Goal: Task Accomplishment & Management: Use online tool/utility

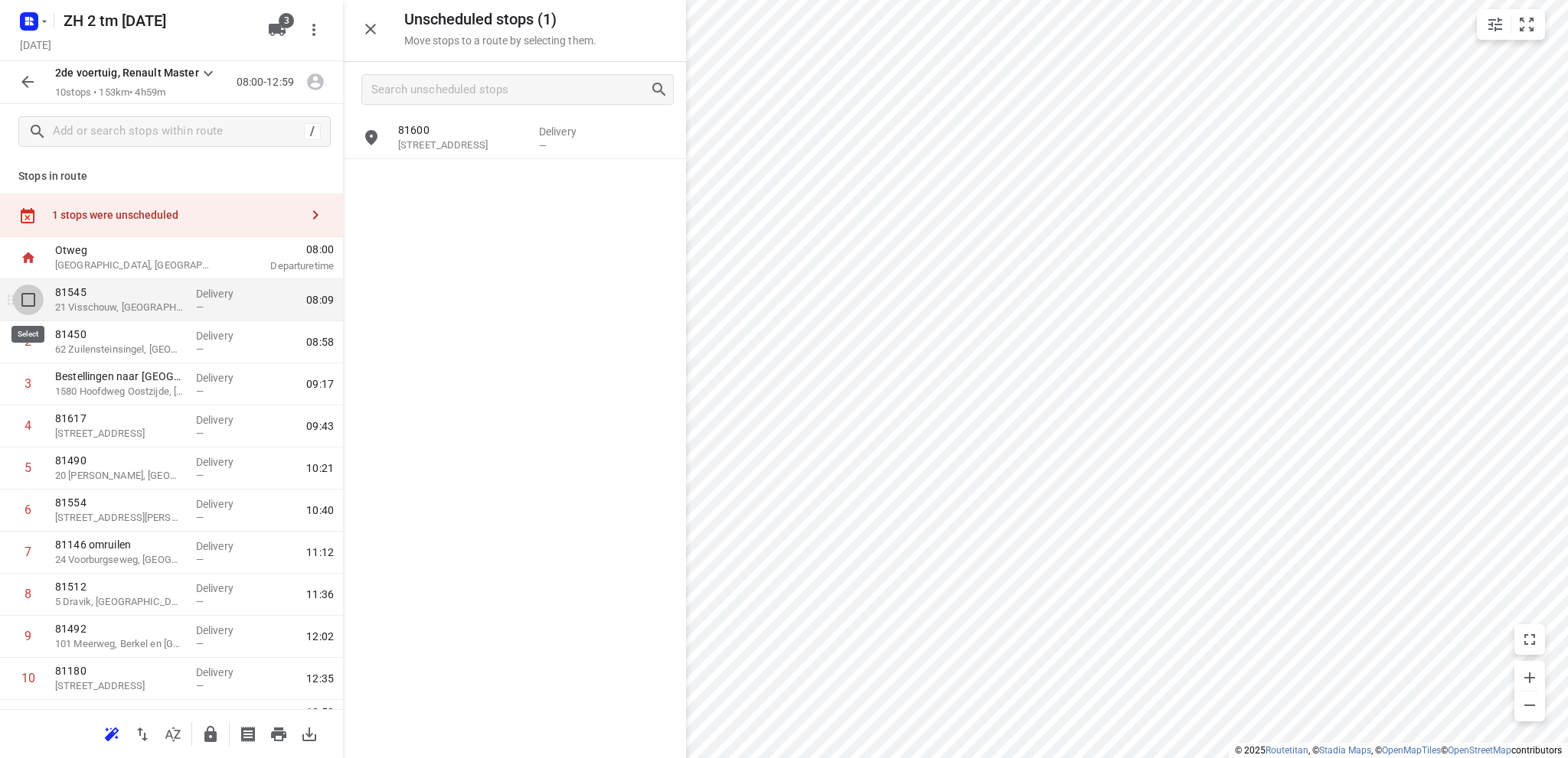
click at [29, 297] on input "checkbox" at bounding box center [28, 299] width 31 height 31
checkbox input "true"
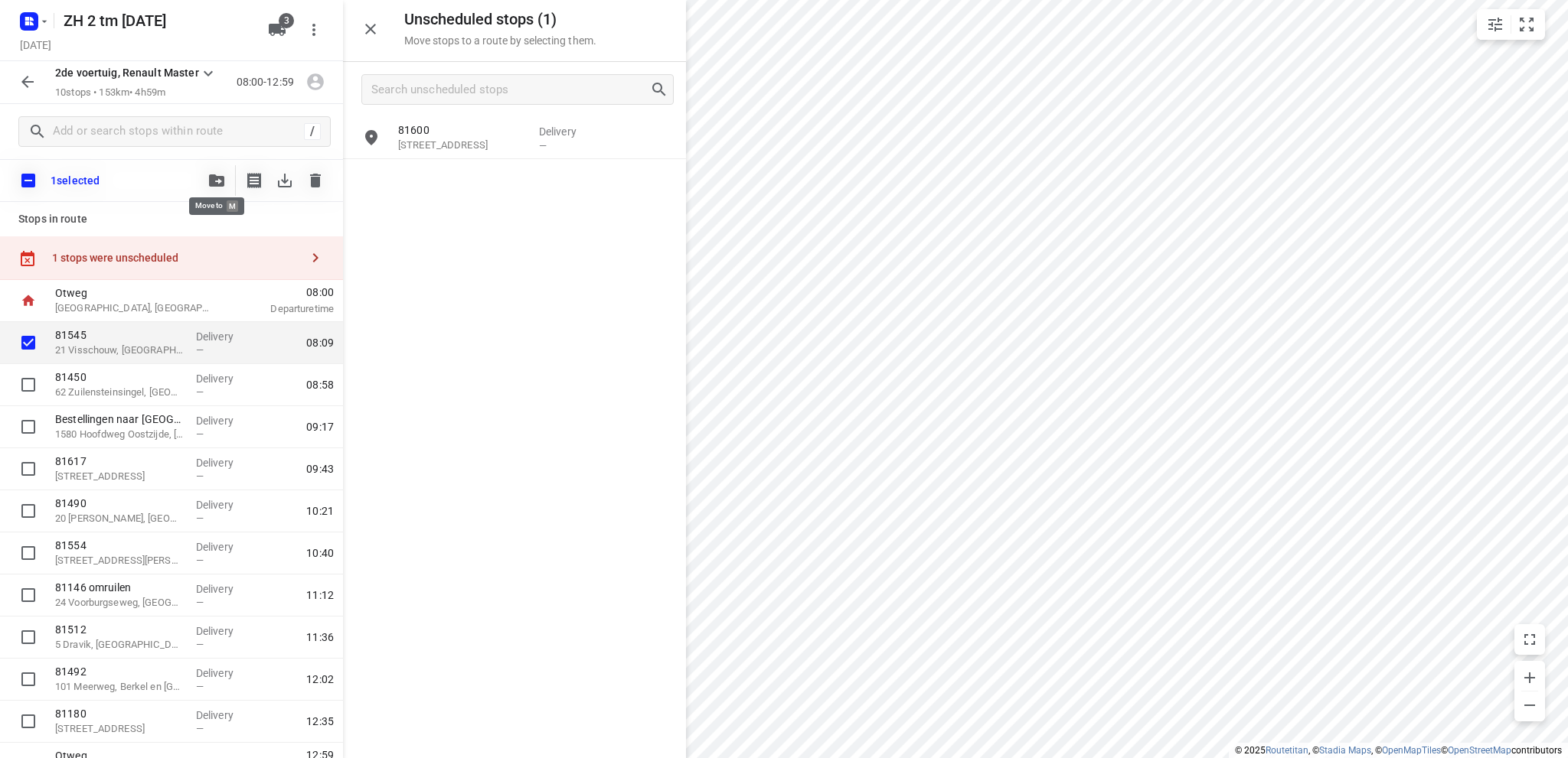
click at [215, 179] on icon "button" at bounding box center [217, 180] width 15 height 12
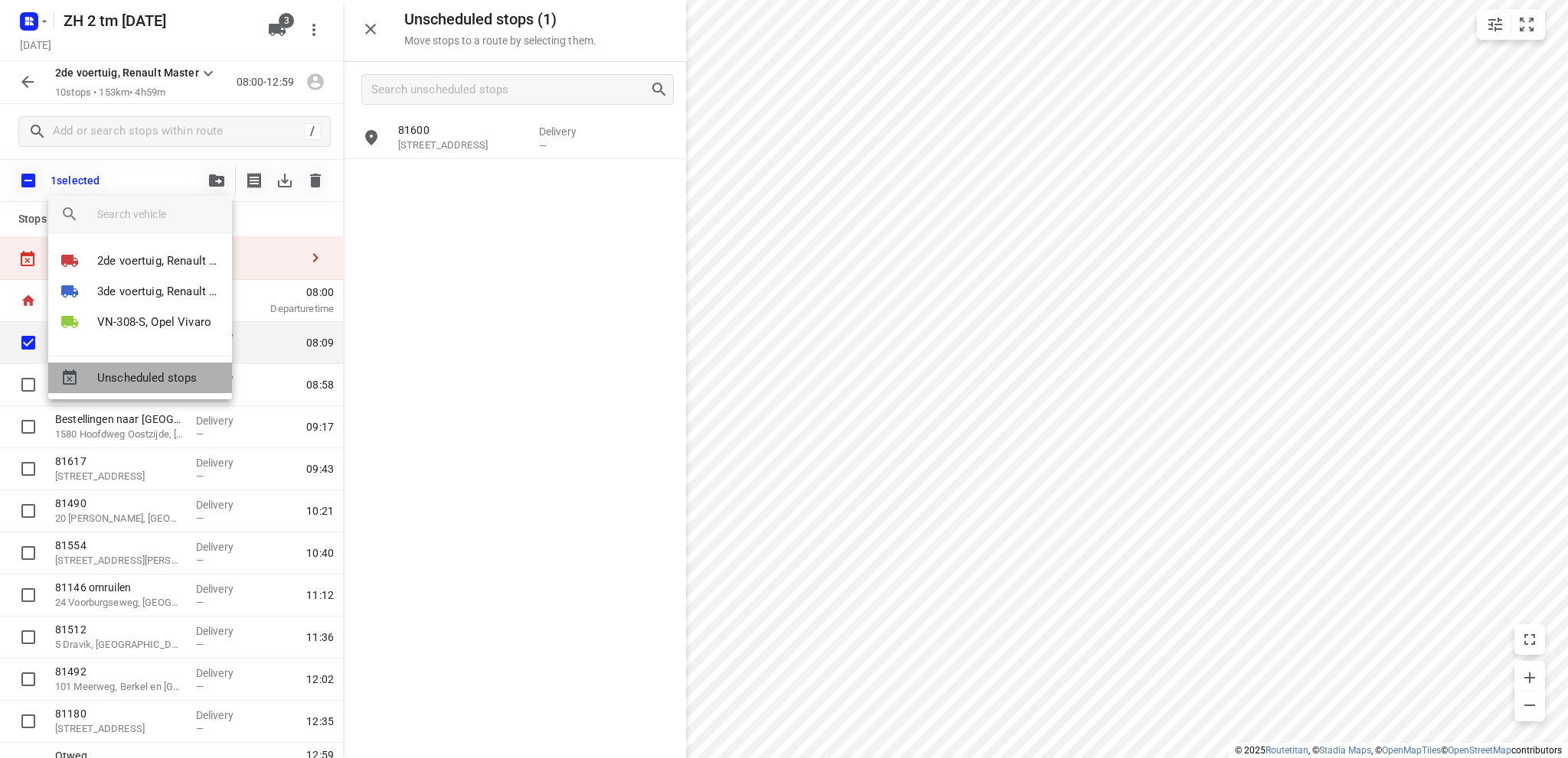
click at [150, 377] on span "Unscheduled stops" at bounding box center [159, 378] width 123 height 18
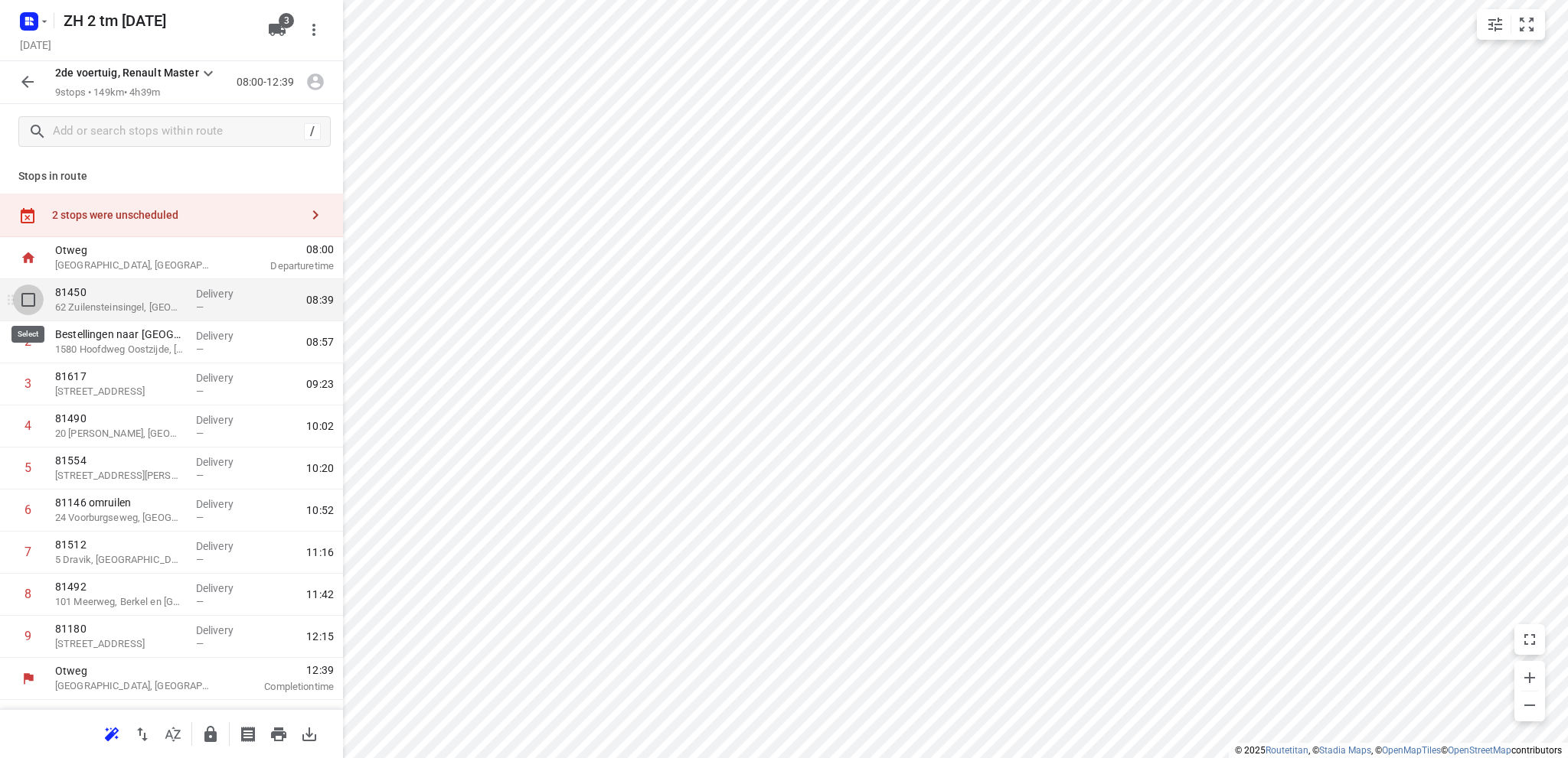
click at [28, 300] on input "checkbox" at bounding box center [28, 299] width 31 height 31
checkbox input "true"
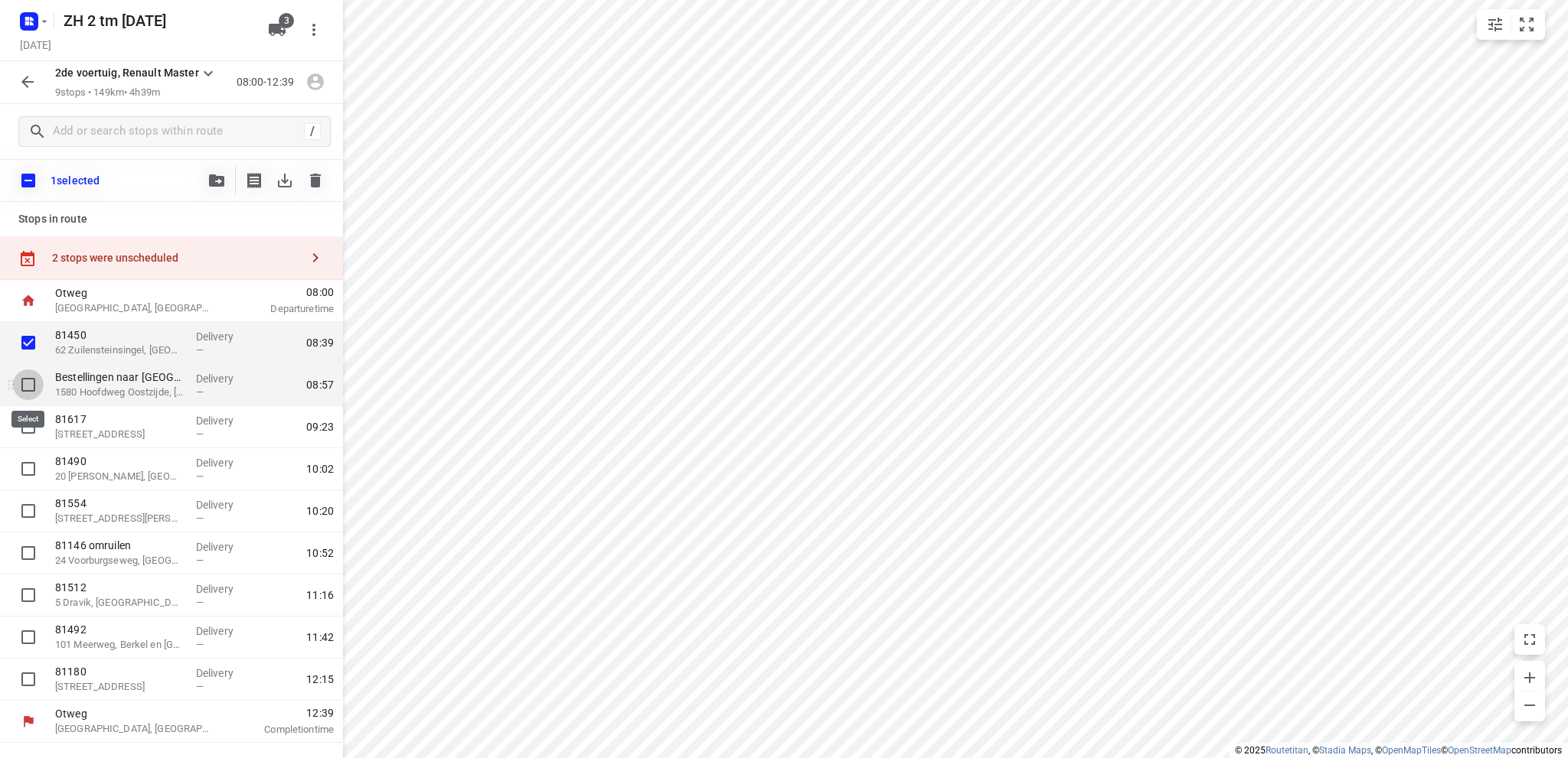
click at [22, 383] on input "checkbox" at bounding box center [28, 384] width 31 height 31
checkbox input "true"
click at [218, 175] on icon "button" at bounding box center [217, 180] width 15 height 12
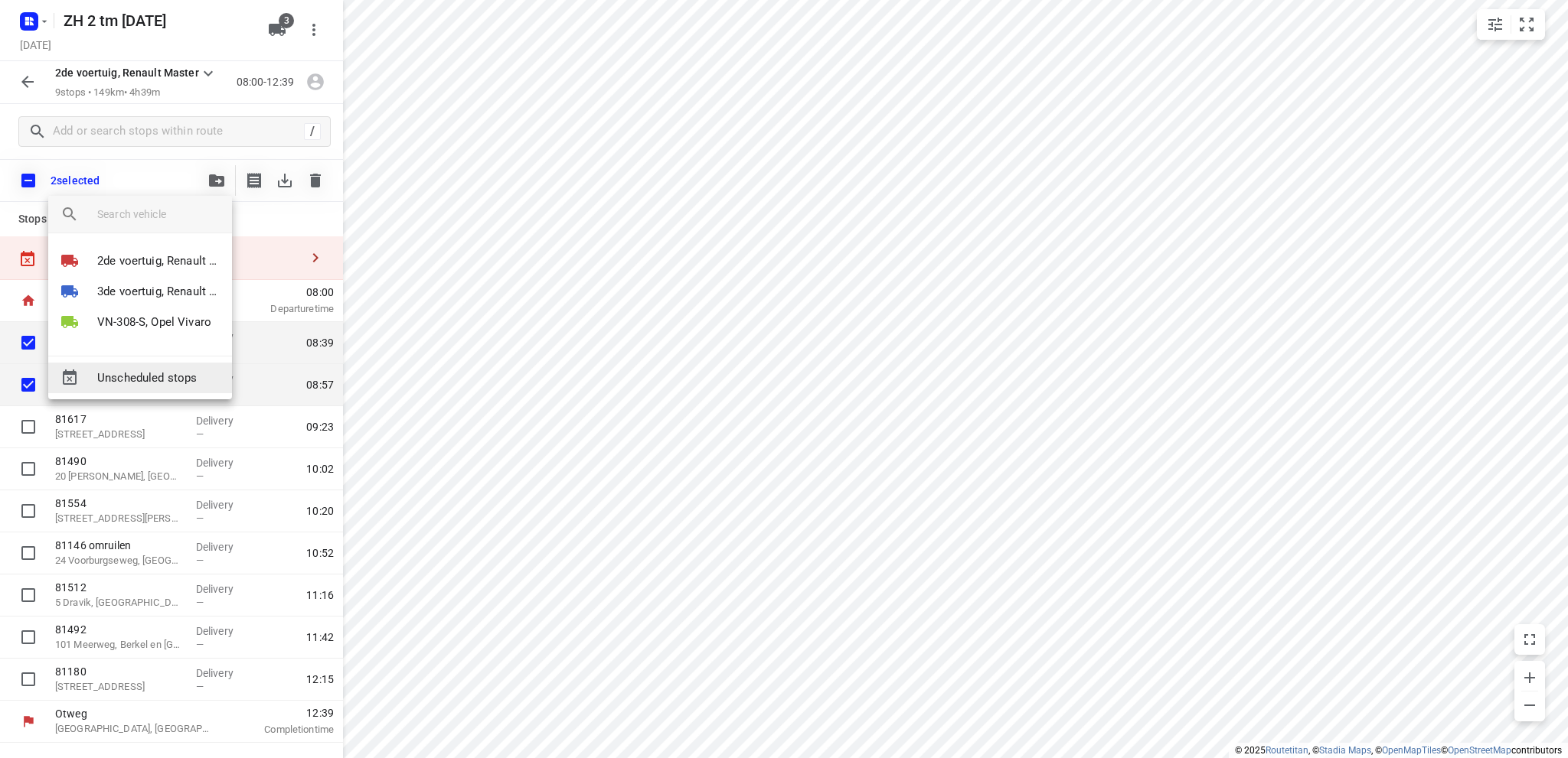
click at [140, 376] on span "Unscheduled stops" at bounding box center [159, 378] width 123 height 18
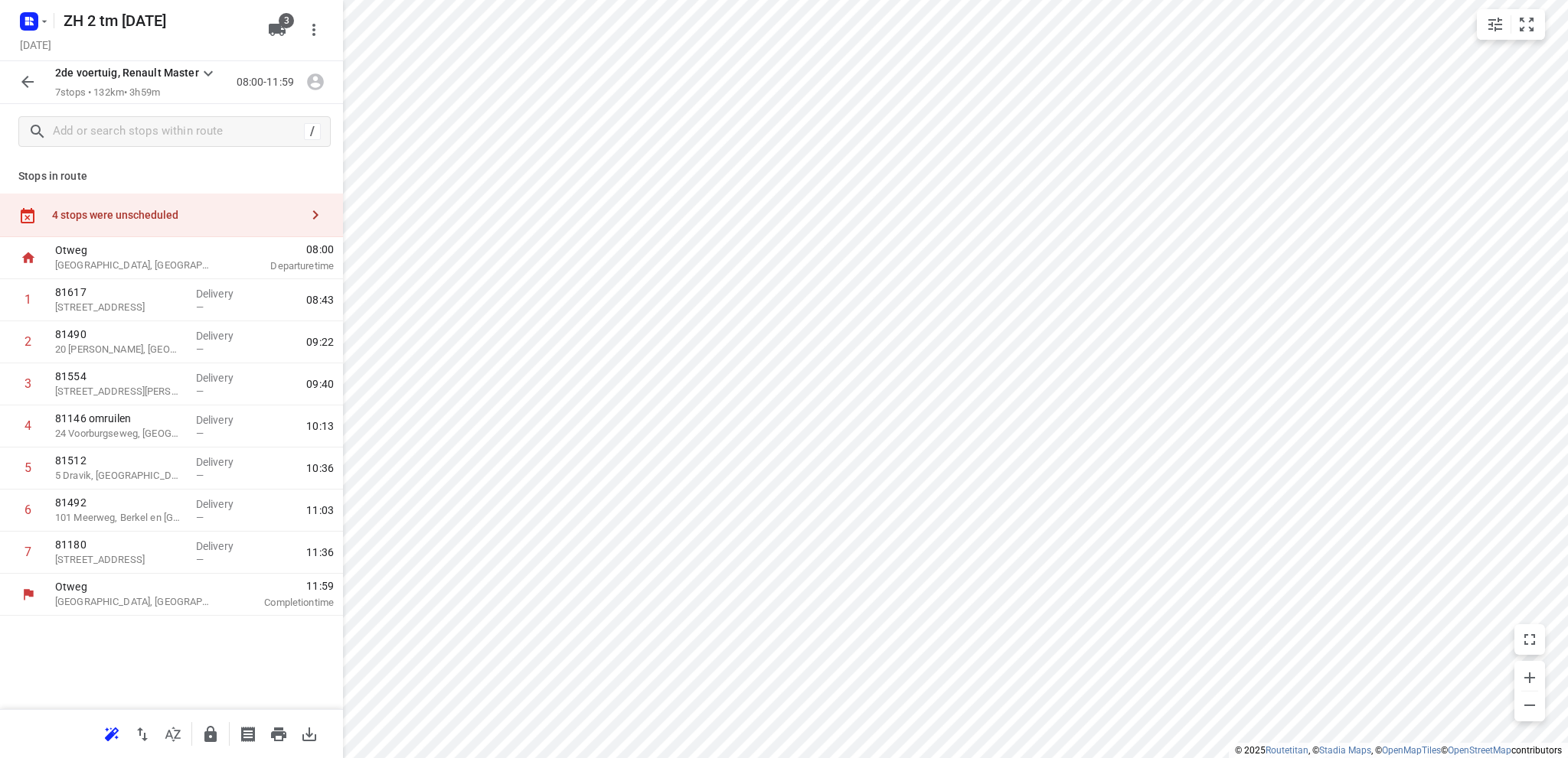
click at [29, 79] on icon "button" at bounding box center [28, 82] width 19 height 19
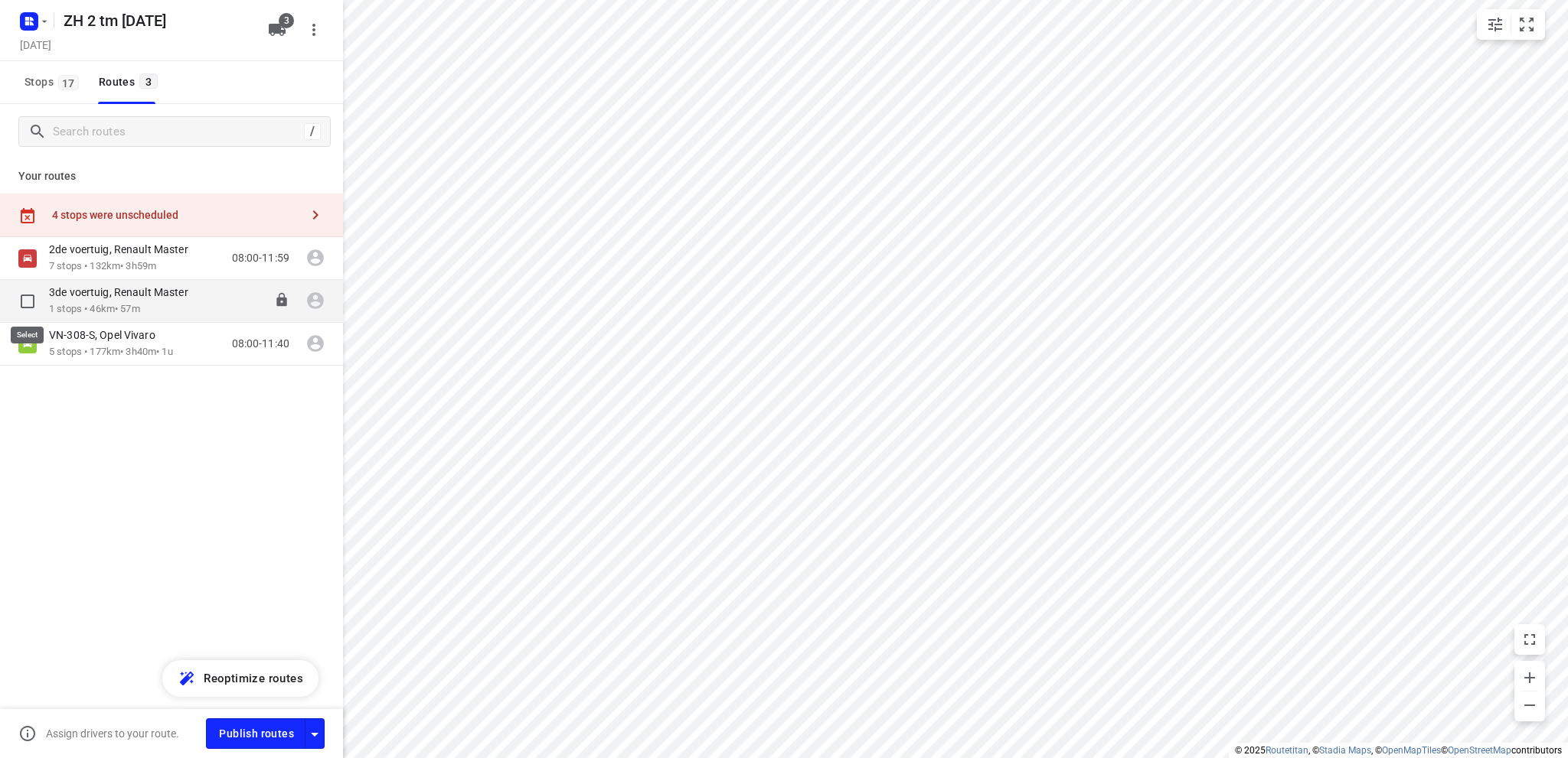
click at [33, 299] on input "checkbox" at bounding box center [27, 301] width 31 height 31
checkbox input "true"
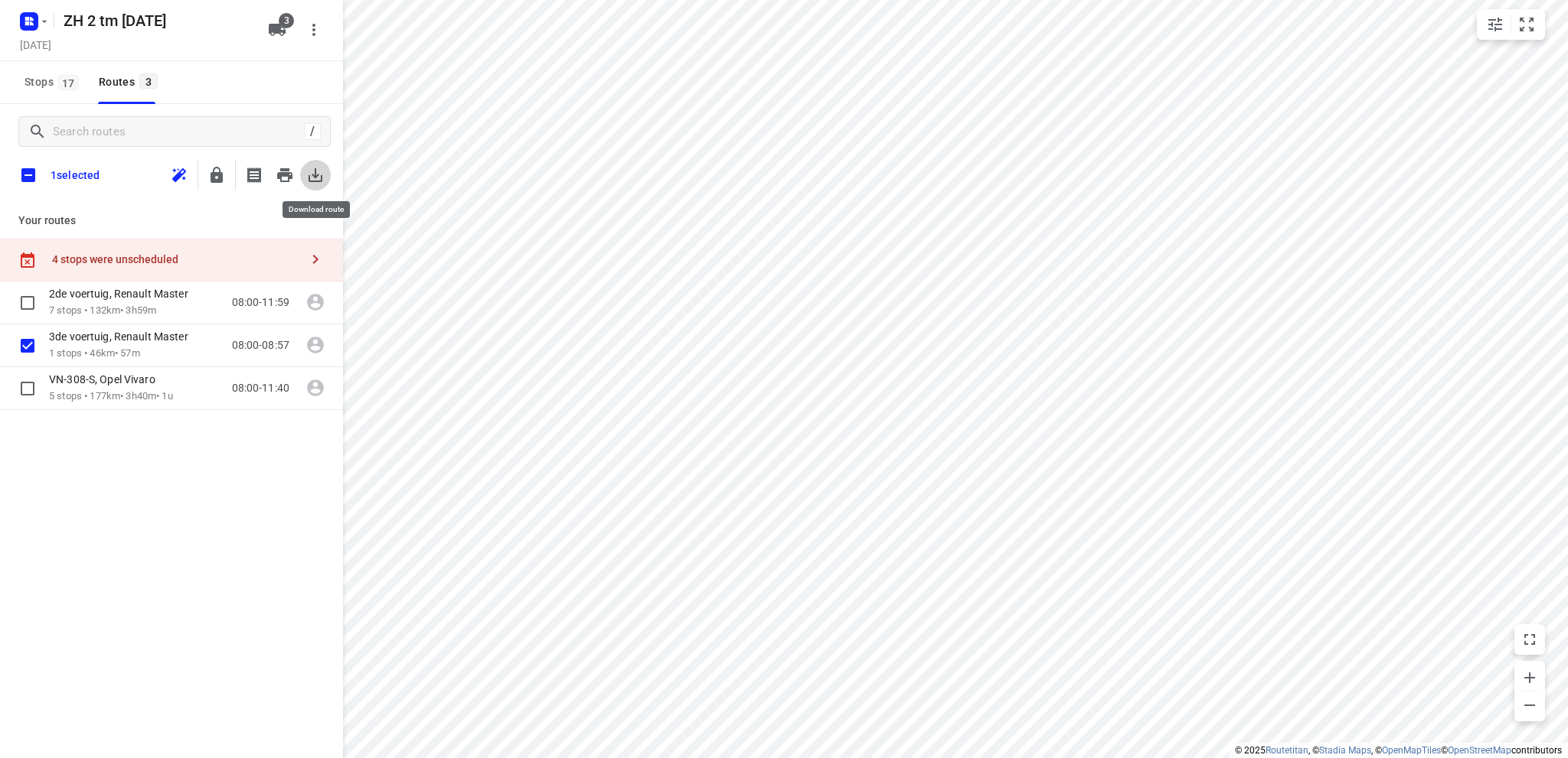
click at [315, 175] on icon "button" at bounding box center [315, 175] width 14 height 14
click at [56, 347] on p "1 stops • 46km • 57m" at bounding box center [127, 354] width 154 height 15
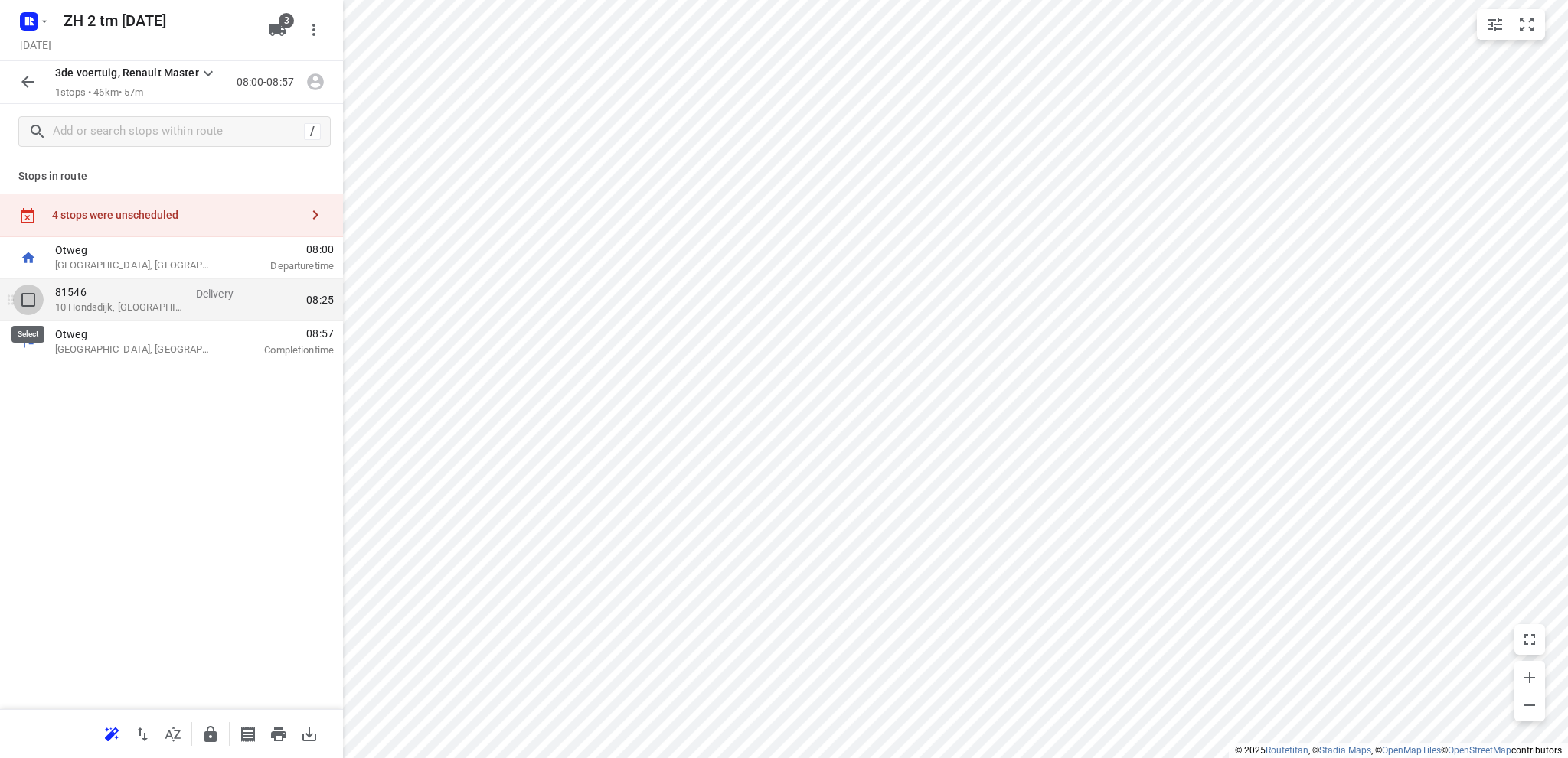
click at [24, 300] on input "checkbox" at bounding box center [28, 299] width 31 height 31
checkbox input "true"
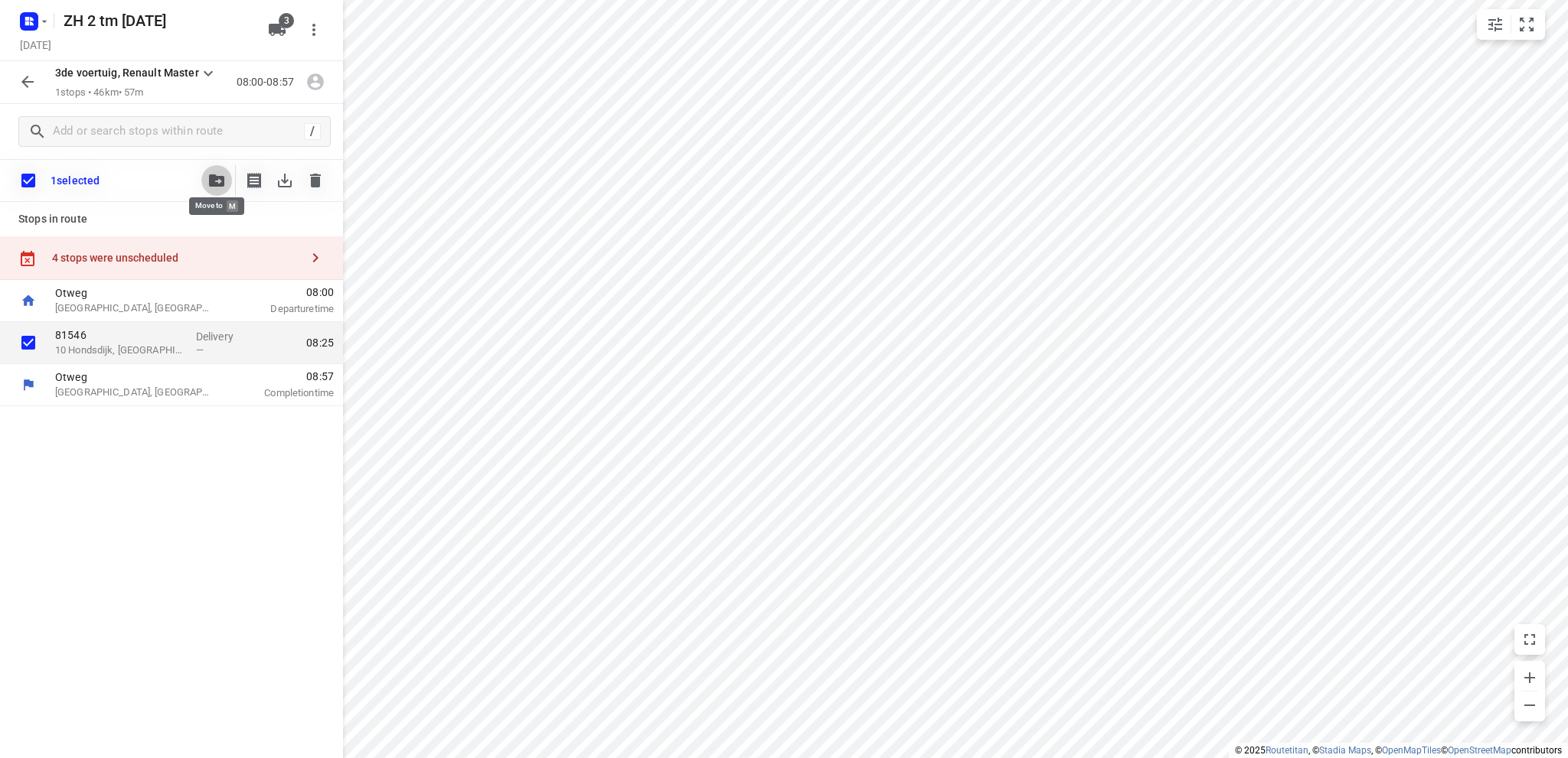
click at [214, 179] on icon "button" at bounding box center [217, 180] width 15 height 12
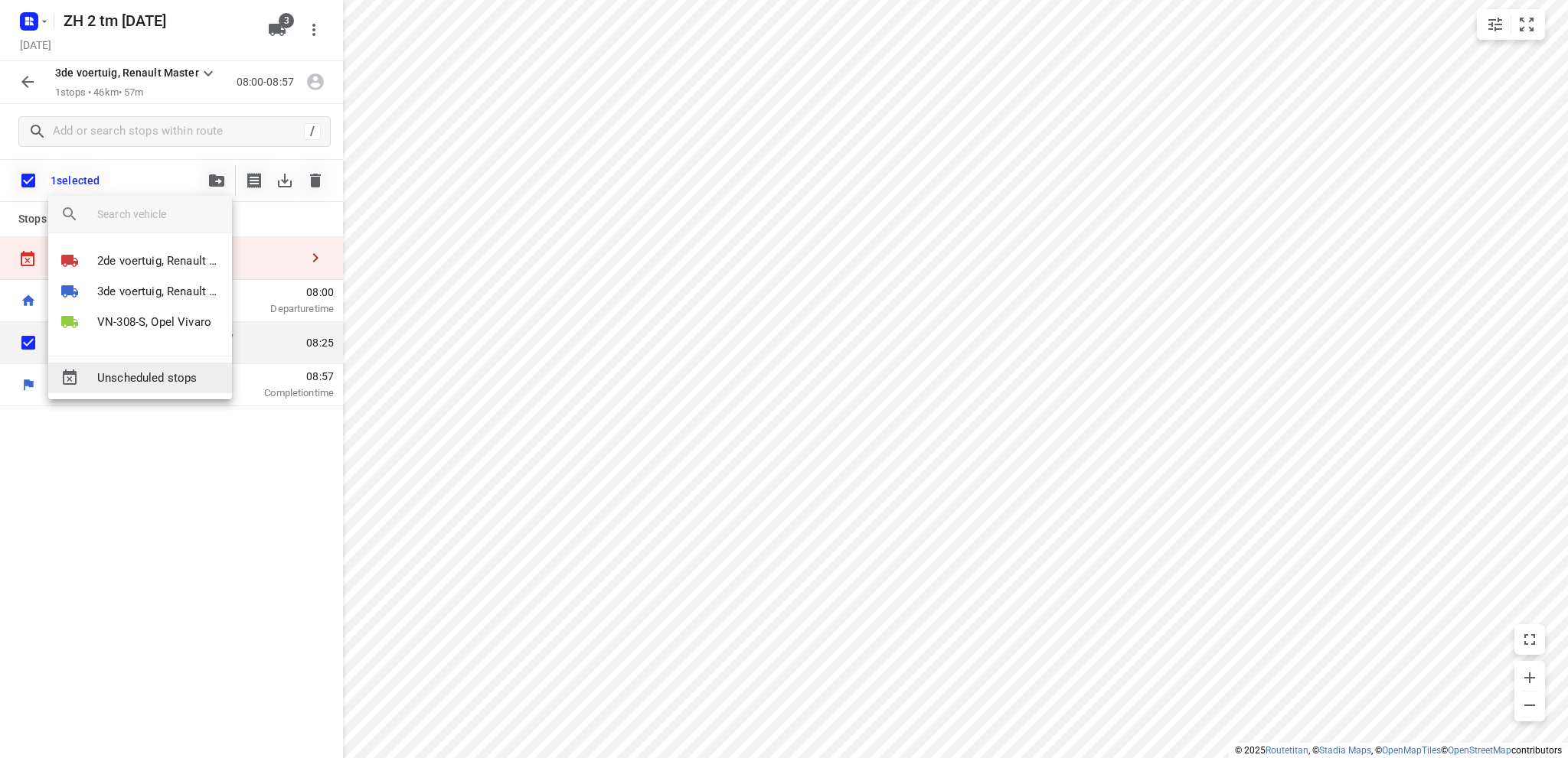
click at [157, 373] on span "Unscheduled stops" at bounding box center [159, 378] width 123 height 18
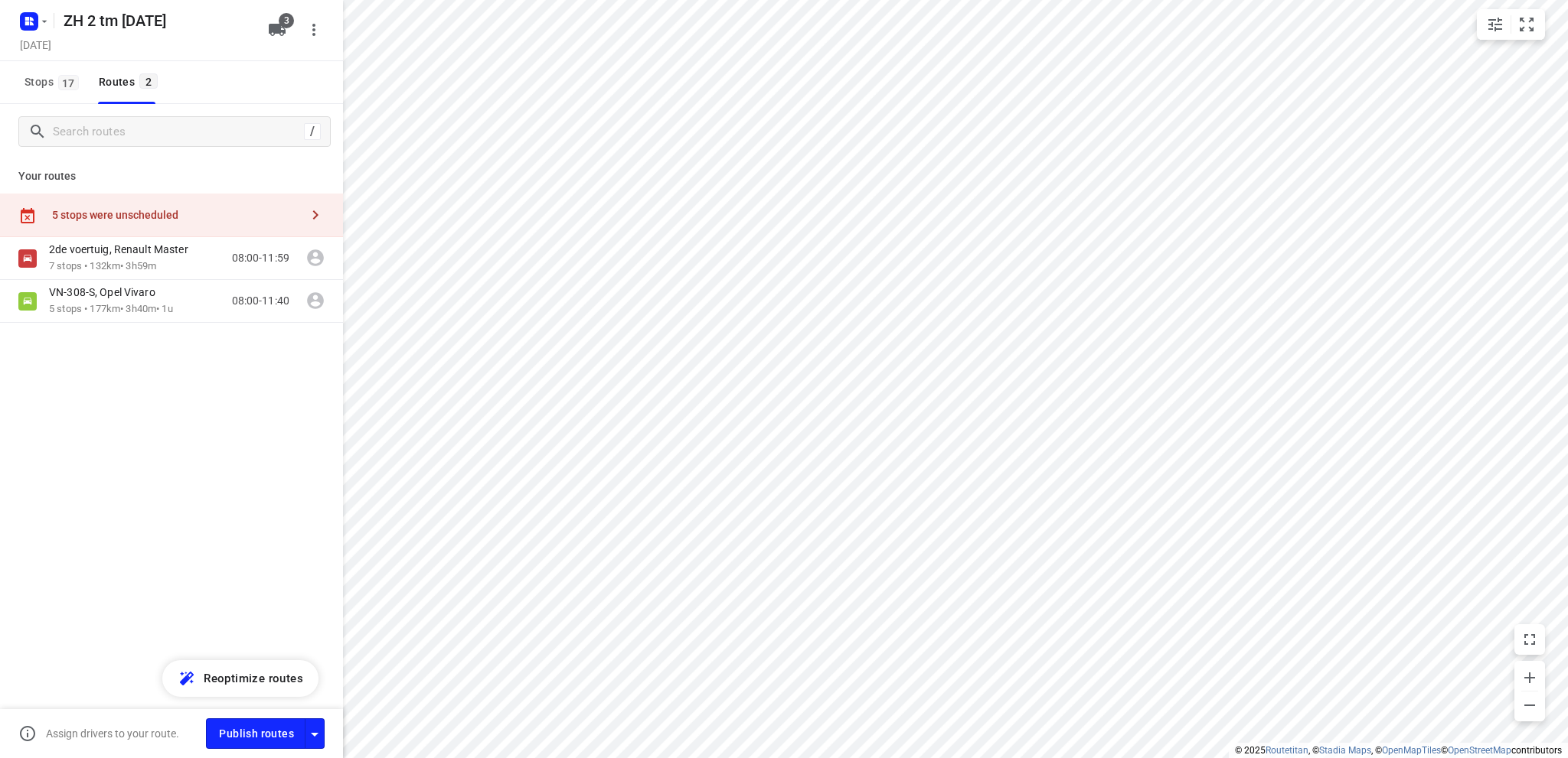
click at [112, 210] on div "5 stops were unscheduled" at bounding box center [176, 215] width 248 height 12
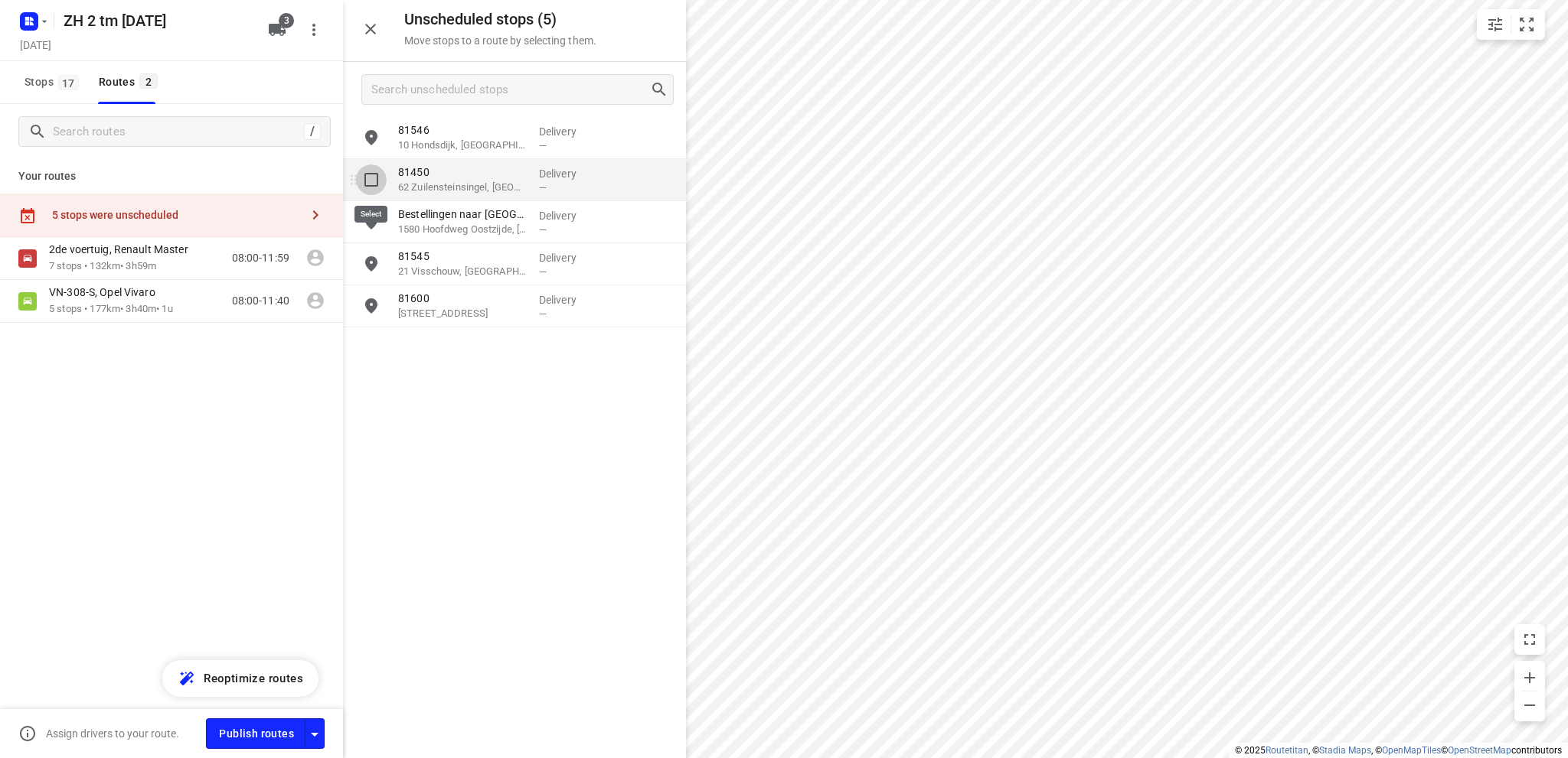
click at [369, 175] on input "grid" at bounding box center [371, 180] width 31 height 31
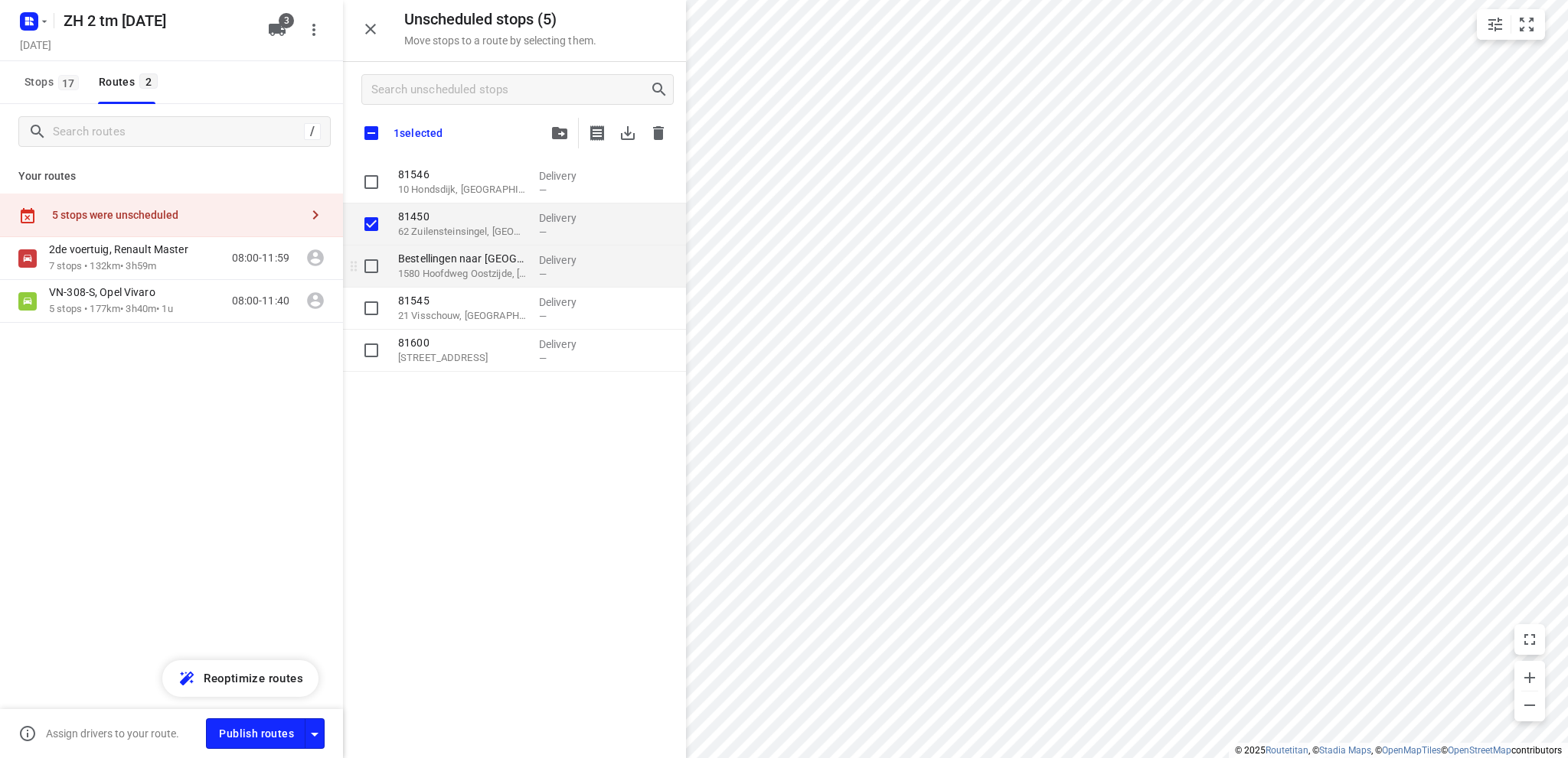
checkbox input "true"
click at [369, 262] on input "grid" at bounding box center [371, 266] width 31 height 31
checkbox input "true"
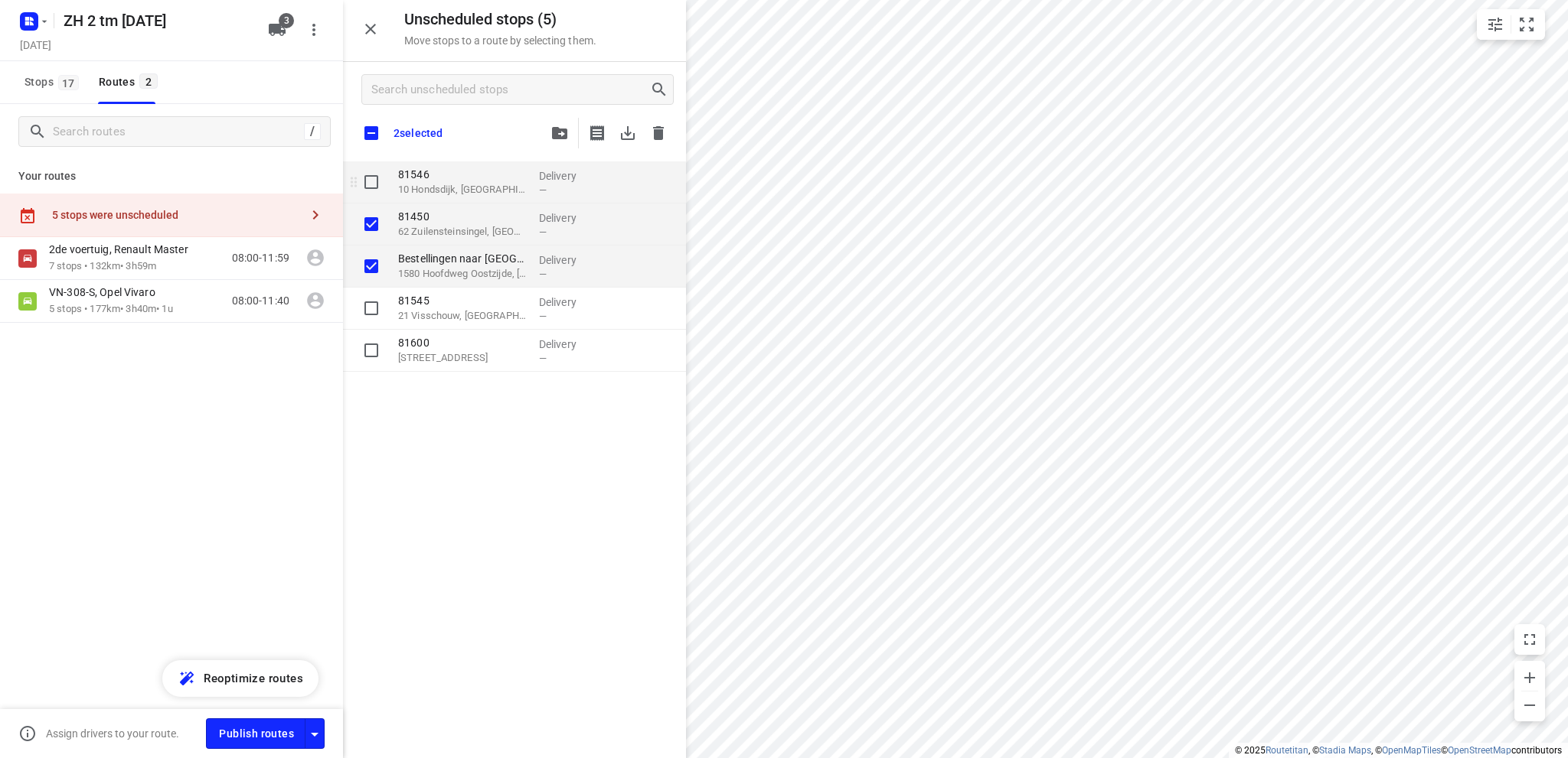
checkbox input "true"
click at [561, 132] on icon "button" at bounding box center [559, 133] width 15 height 12
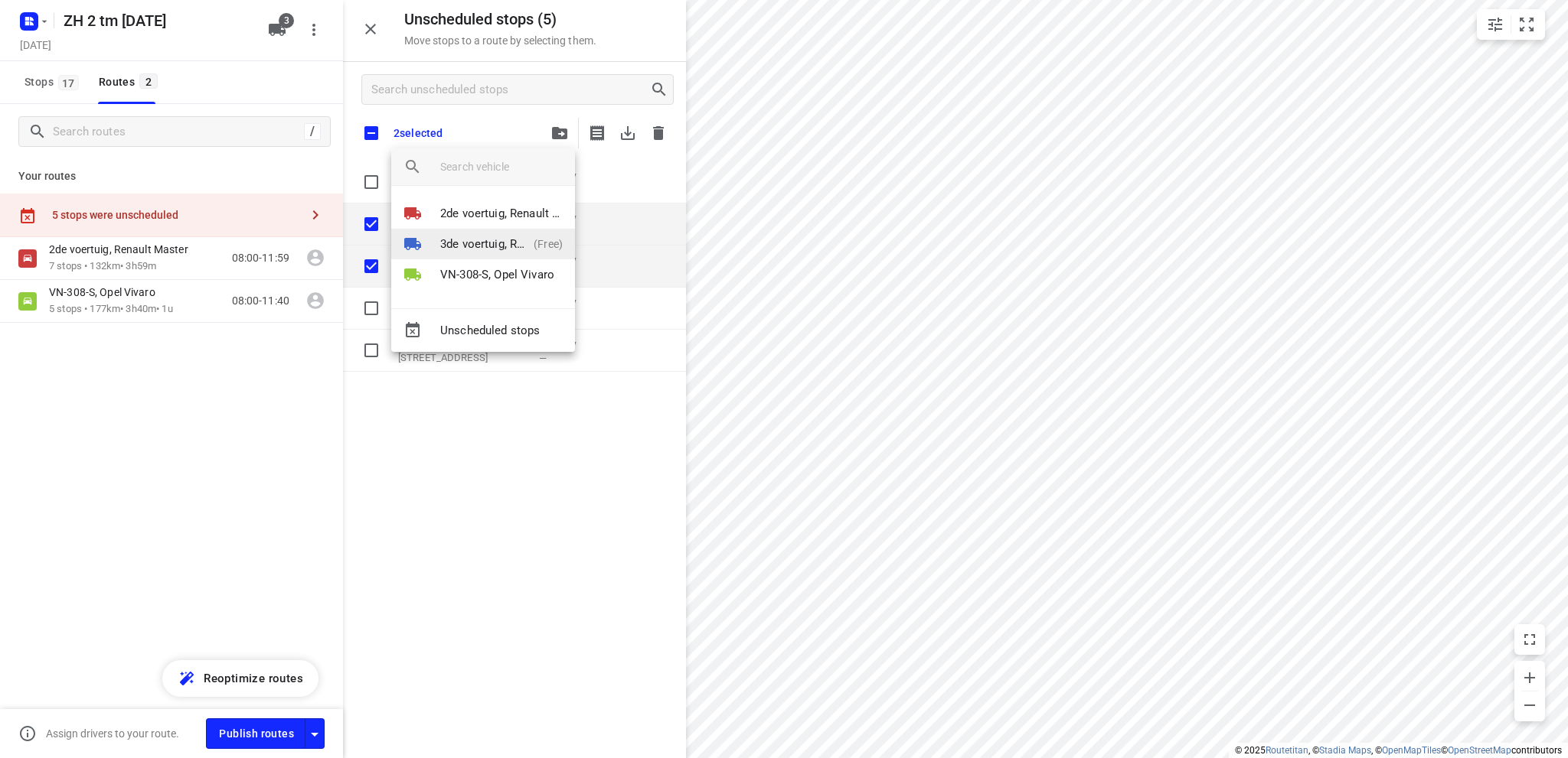
click at [500, 238] on p "3de voertuig, Renault Master" at bounding box center [484, 244] width 87 height 18
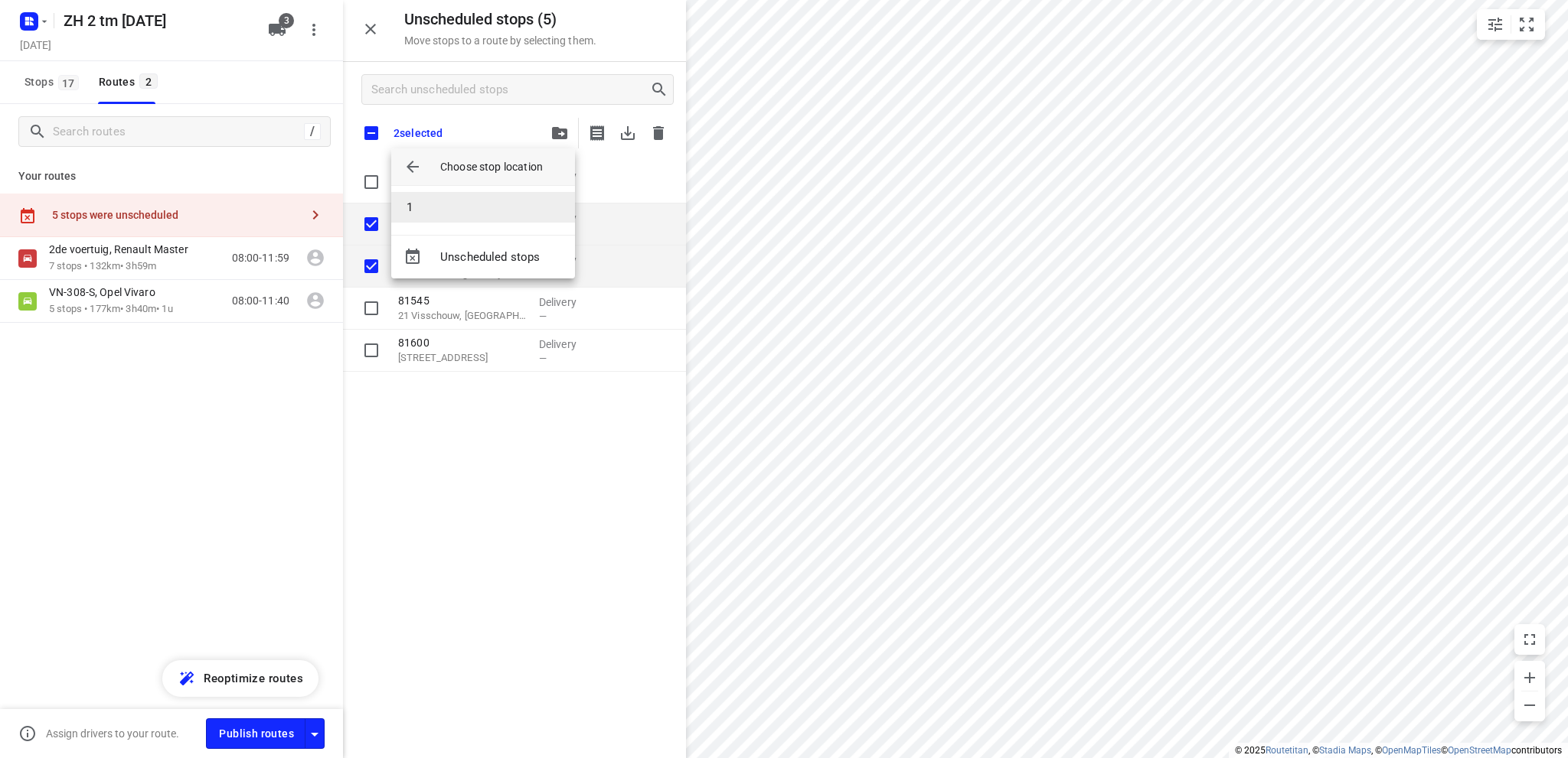
click at [479, 209] on li "1" at bounding box center [482, 207] width 183 height 31
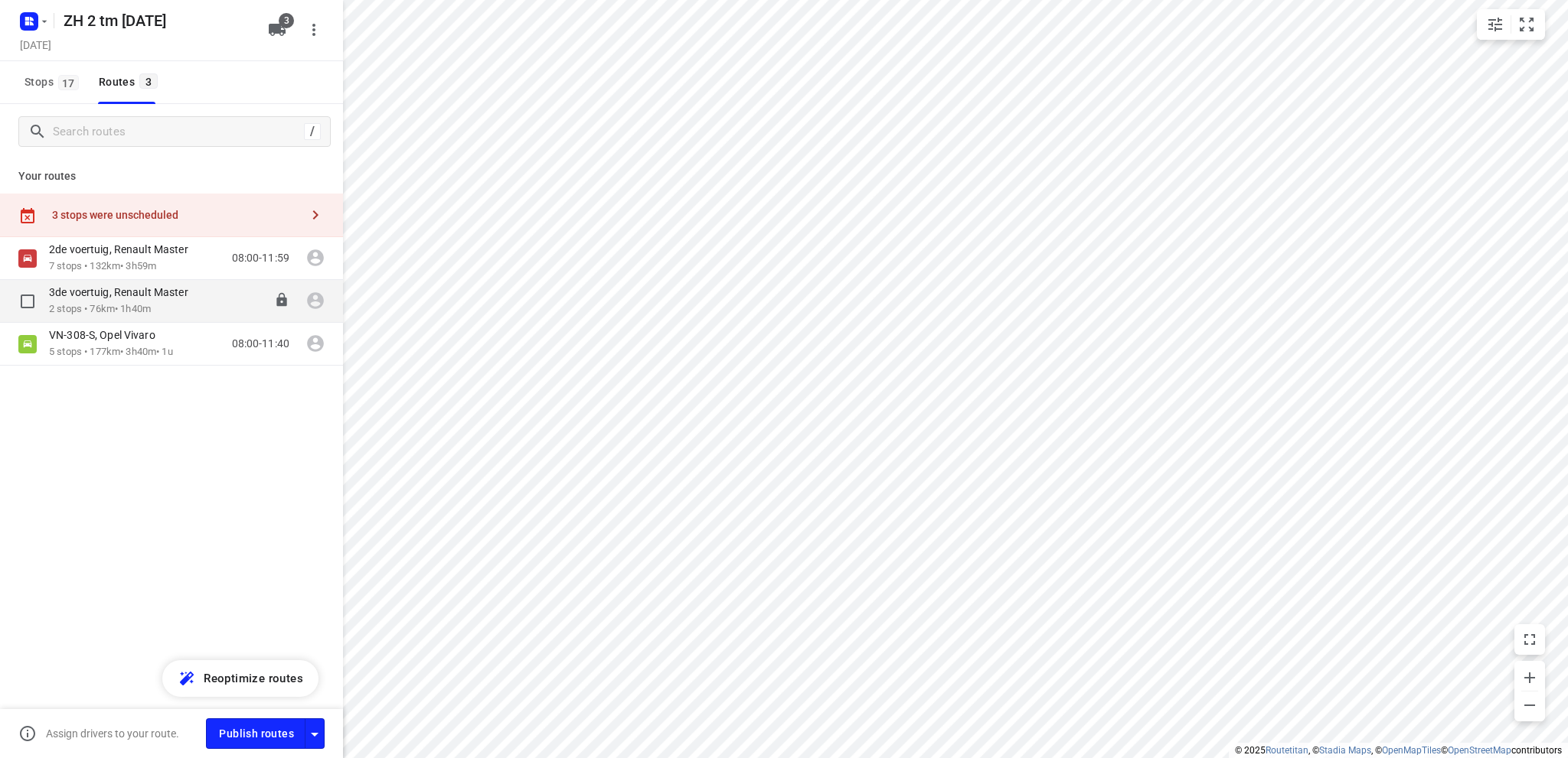
click at [101, 304] on p "2 stops • 76km • 1h40m" at bounding box center [127, 310] width 154 height 15
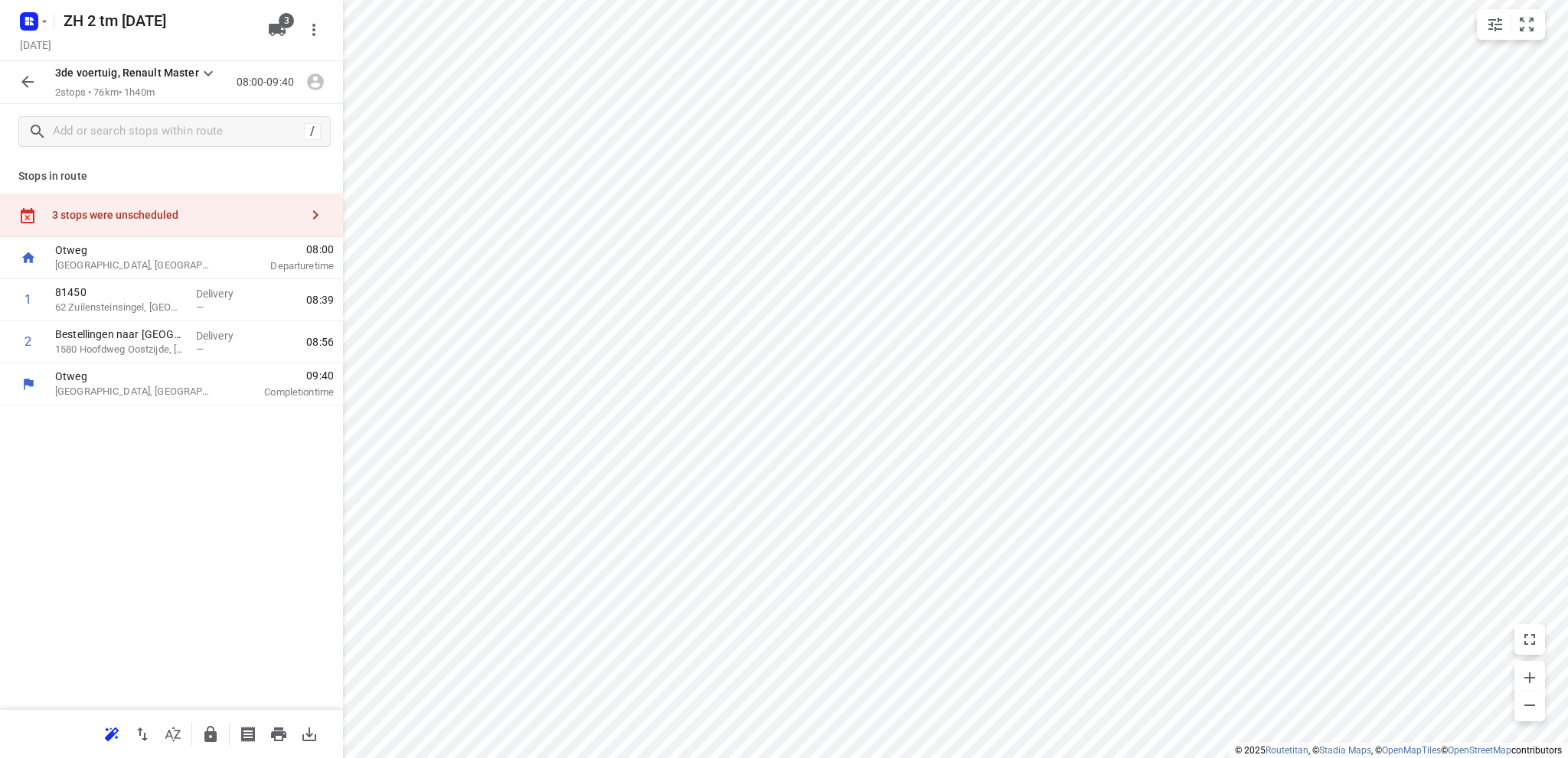
click at [82, 219] on div "3 stops were unscheduled" at bounding box center [176, 215] width 248 height 12
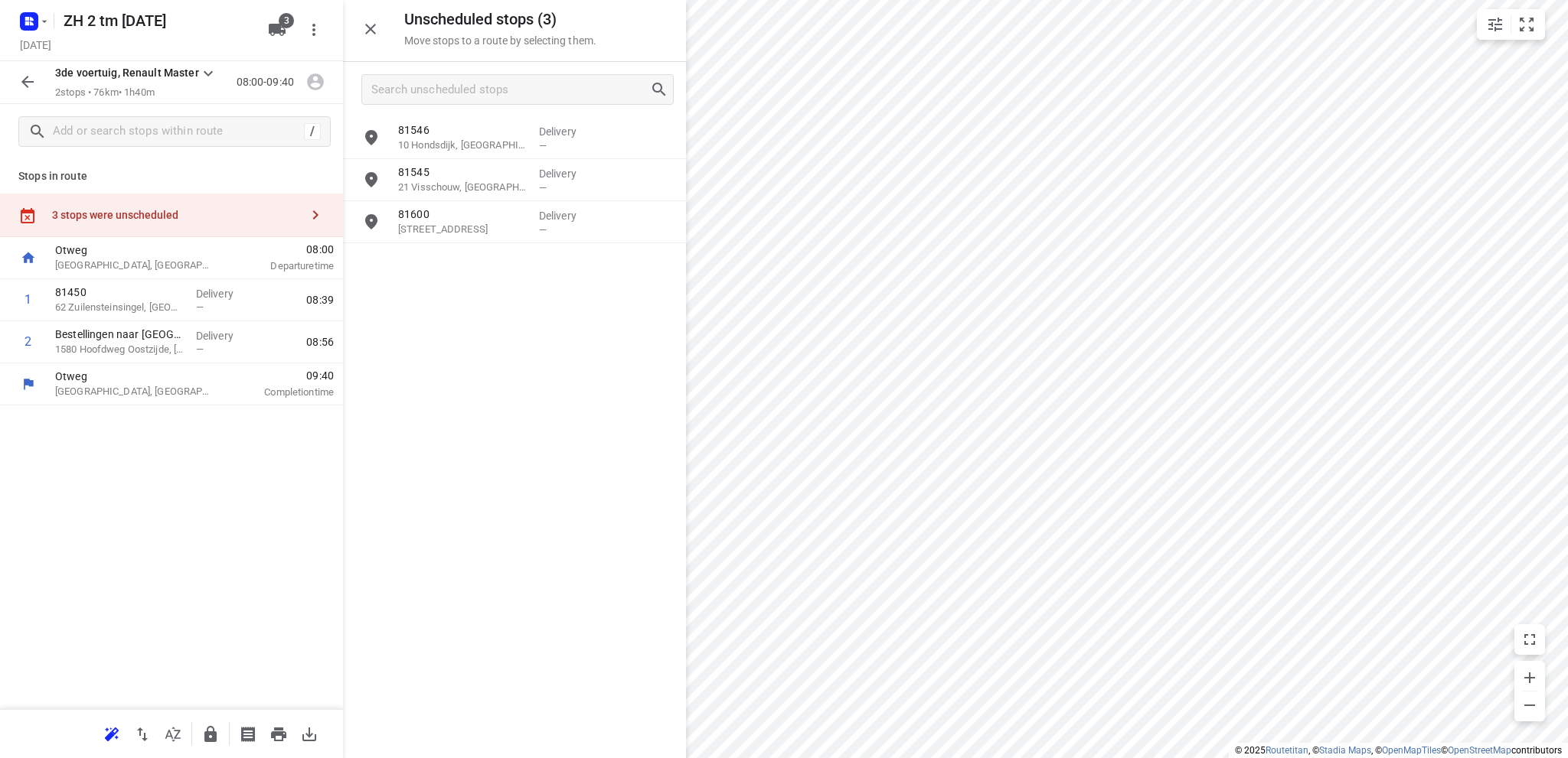
click at [28, 77] on icon "button" at bounding box center [28, 82] width 19 height 19
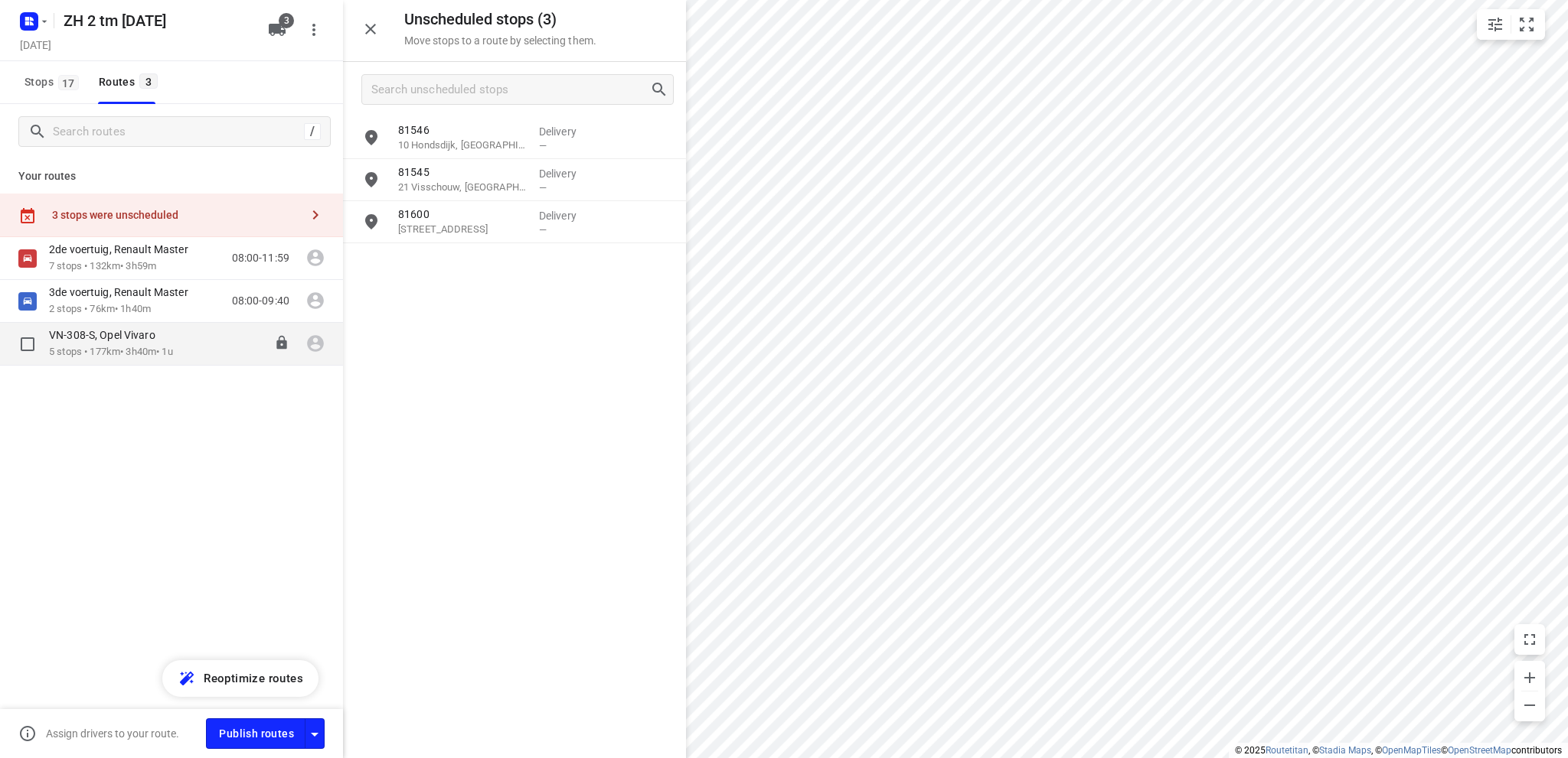
click at [104, 345] on p "5 stops • 177km • 3h40m • 1u" at bounding box center [111, 352] width 124 height 15
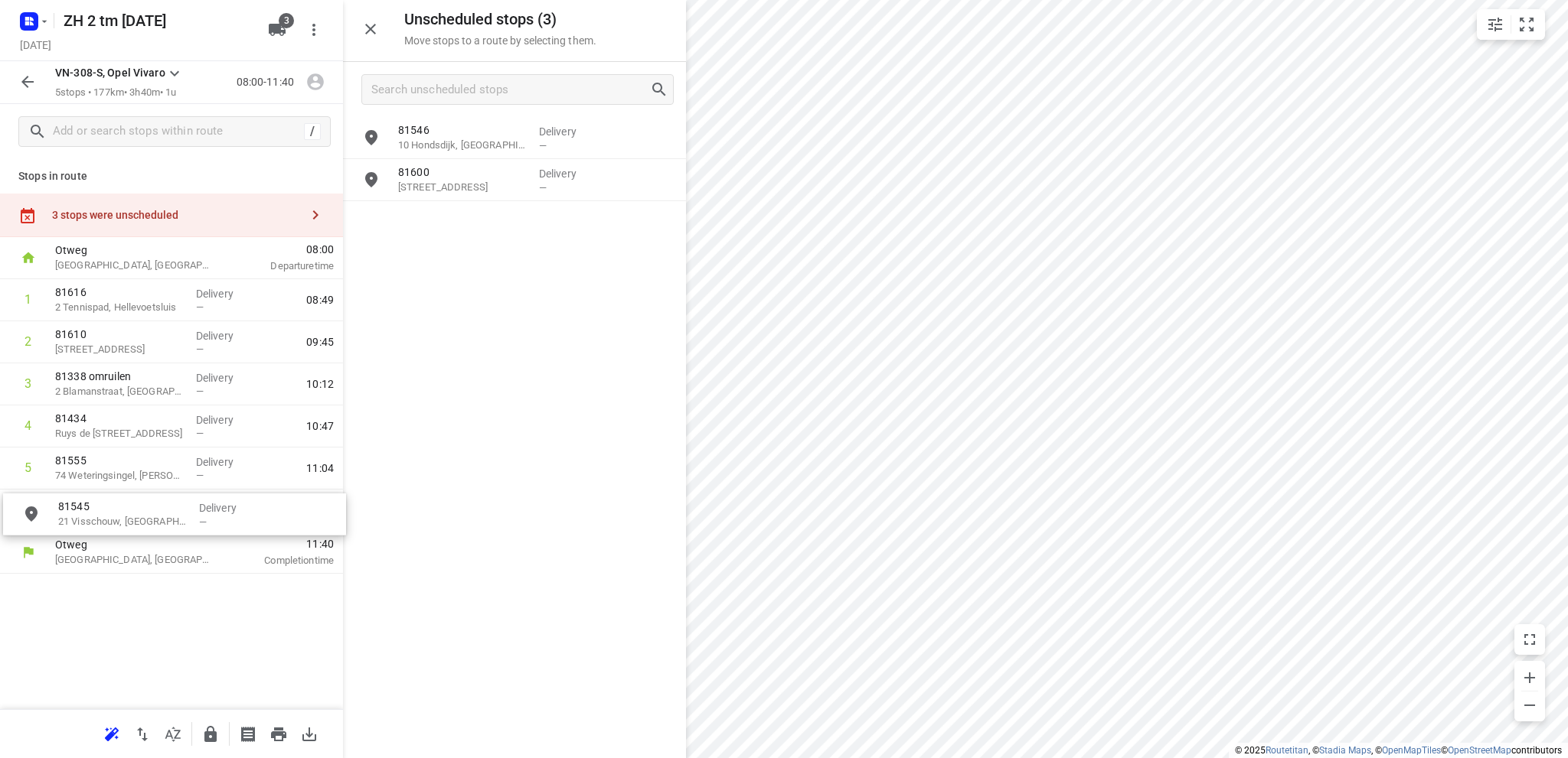
drag, startPoint x: 458, startPoint y: 193, endPoint x: 114, endPoint y: 525, distance: 478.1
click at [24, 78] on icon "button" at bounding box center [28, 82] width 19 height 19
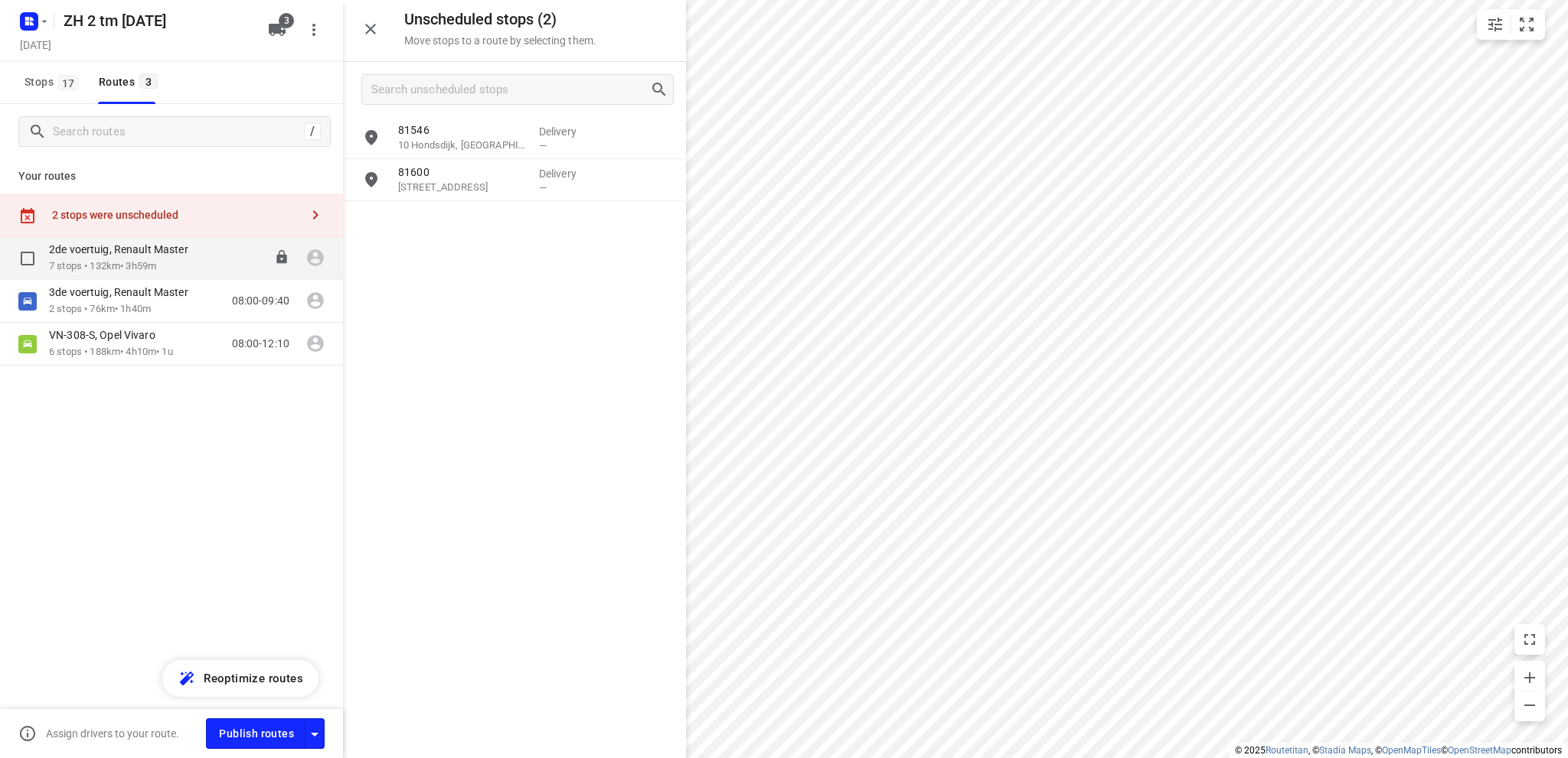
click at [122, 257] on div "2de voertuig, Renault Master" at bounding box center [127, 251] width 154 height 17
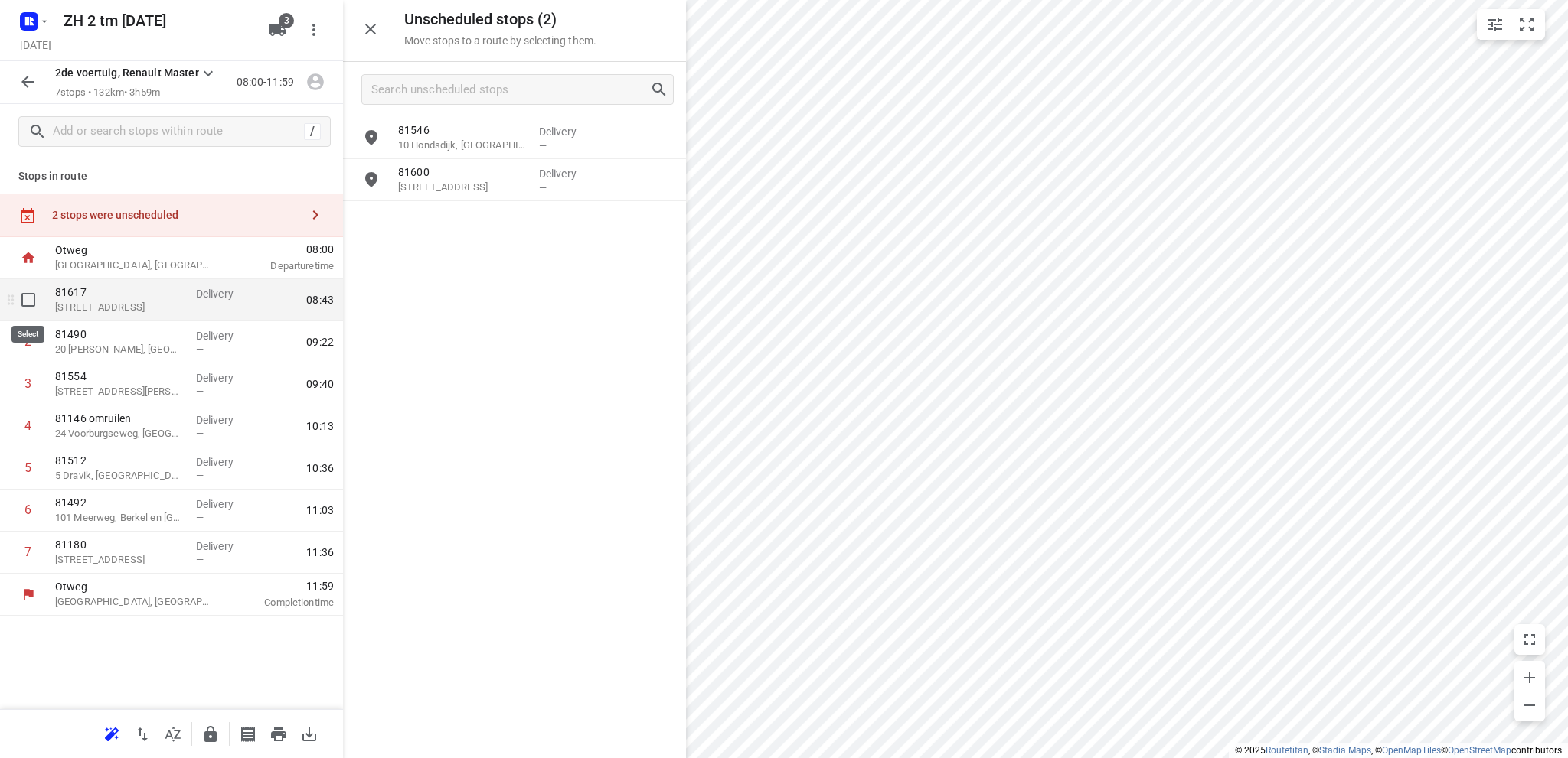
click at [28, 296] on input "checkbox" at bounding box center [28, 299] width 31 height 31
checkbox input "true"
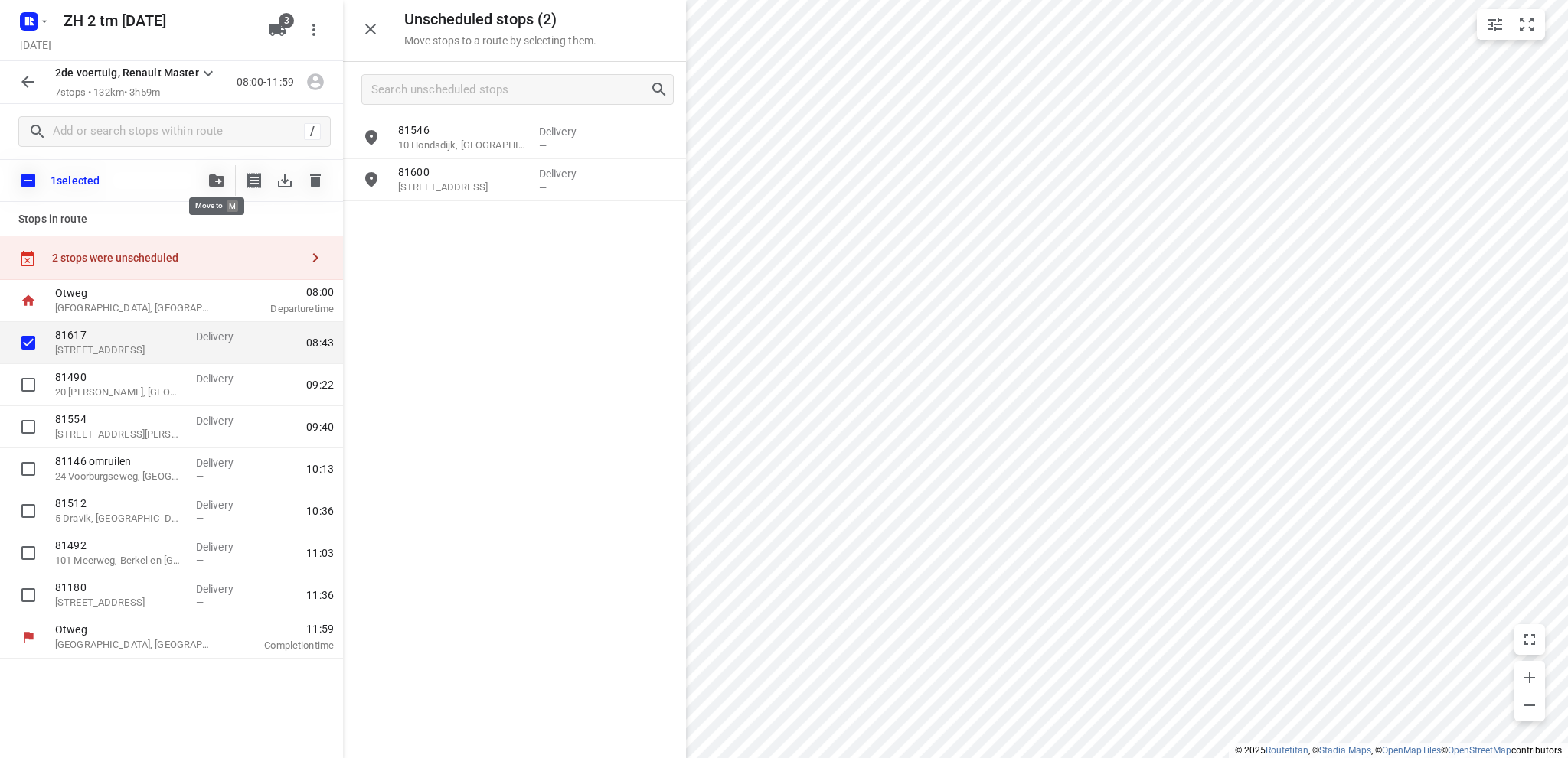
click at [214, 177] on icon "button" at bounding box center [217, 180] width 15 height 12
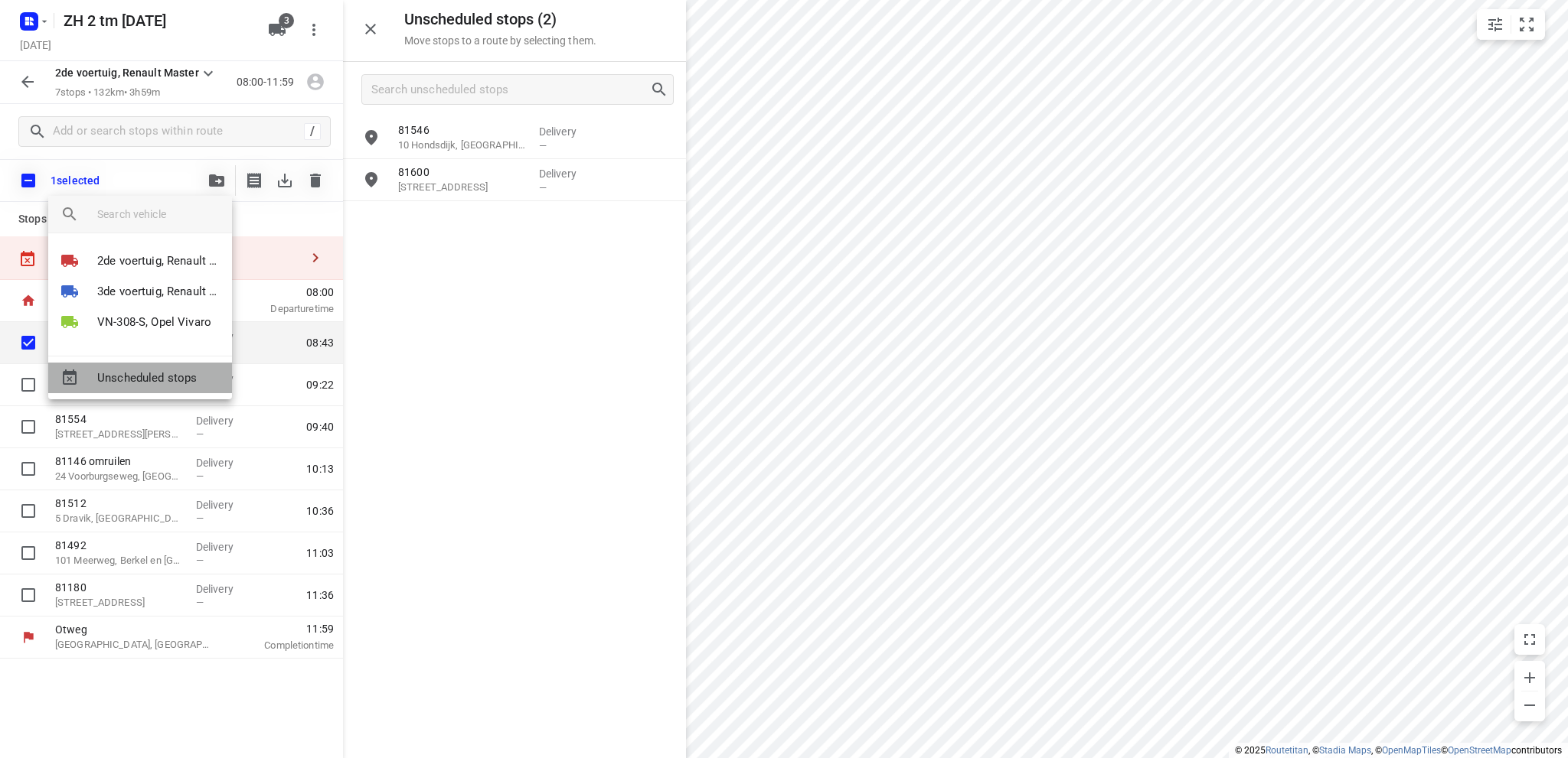
click at [132, 373] on span "Unscheduled stops" at bounding box center [159, 378] width 123 height 18
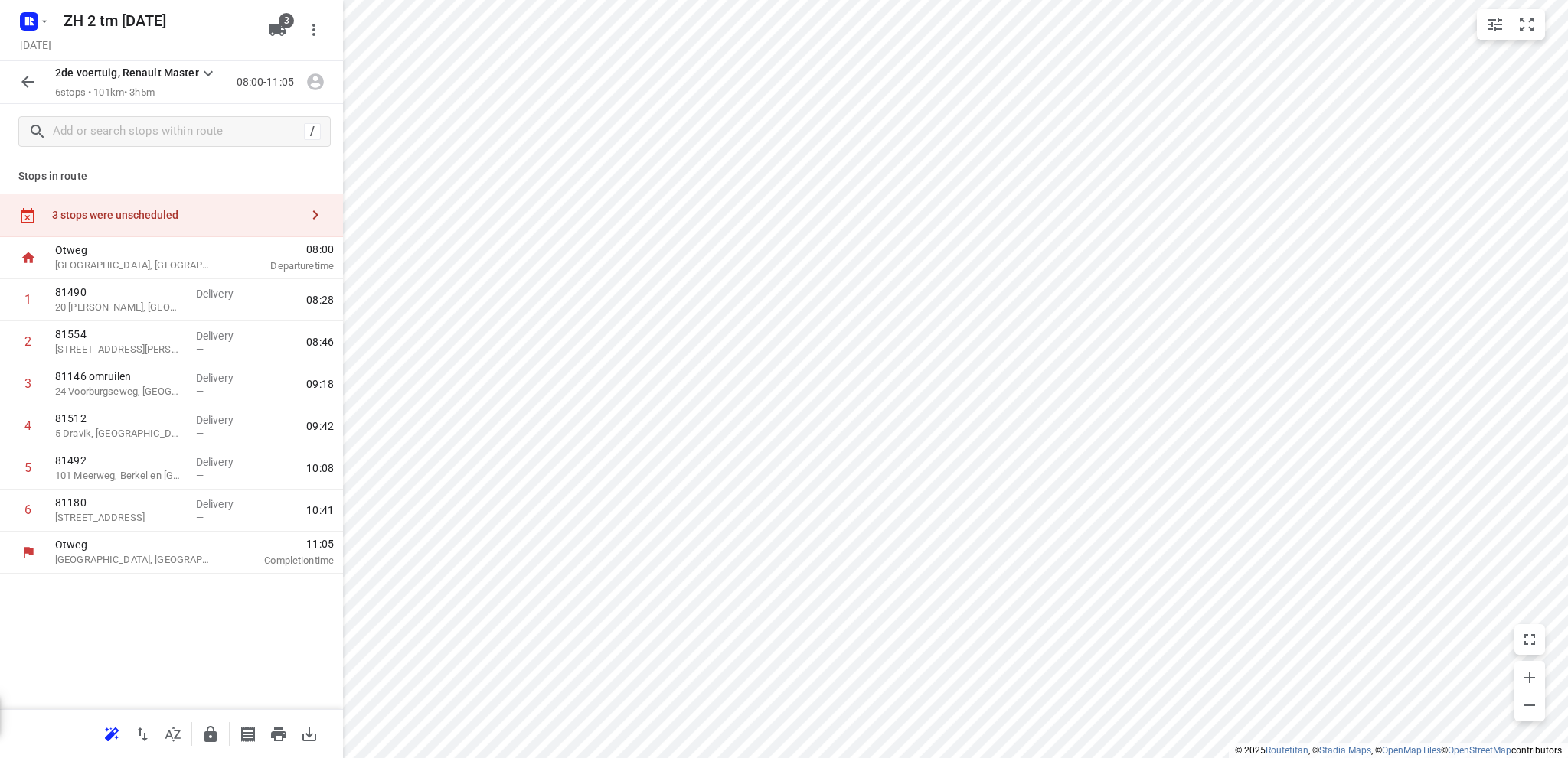
click at [24, 79] on icon "button" at bounding box center [28, 82] width 19 height 19
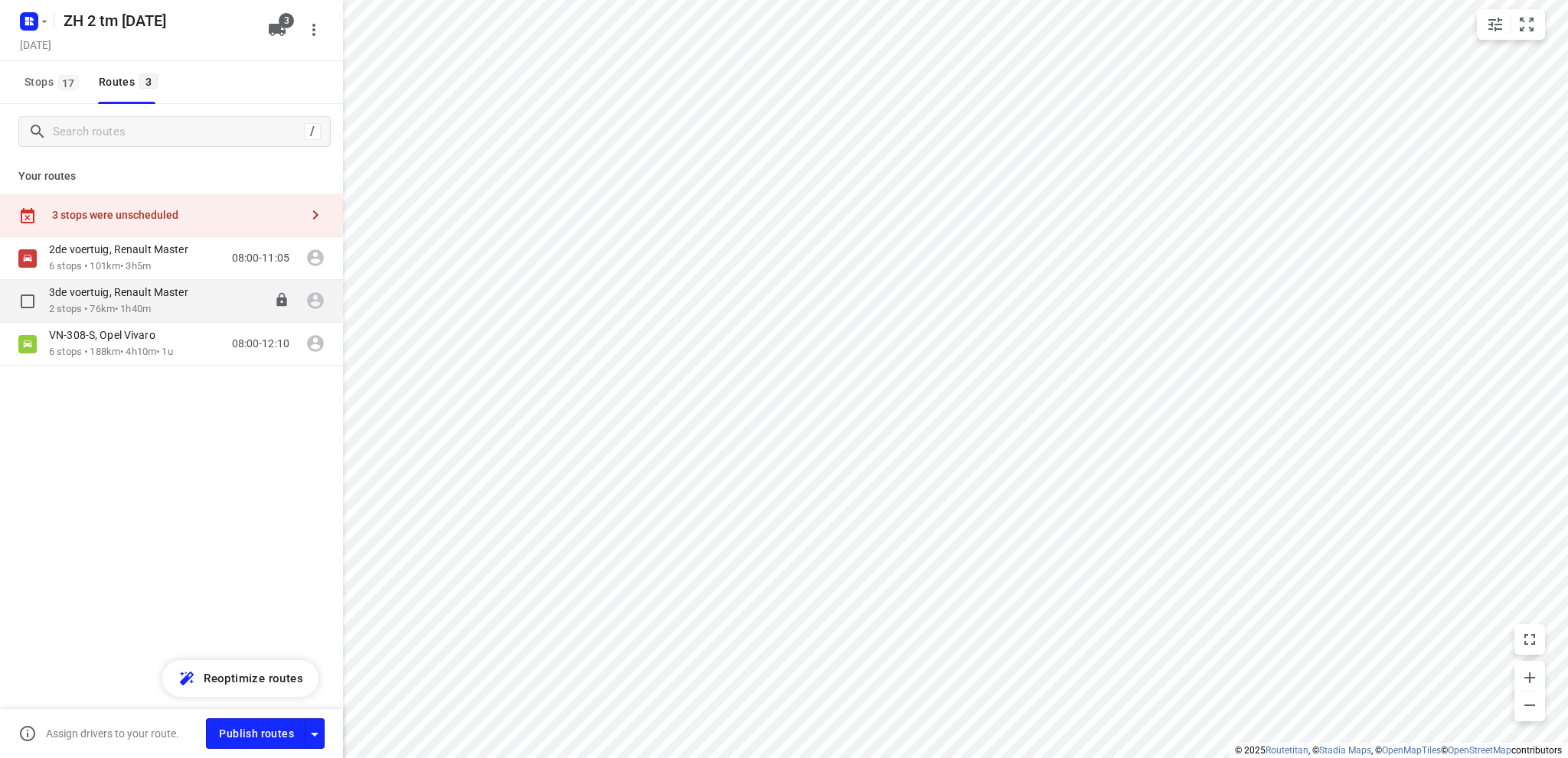
click at [98, 300] on div "3de voertuig, Renault Master" at bounding box center [127, 294] width 154 height 17
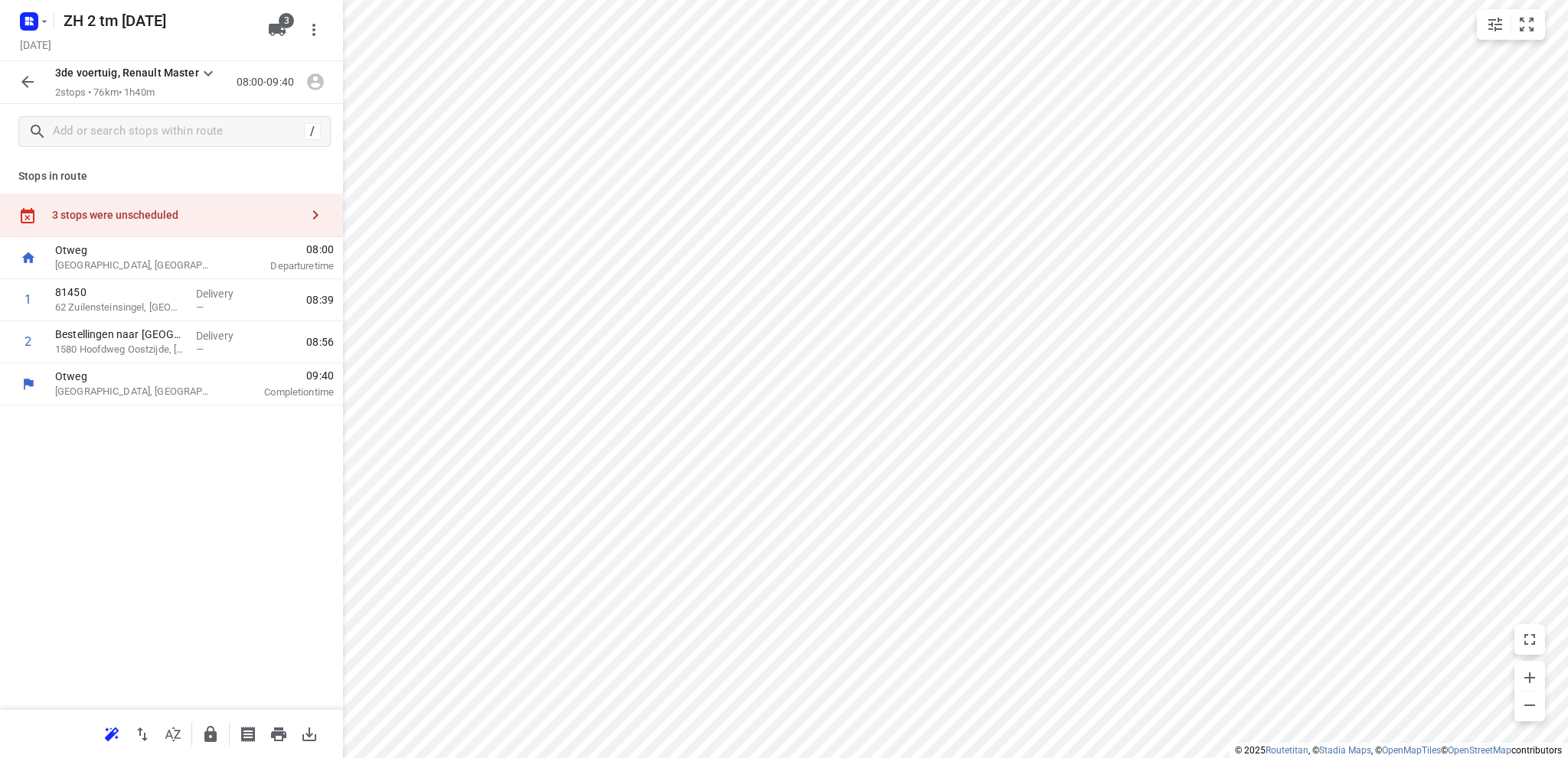
click at [120, 209] on div "3 stops were unscheduled" at bounding box center [176, 215] width 248 height 12
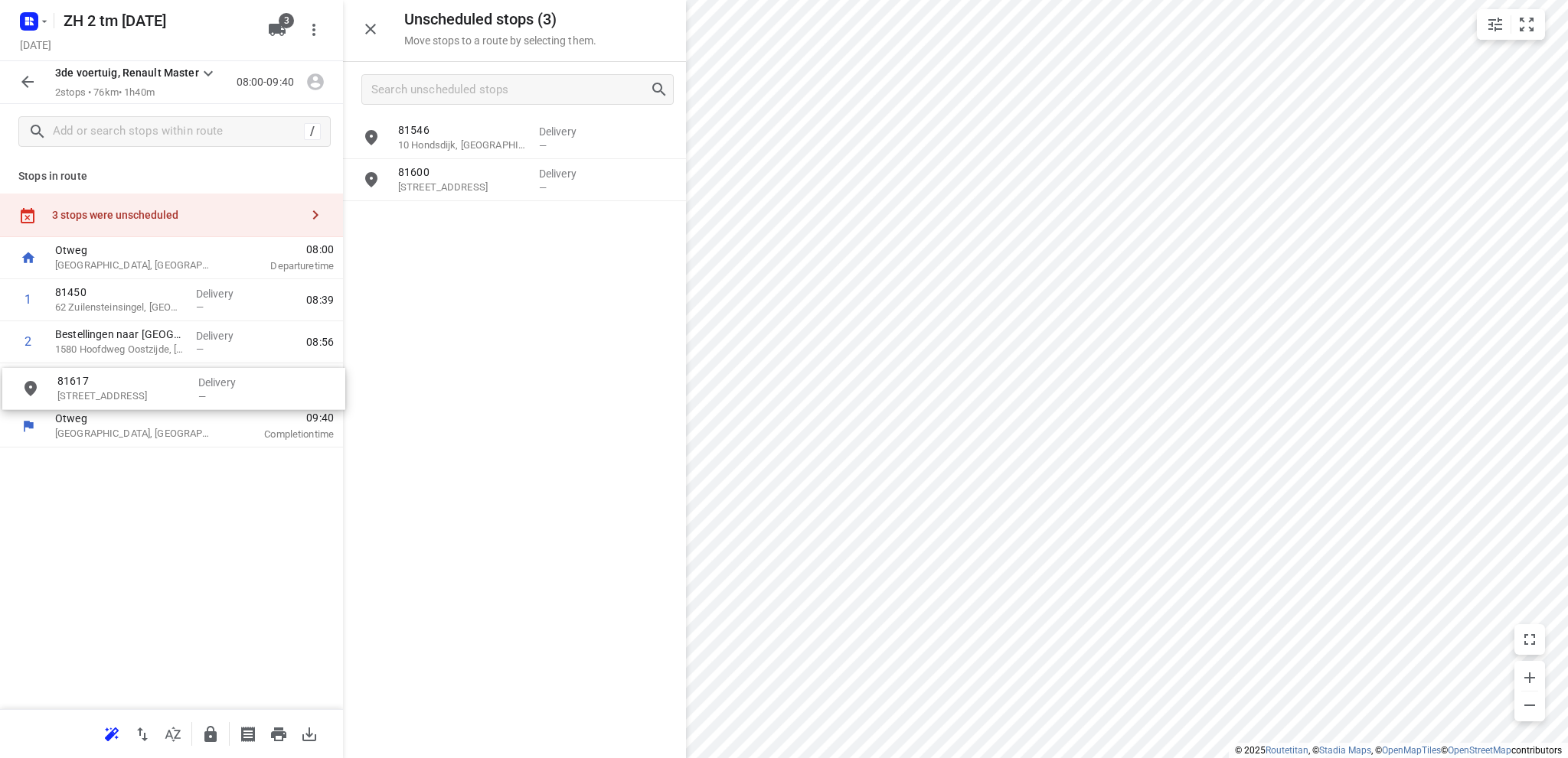
drag, startPoint x: 469, startPoint y: 146, endPoint x: 121, endPoint y: 400, distance: 430.8
click at [21, 76] on icon "button" at bounding box center [28, 82] width 19 height 19
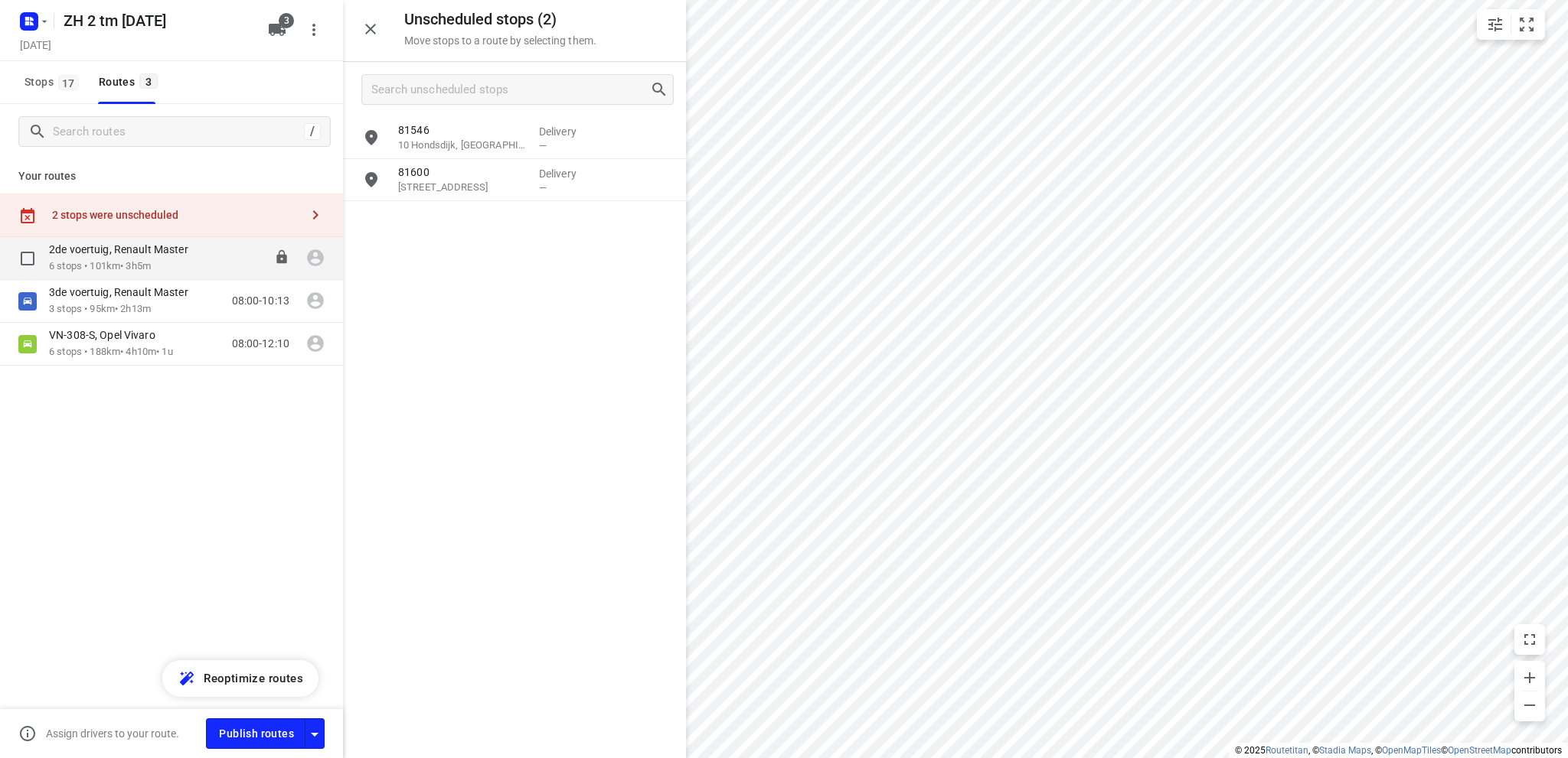
click at [154, 261] on p "6 stops • 101km • 3h5m" at bounding box center [127, 267] width 154 height 15
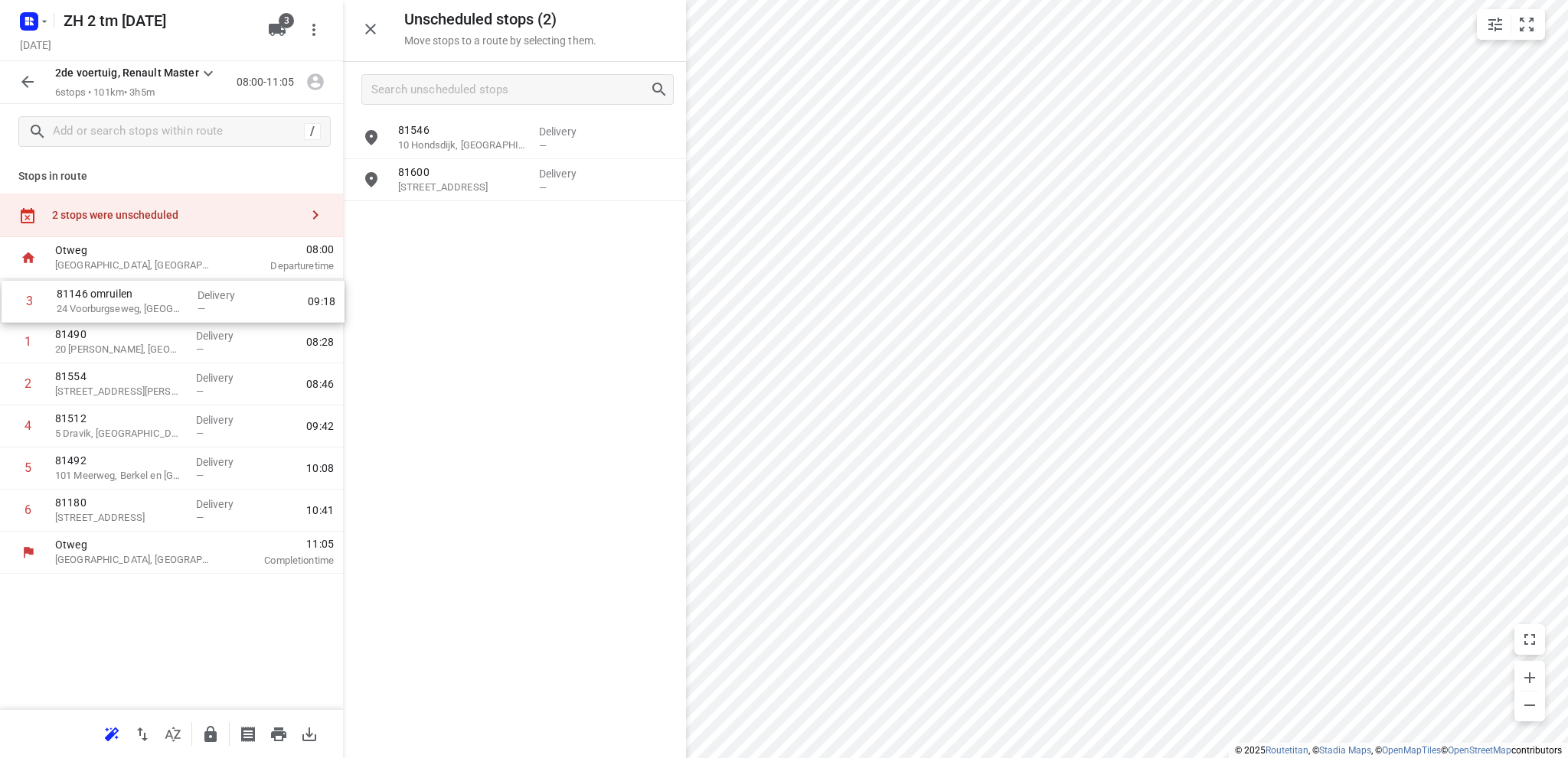
drag, startPoint x: 91, startPoint y: 387, endPoint x: 92, endPoint y: 299, distance: 88.0
click at [92, 299] on div "1 81490 20 [PERSON_NAME], [GEOGRAPHIC_DATA][PERSON_NAME] Delivery — 08:28 2 815…" at bounding box center [171, 406] width 343 height 253
click at [112, 729] on icon "button" at bounding box center [112, 735] width 19 height 19
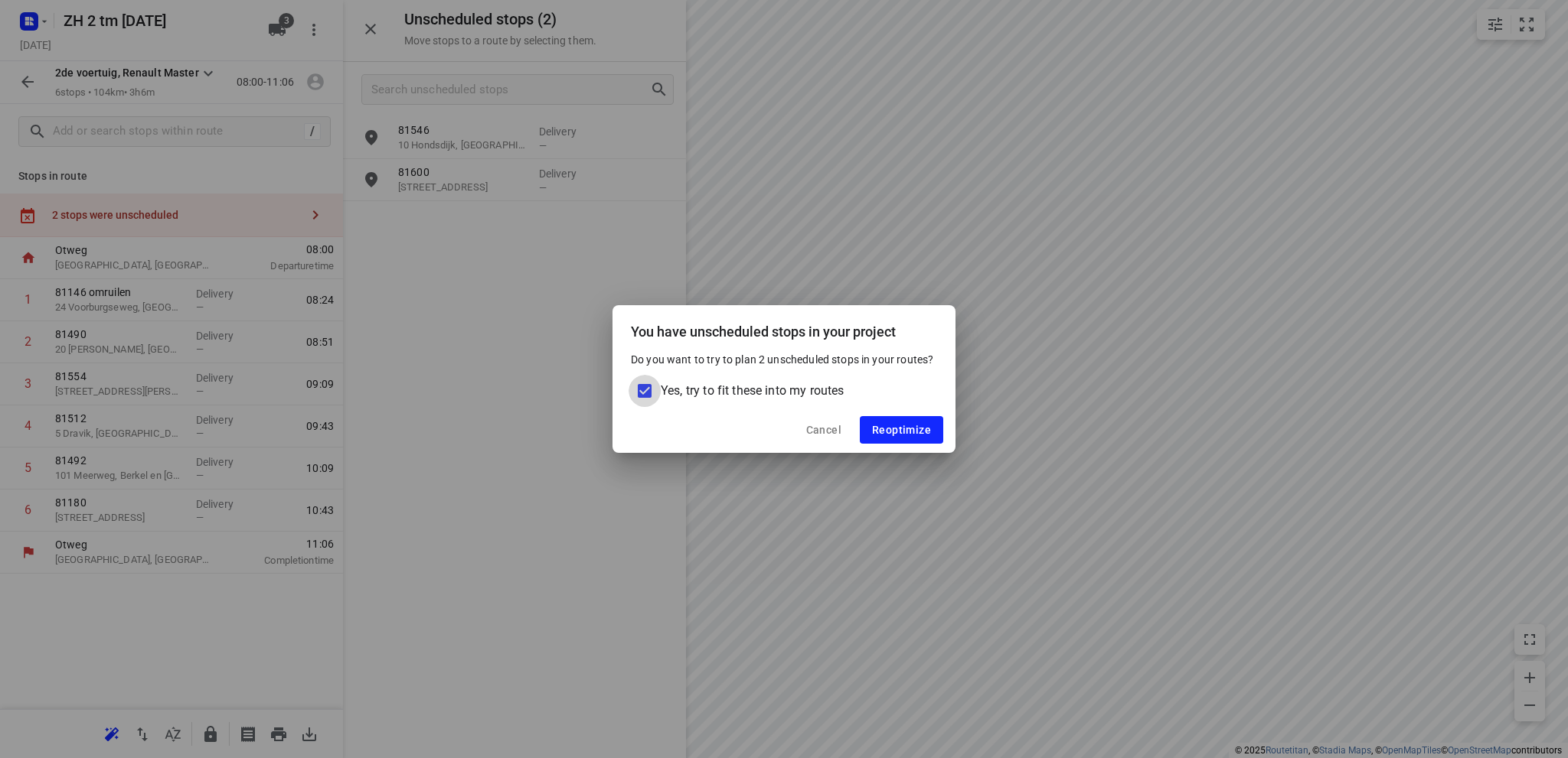
click at [646, 387] on input "Yes, try to fit these into my routes" at bounding box center [645, 391] width 33 height 33
checkbox input "false"
click at [893, 432] on span "Reoptimize" at bounding box center [901, 430] width 59 height 12
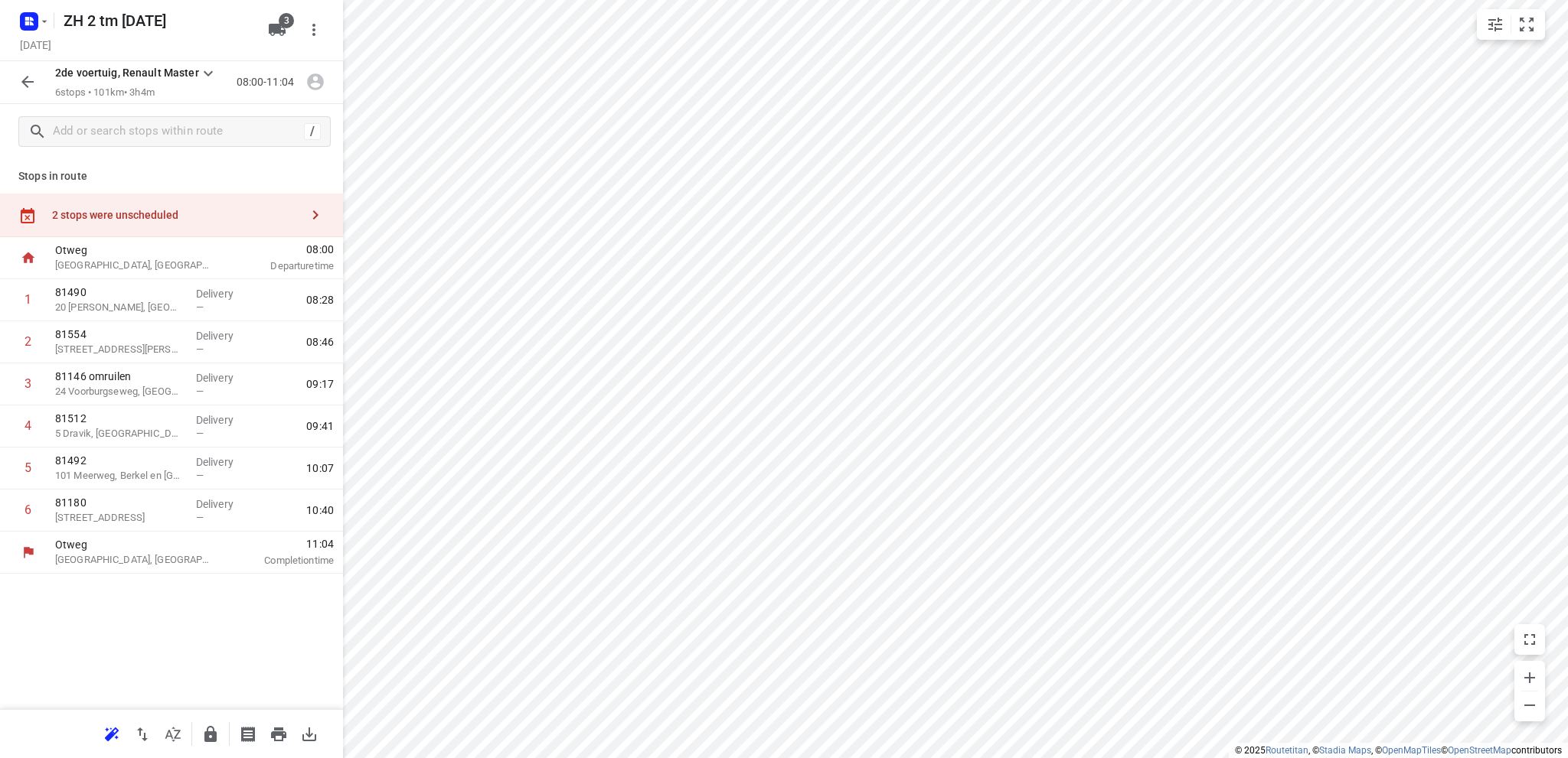
click at [28, 77] on icon "button" at bounding box center [28, 82] width 19 height 19
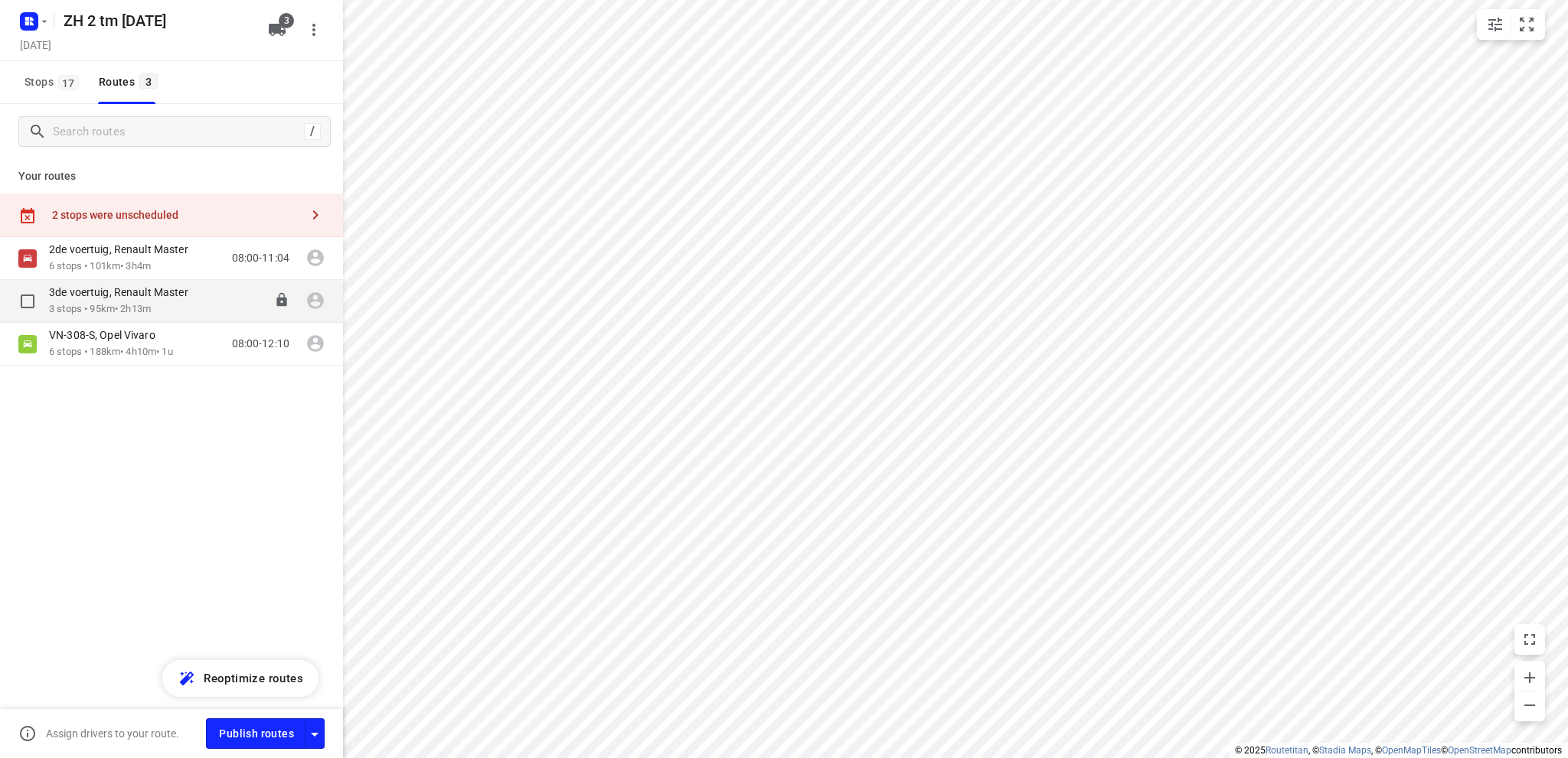
click at [101, 299] on div "3de voertuig, Renault Master" at bounding box center [127, 294] width 154 height 17
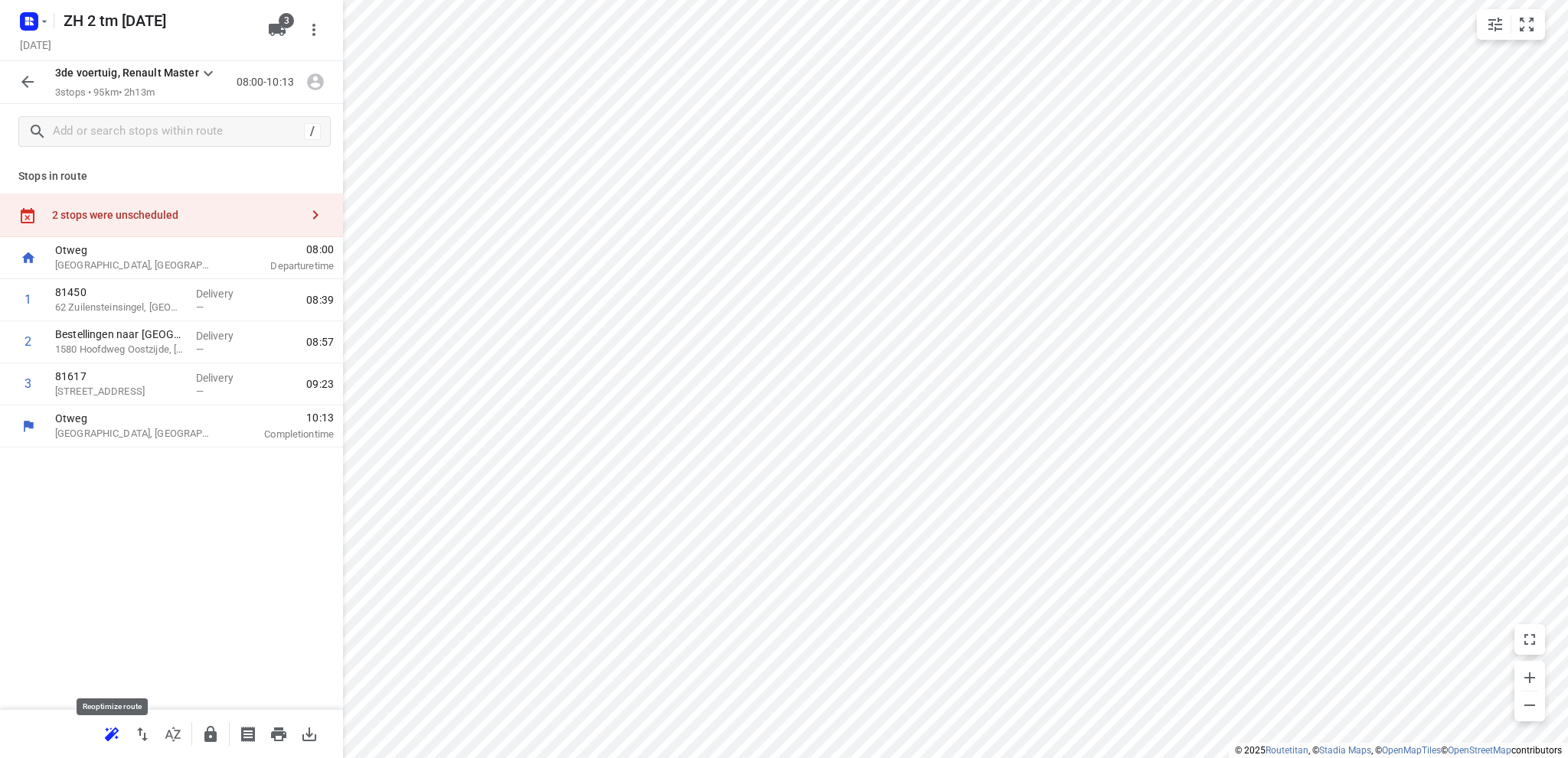
click at [102, 733] on icon "button" at bounding box center [112, 735] width 19 height 19
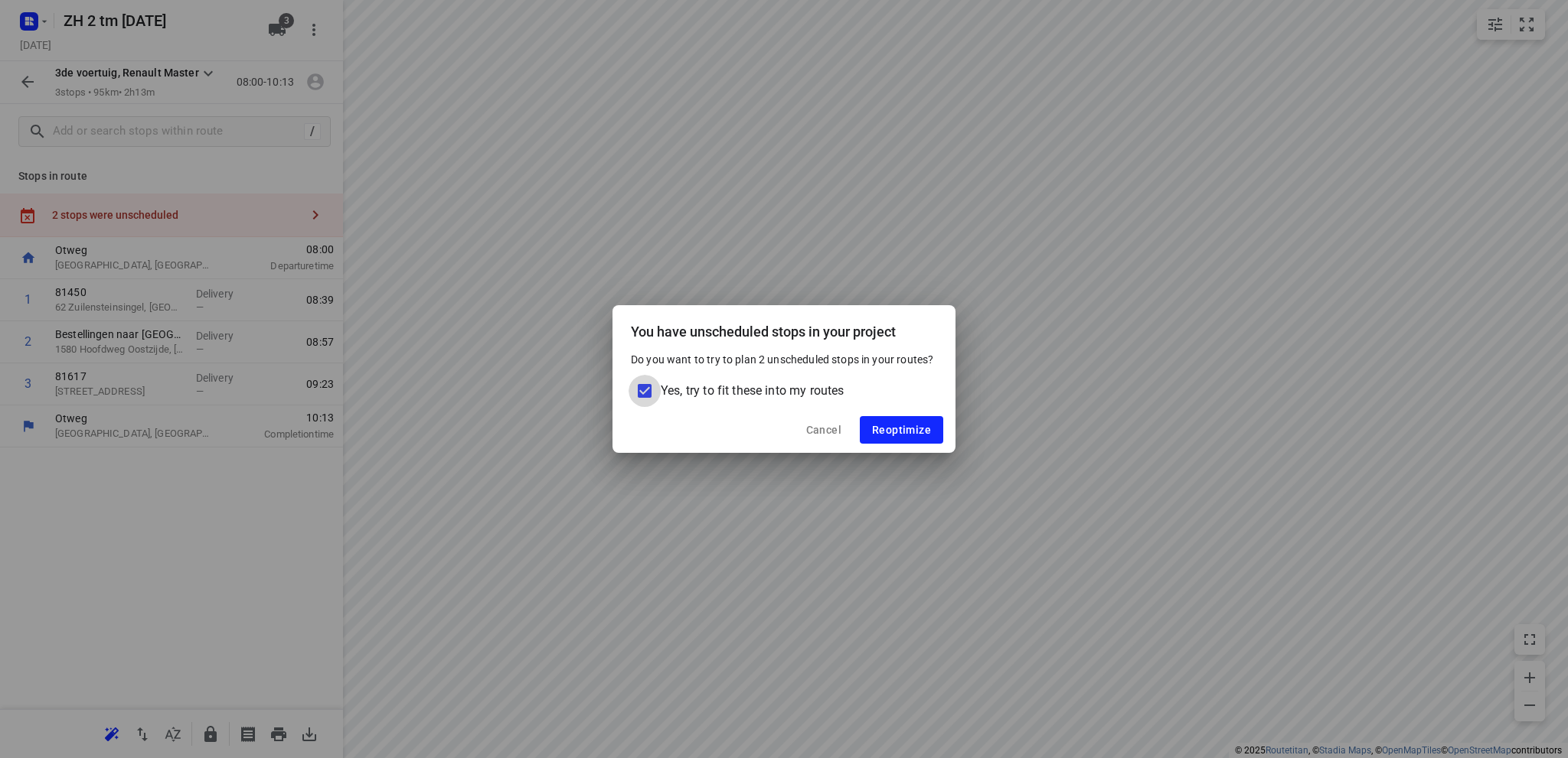
click at [646, 388] on input "Yes, try to fit these into my routes" at bounding box center [645, 391] width 33 height 33
checkbox input "false"
click at [889, 428] on span "Reoptimize" at bounding box center [901, 430] width 59 height 12
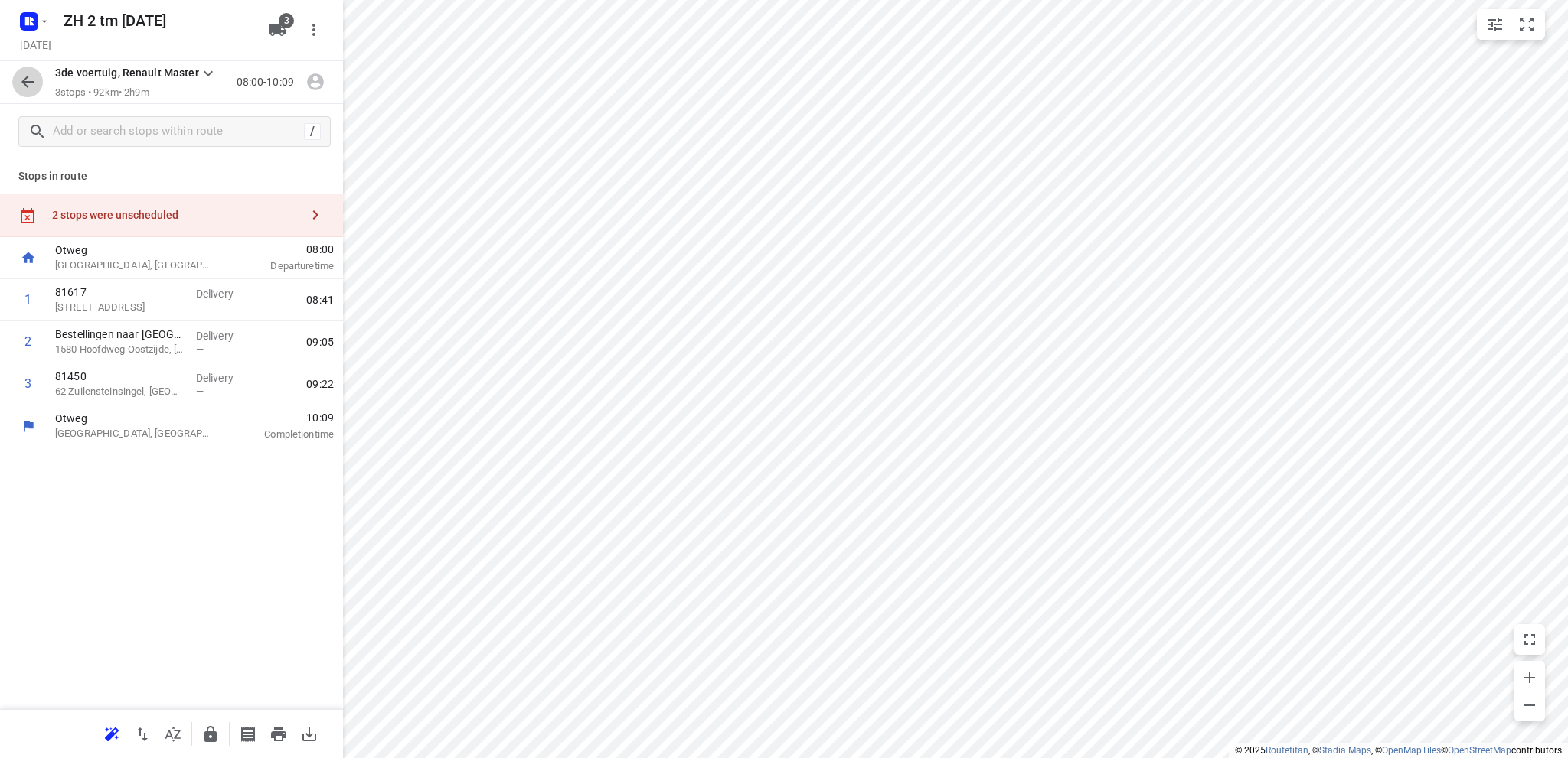
click at [24, 76] on icon "button" at bounding box center [28, 82] width 19 height 19
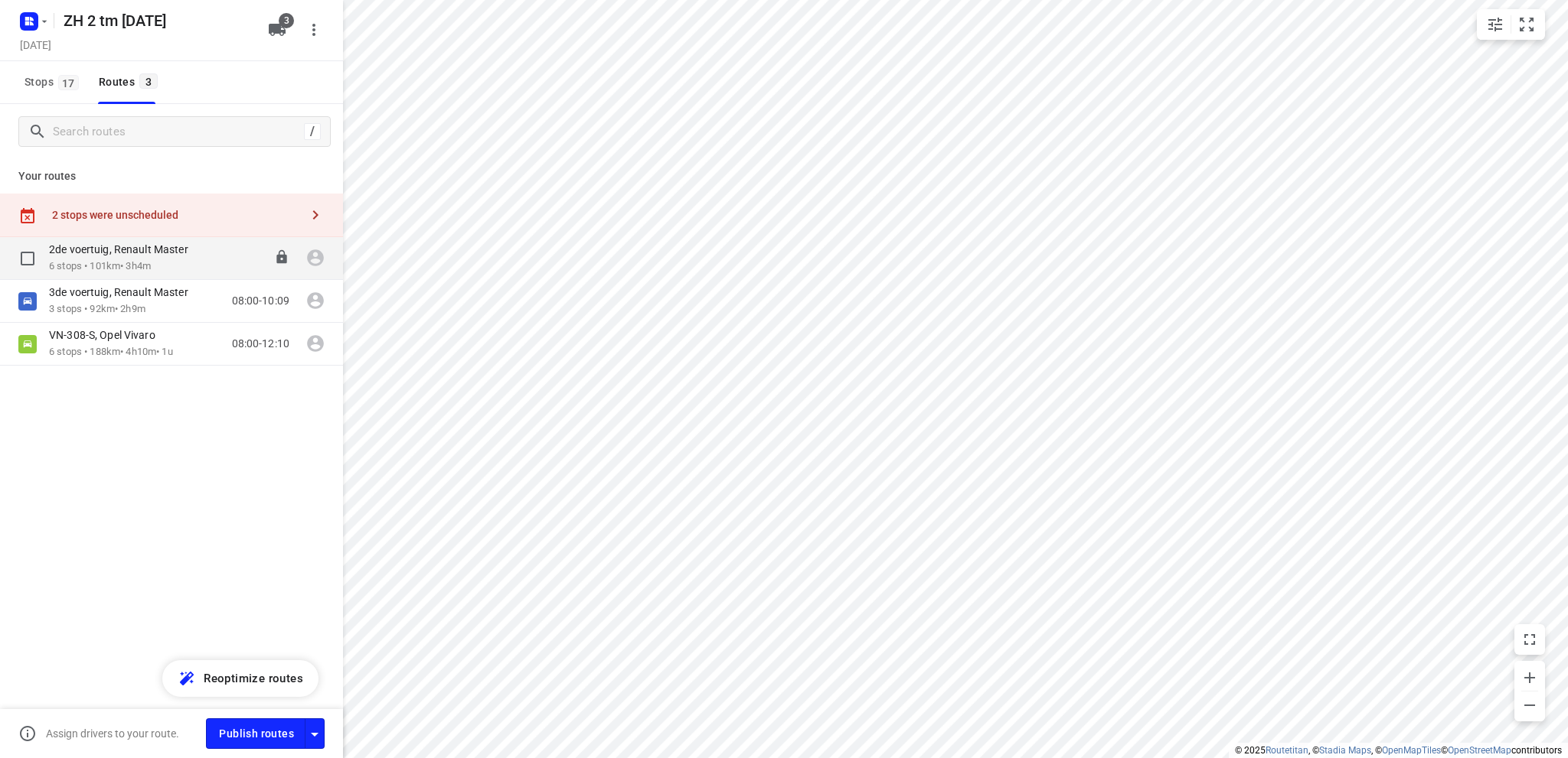
click at [154, 256] on p "2de voertuig, Renault Master" at bounding box center [124, 249] width 149 height 14
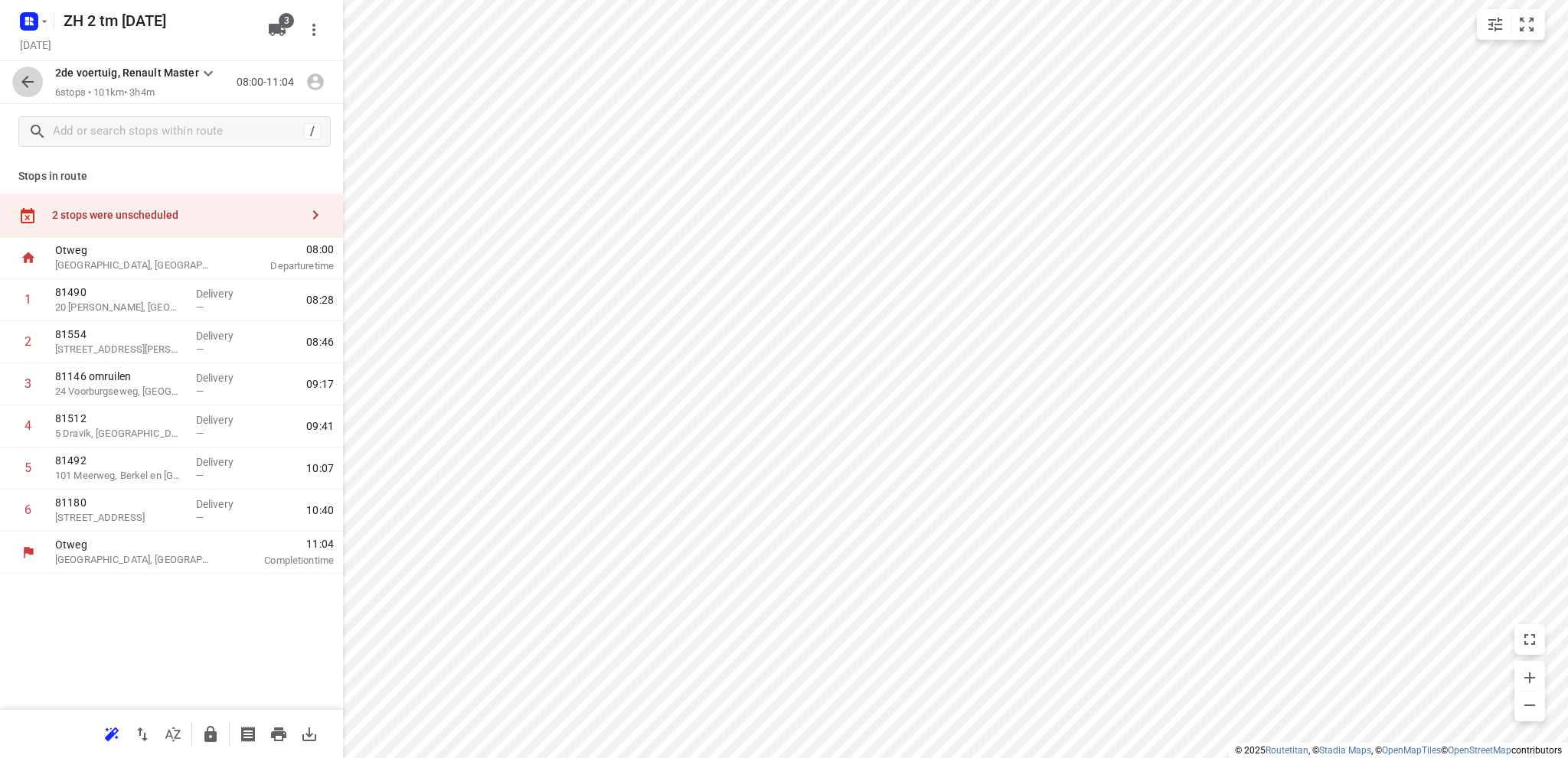
click at [24, 82] on icon "button" at bounding box center [27, 81] width 12 height 12
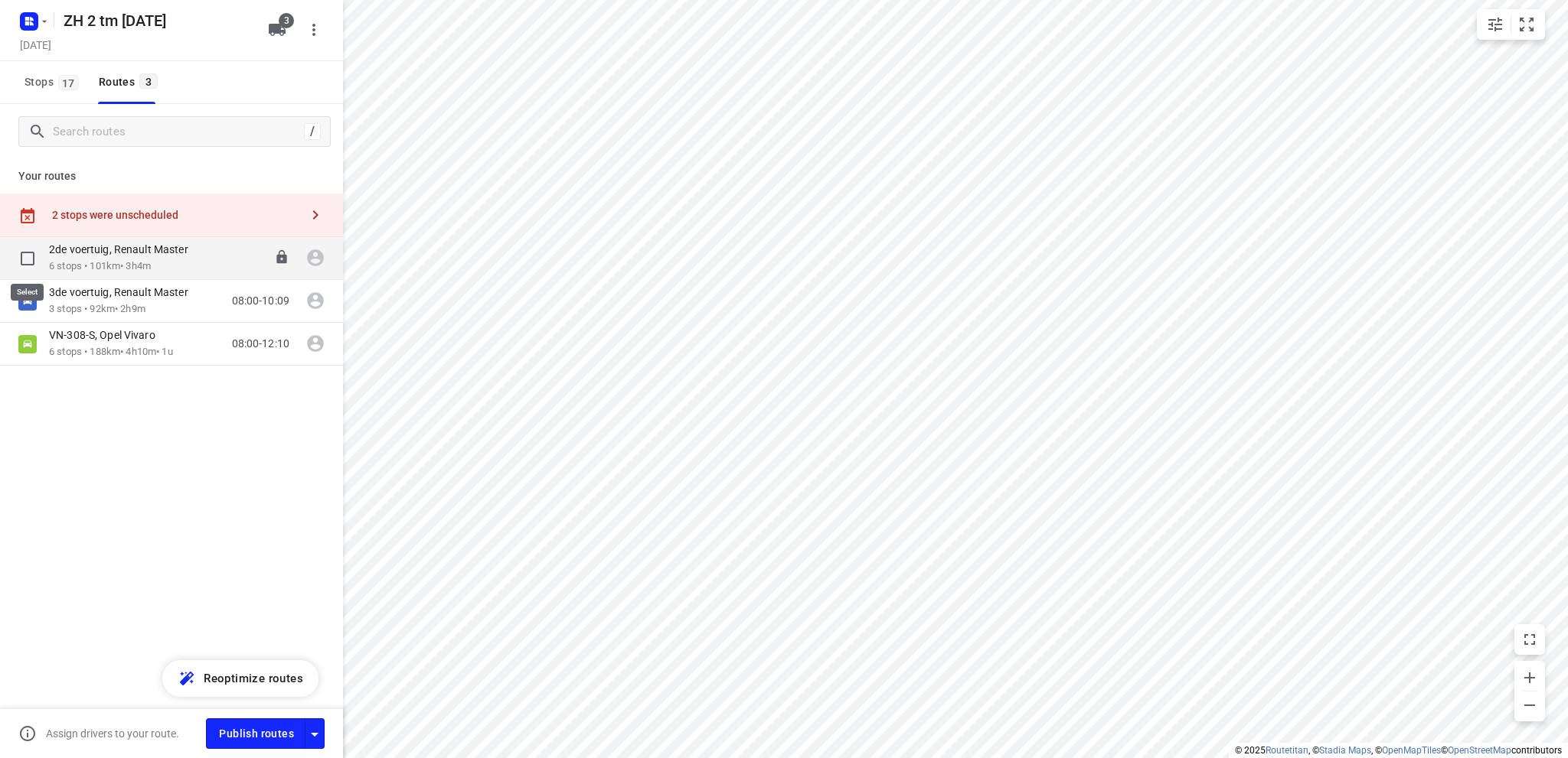
click at [19, 250] on input "checkbox" at bounding box center [27, 259] width 31 height 31
checkbox input "true"
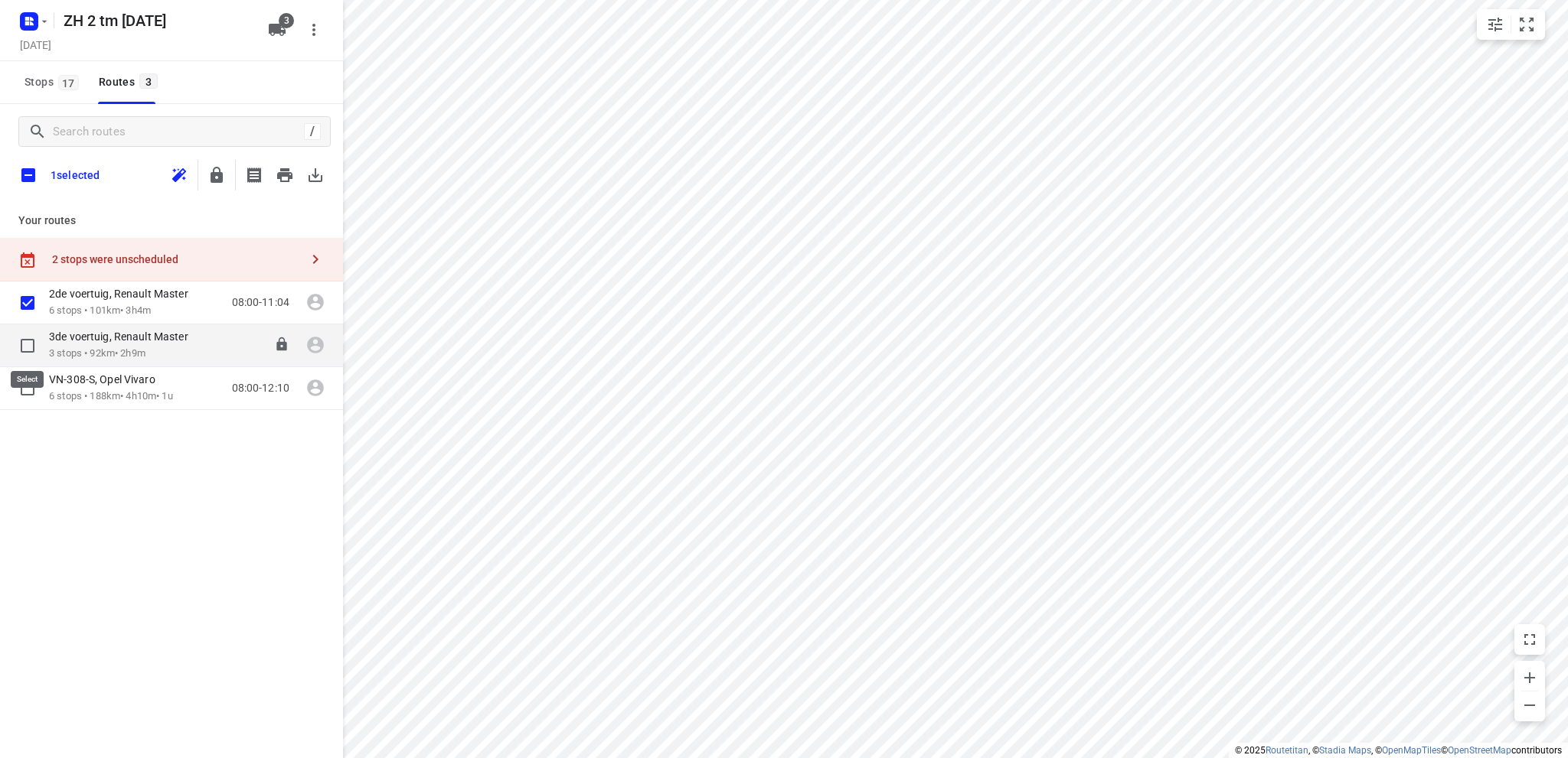
click at [24, 340] on input "checkbox" at bounding box center [27, 345] width 31 height 31
checkbox input "true"
click at [287, 175] on icon "button" at bounding box center [285, 175] width 15 height 14
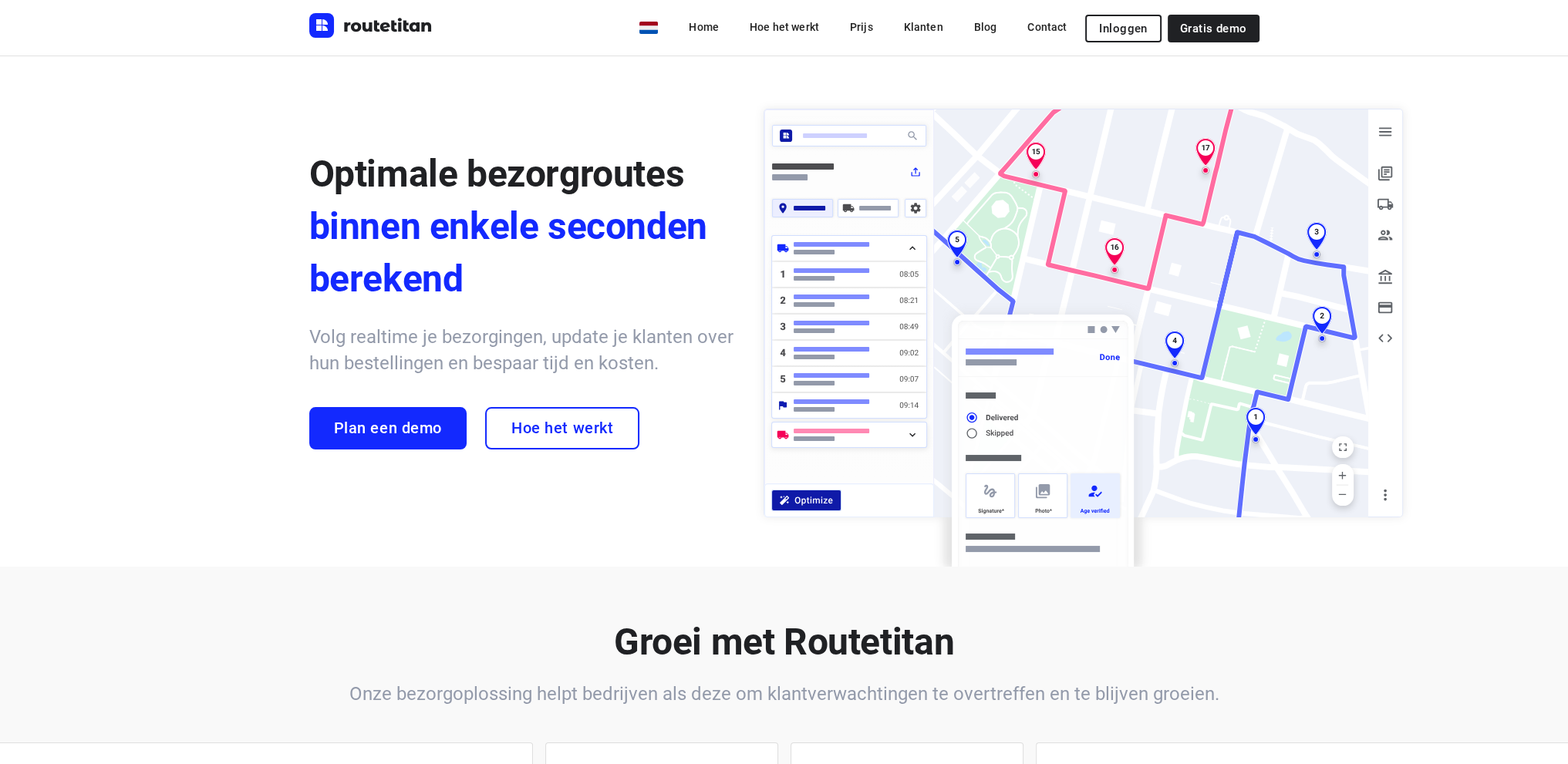
click at [1122, 25] on span "Inloggen" at bounding box center [1123, 28] width 48 height 12
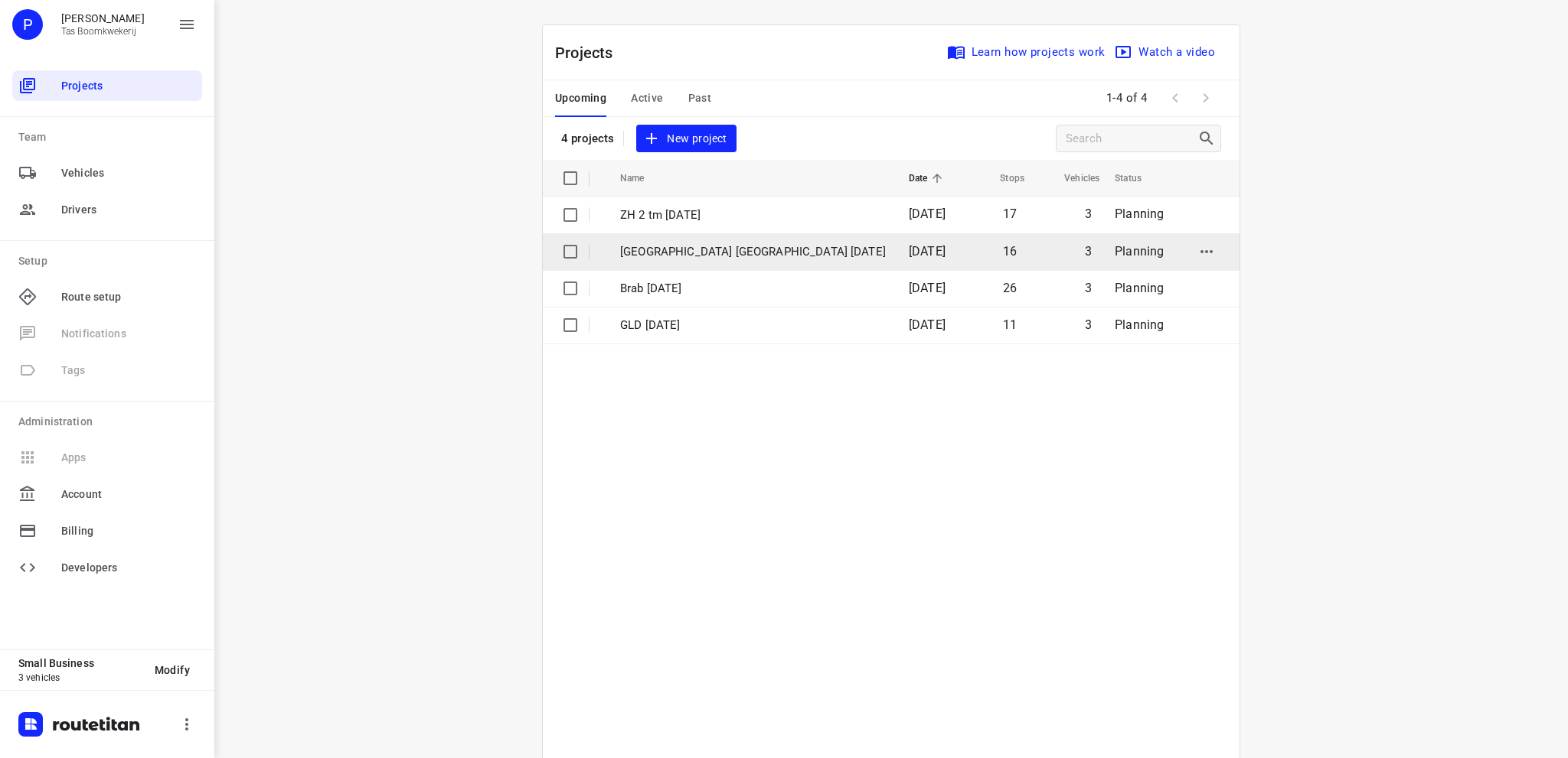
click at [624, 246] on p "Utrecht NH 5 september" at bounding box center [754, 252] width 266 height 18
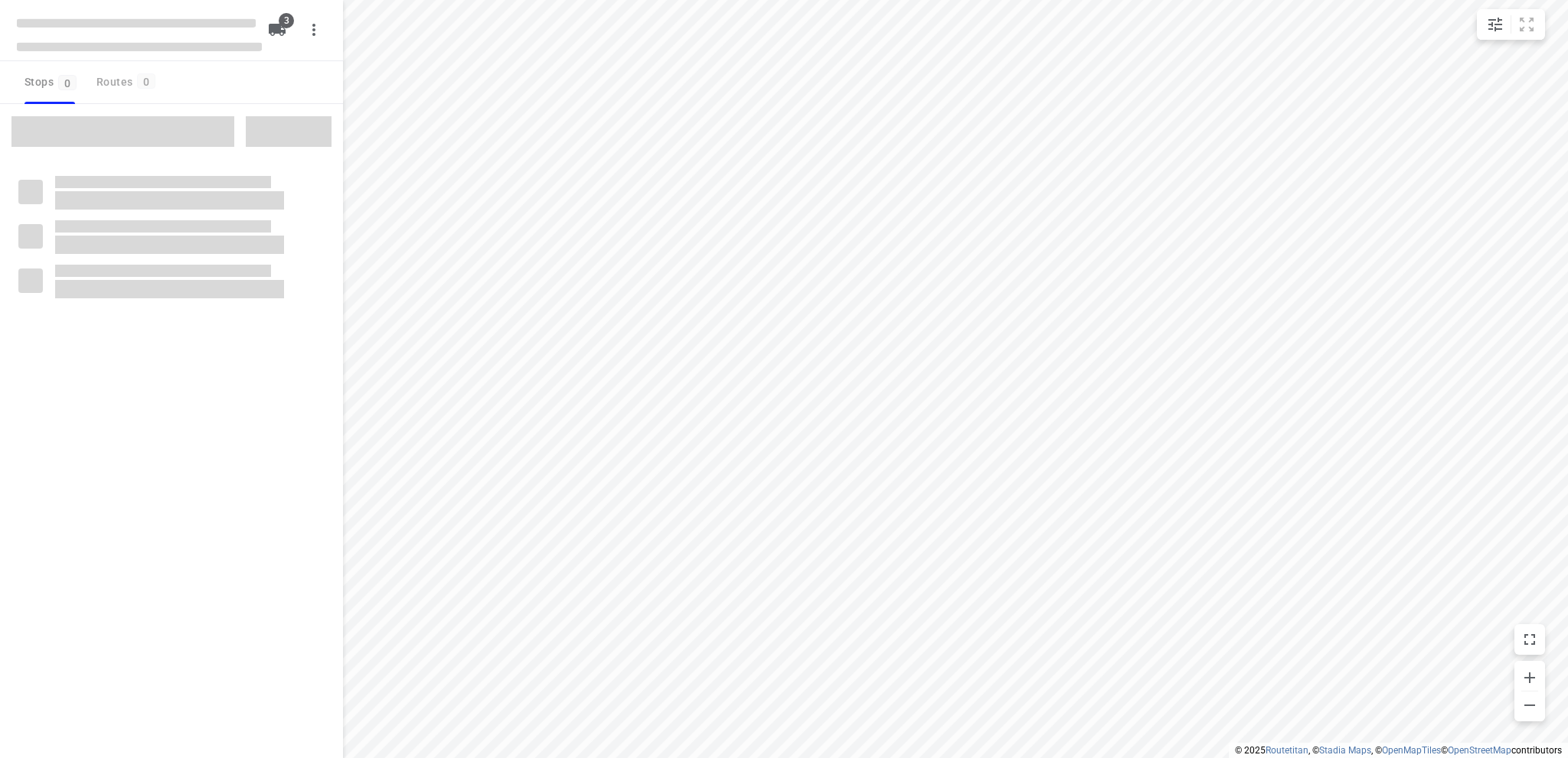
type input "distance"
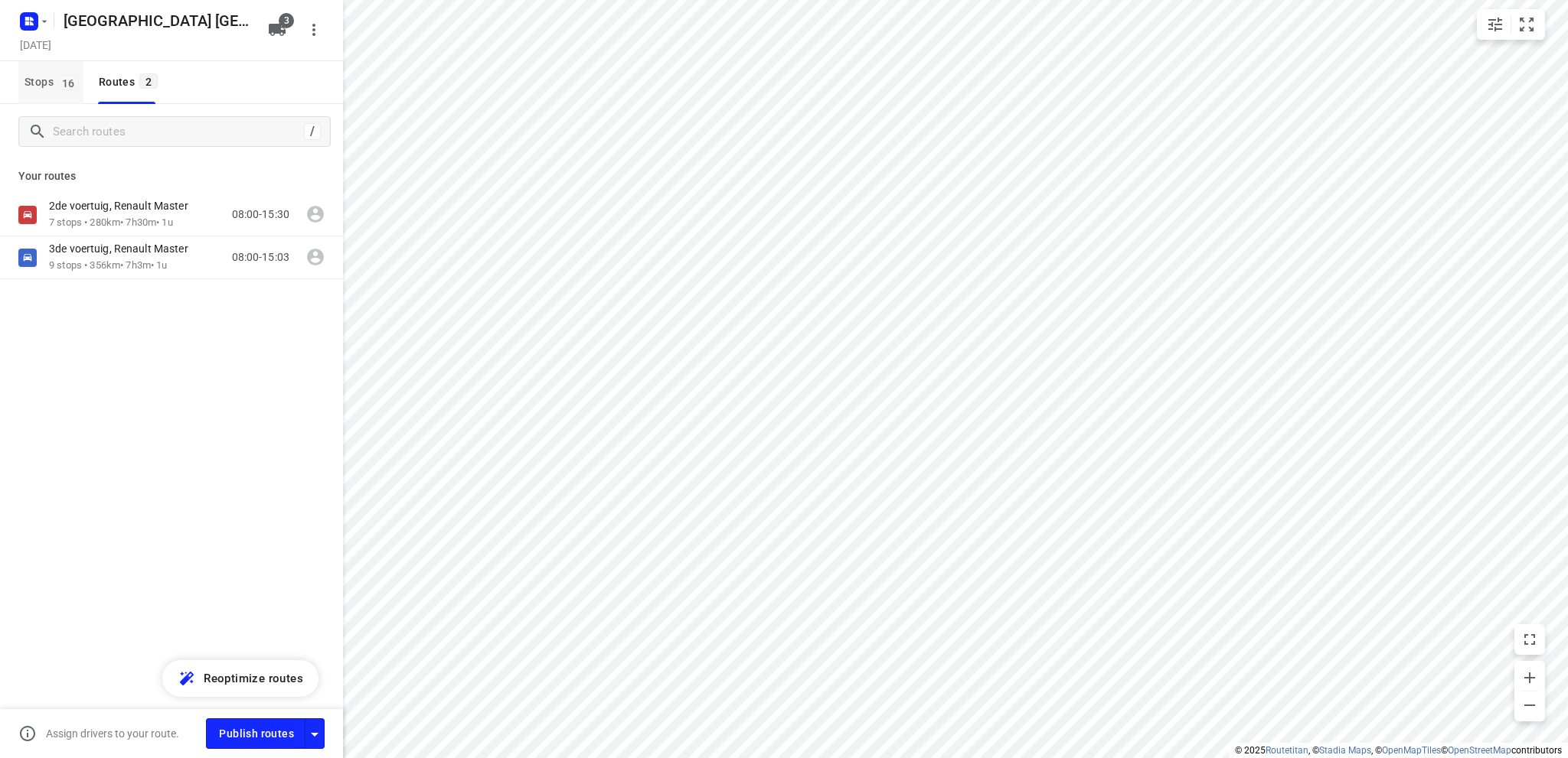
click at [24, 79] on span "Stops 16" at bounding box center [53, 82] width 59 height 20
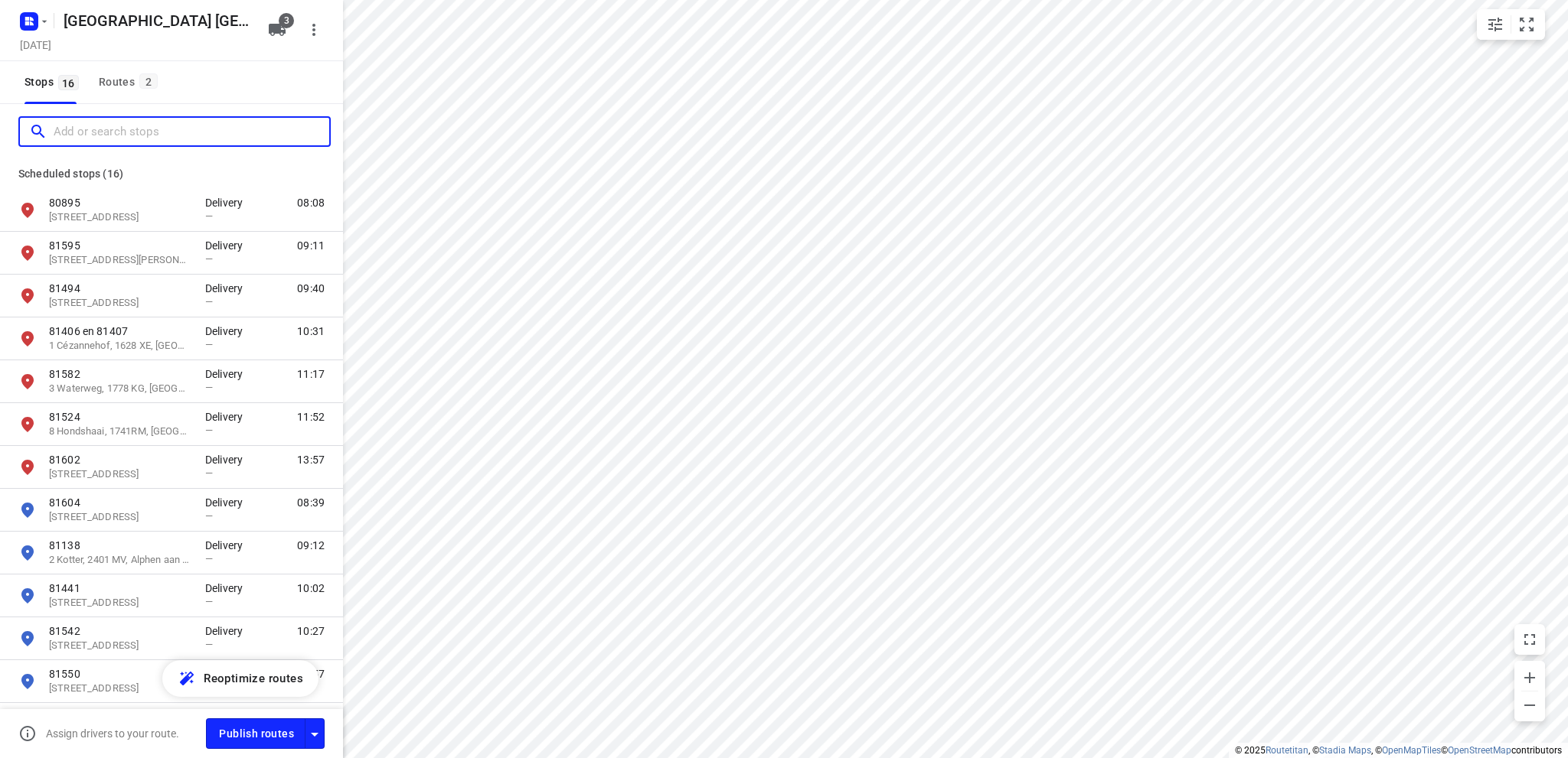
click at [86, 133] on input "Add or search stops" at bounding box center [192, 132] width 275 height 24
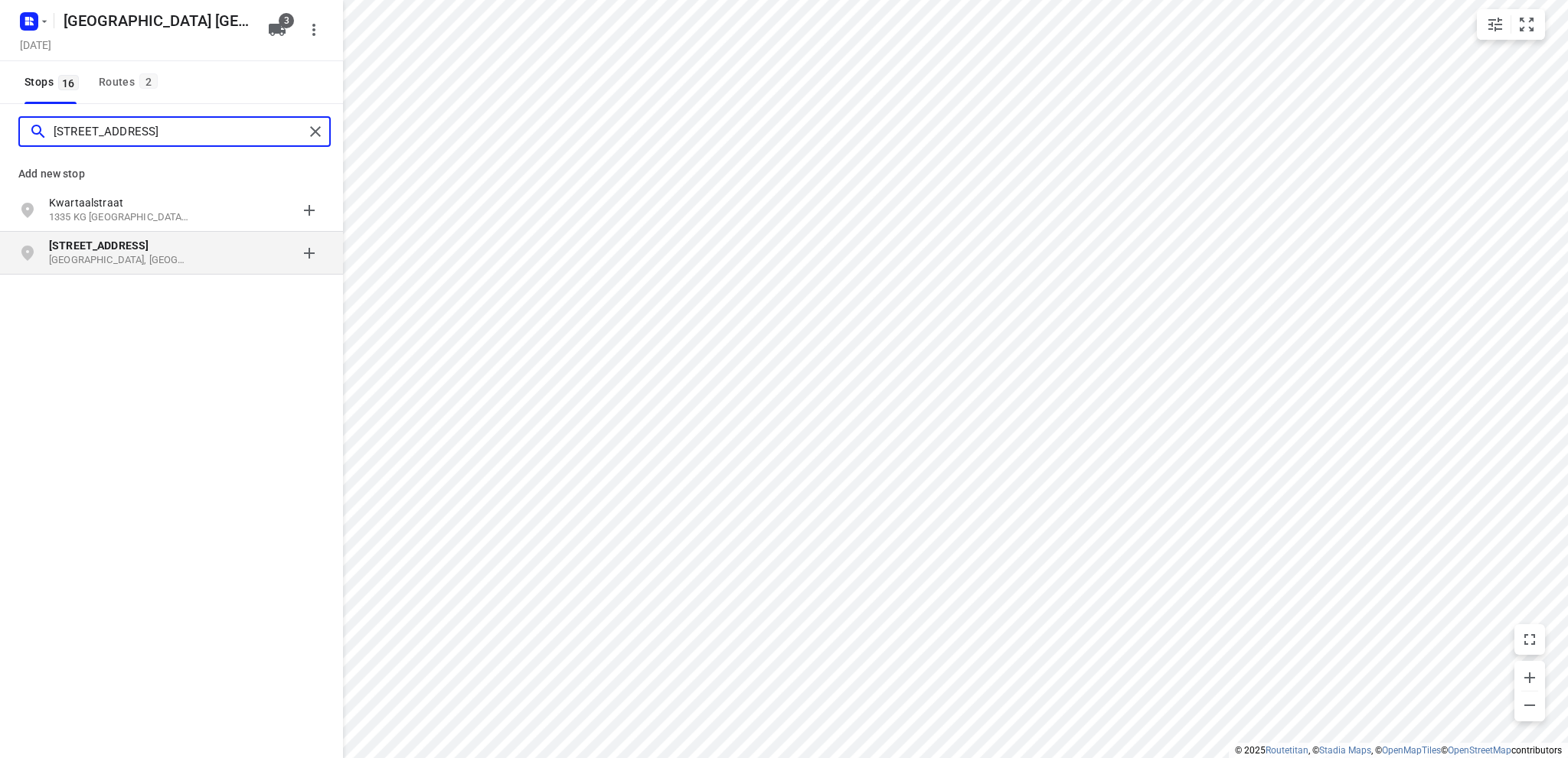
type input "kwartaalstraat 13"
click at [107, 255] on p "Almere, Nederland" at bounding box center [119, 260] width 141 height 15
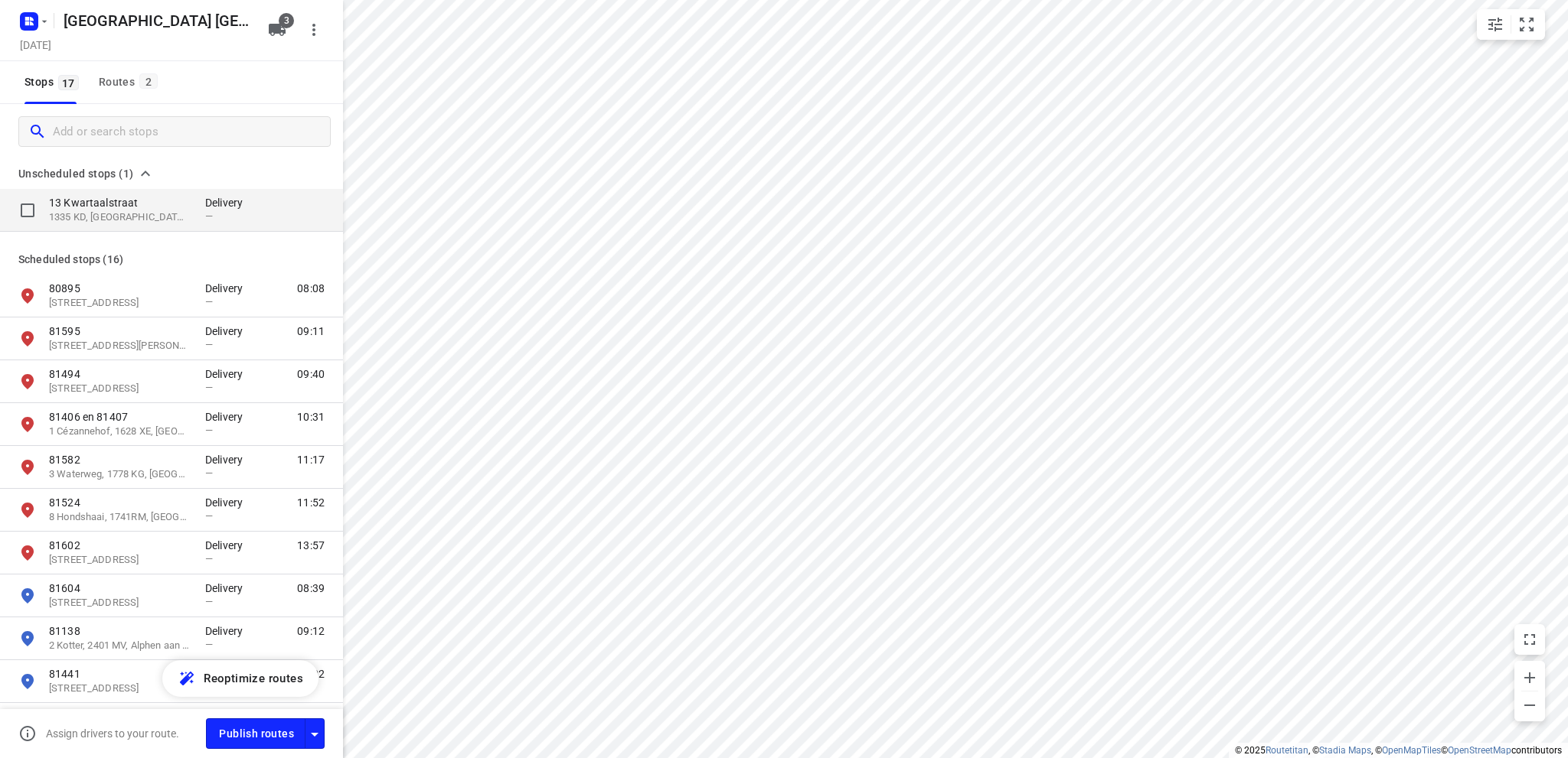
click at [80, 213] on p "1335 KD, Almere, NL" at bounding box center [119, 218] width 141 height 15
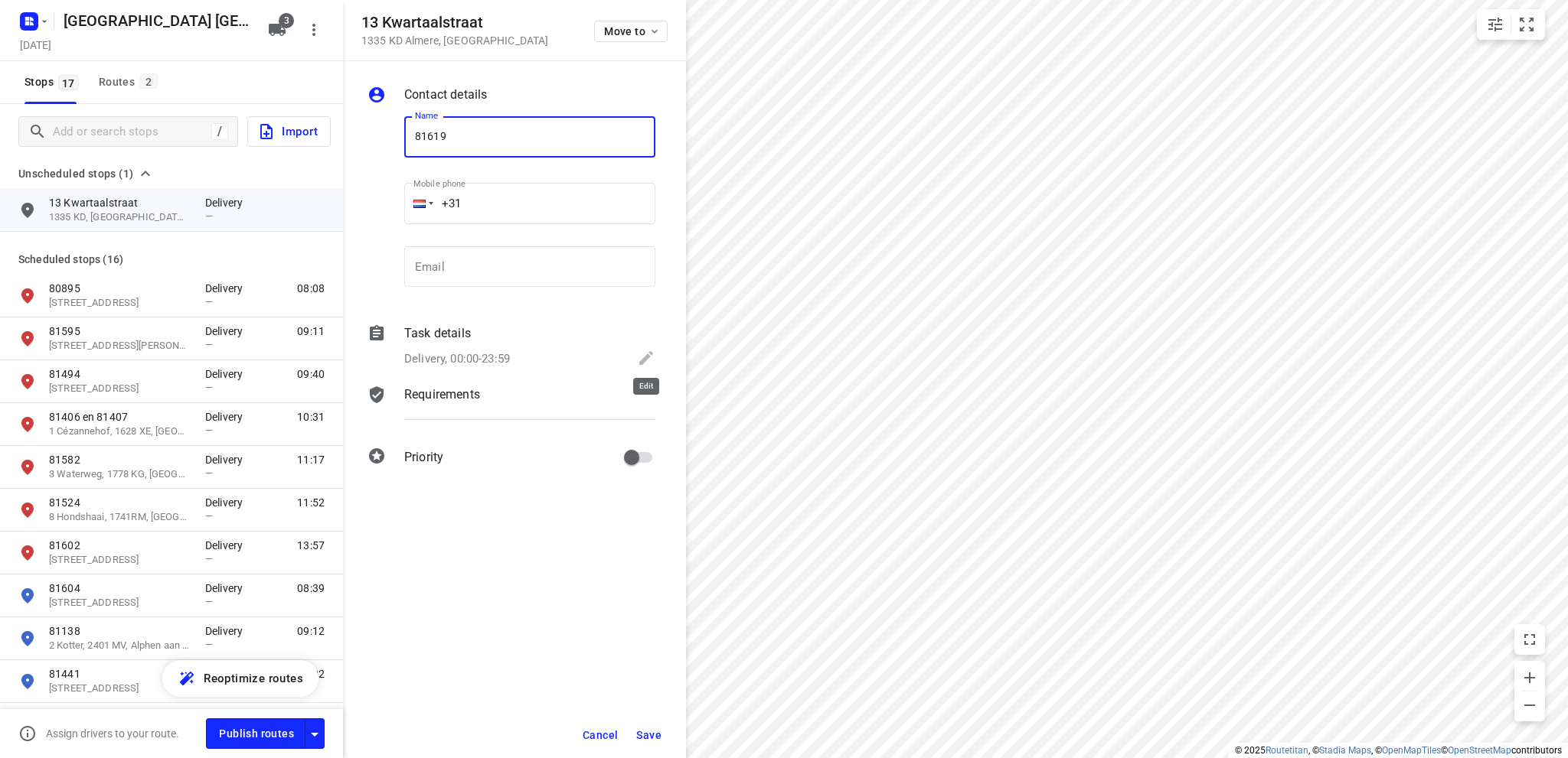
type input "81619"
click at [647, 356] on icon at bounding box center [646, 358] width 14 height 14
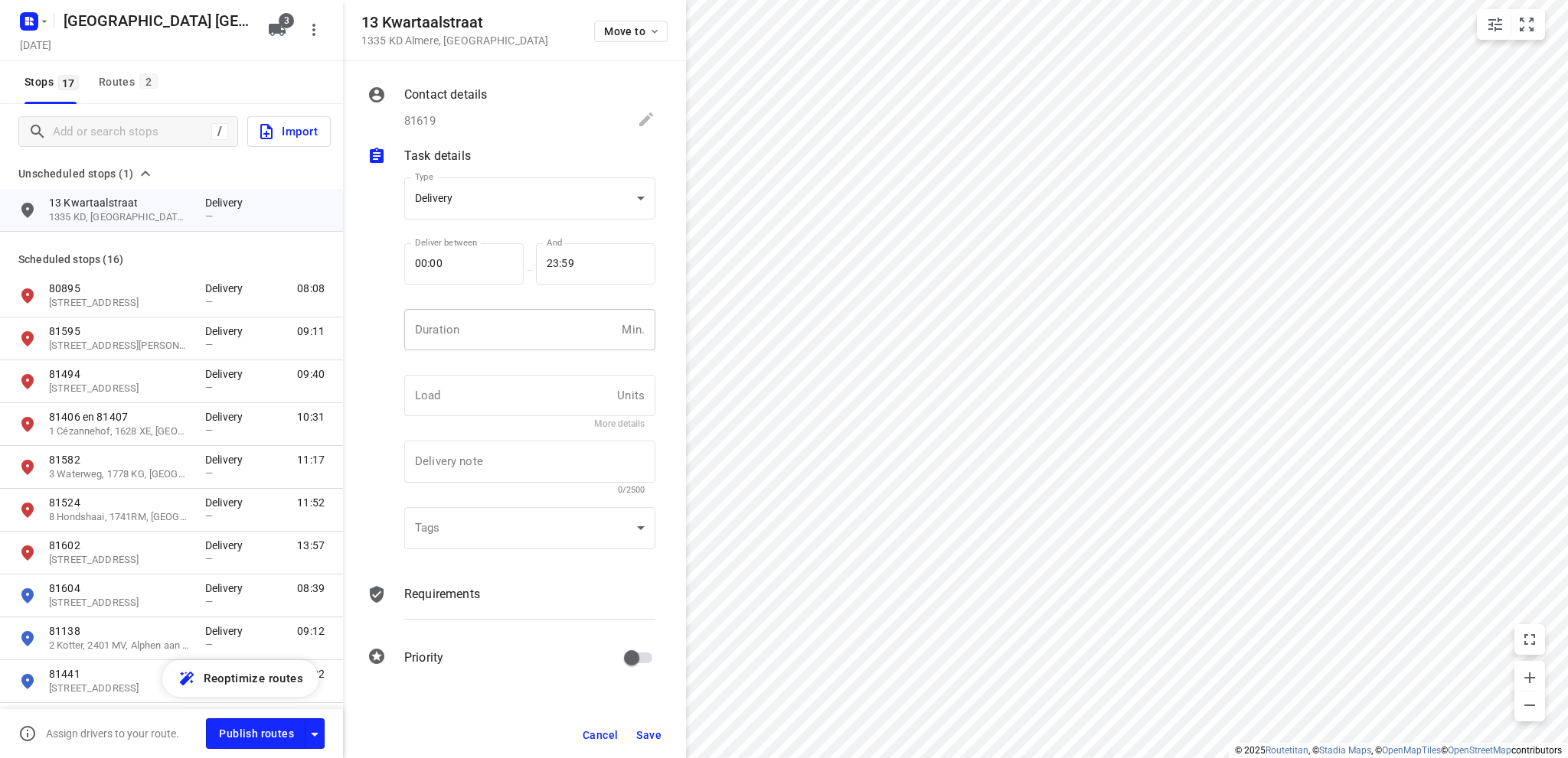
click at [498, 338] on input "number" at bounding box center [509, 329] width 211 height 41
type input "10"
click at [652, 737] on span "Save" at bounding box center [649, 735] width 25 height 12
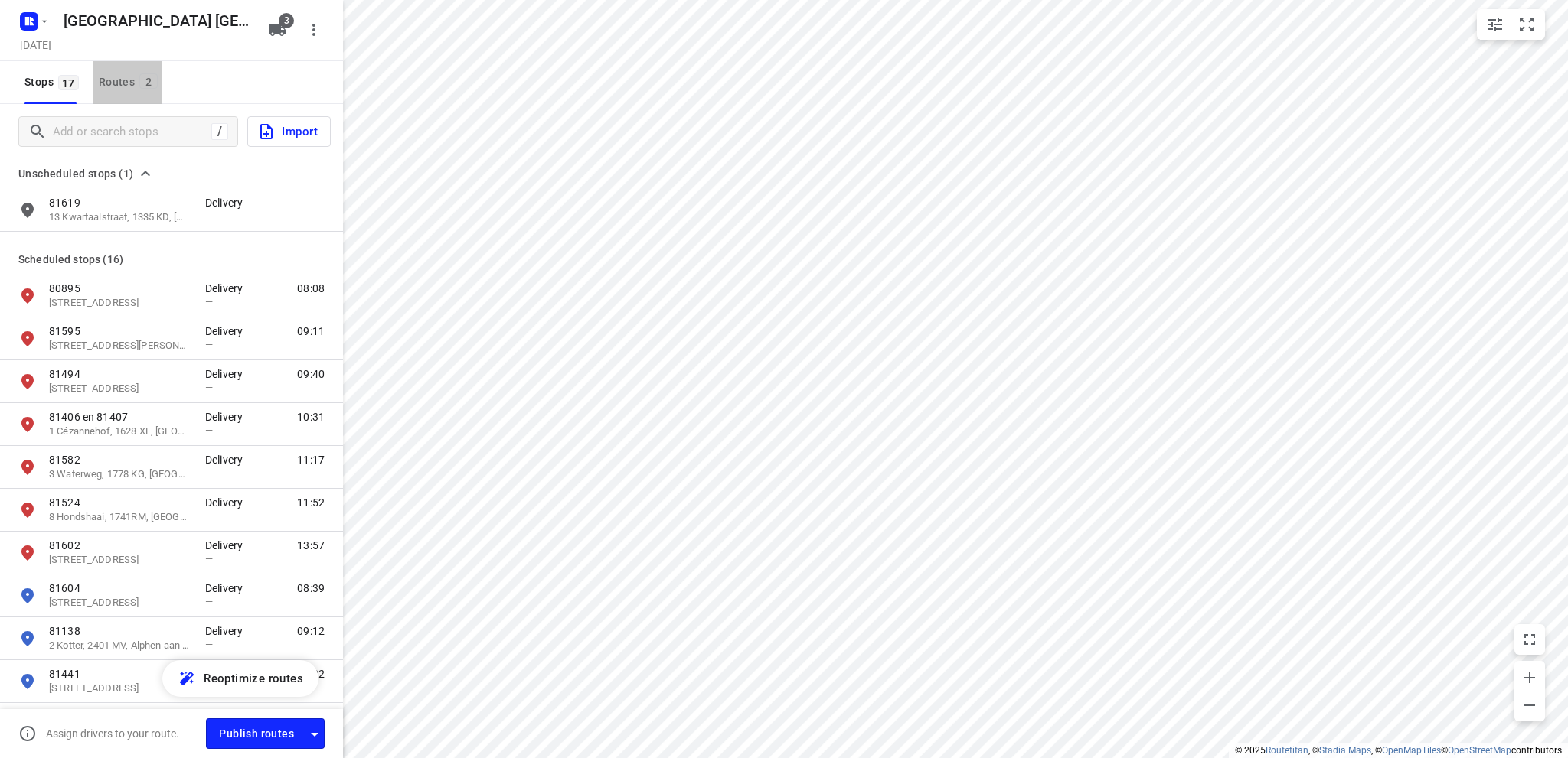
click at [107, 77] on div "Routes 2" at bounding box center [130, 82] width 63 height 20
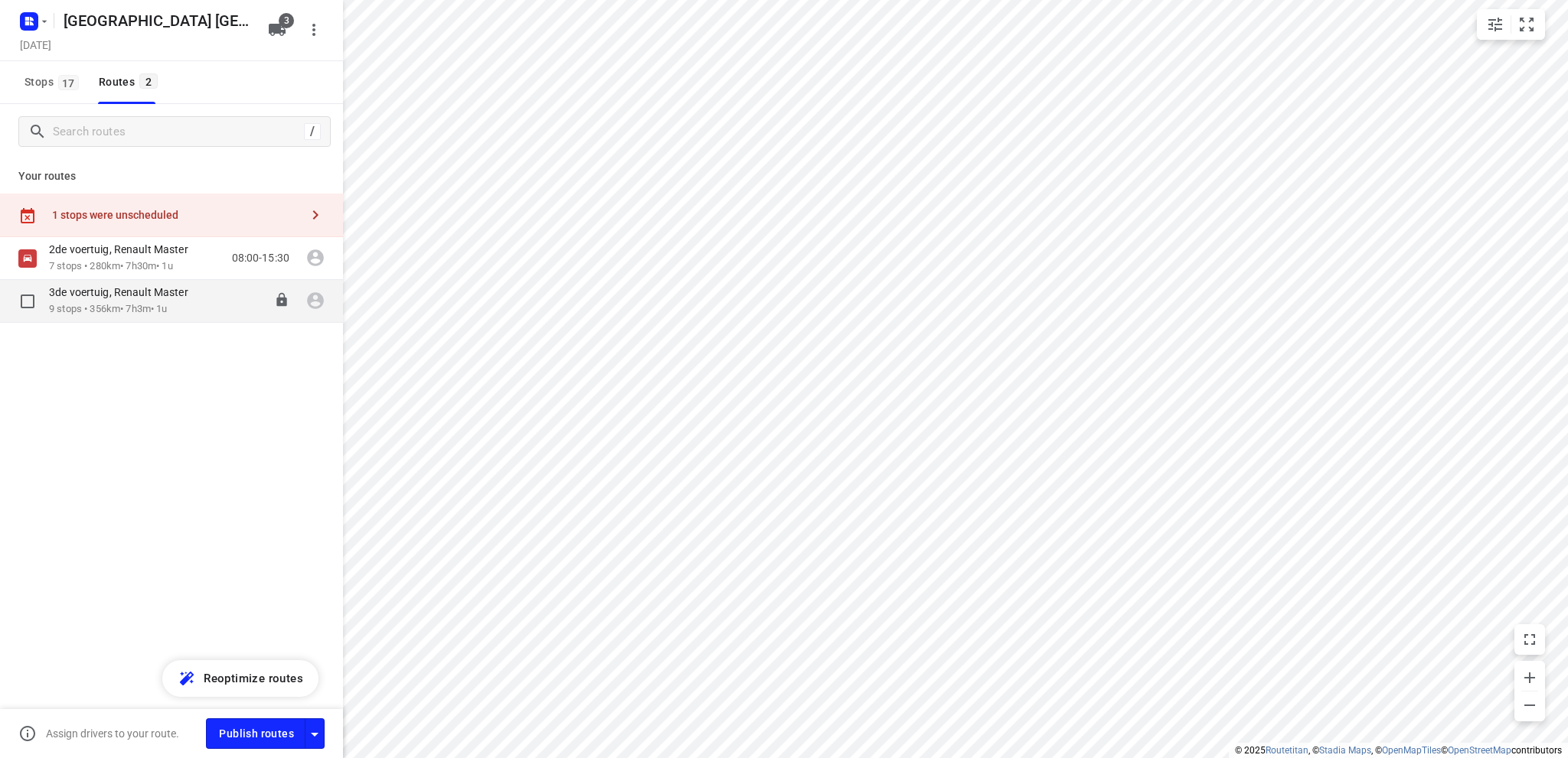
click at [127, 304] on p "9 stops • 356km • 7h3m • 1u" at bounding box center [127, 310] width 154 height 15
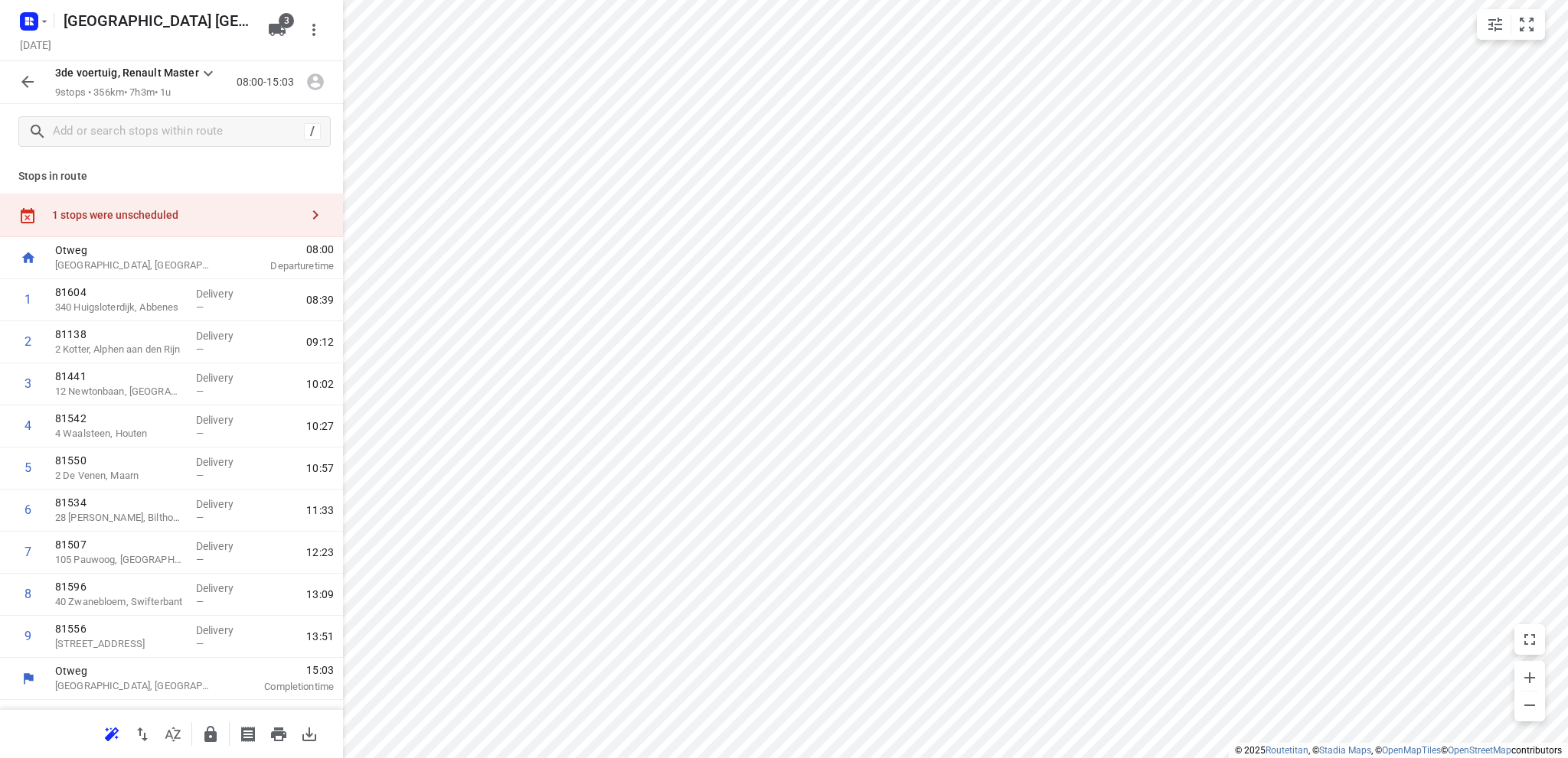
click at [140, 201] on div "1 stops were unscheduled" at bounding box center [171, 215] width 343 height 44
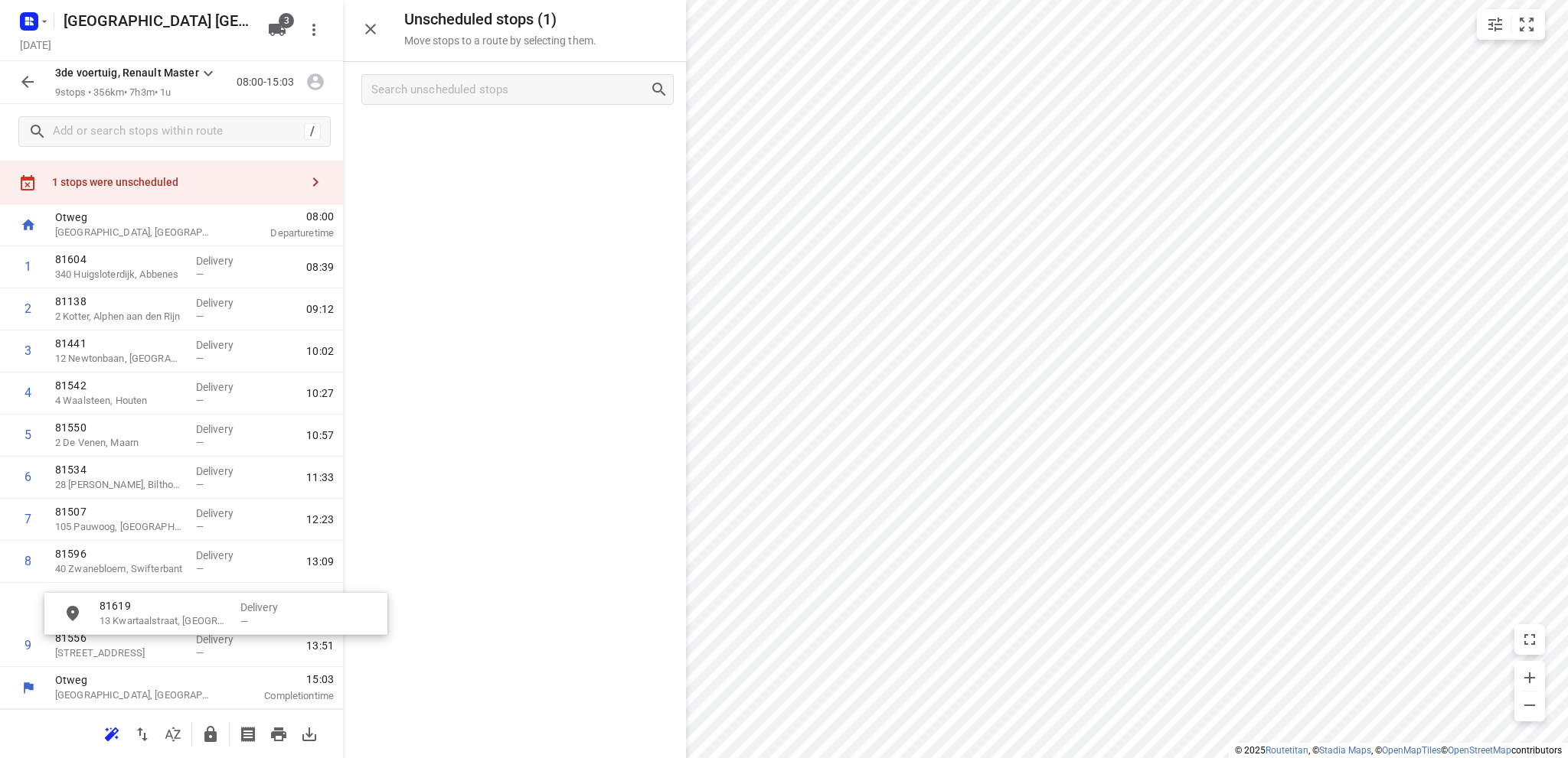
scroll to position [44, 0]
drag, startPoint x: 496, startPoint y: 146, endPoint x: 145, endPoint y: 603, distance: 576.2
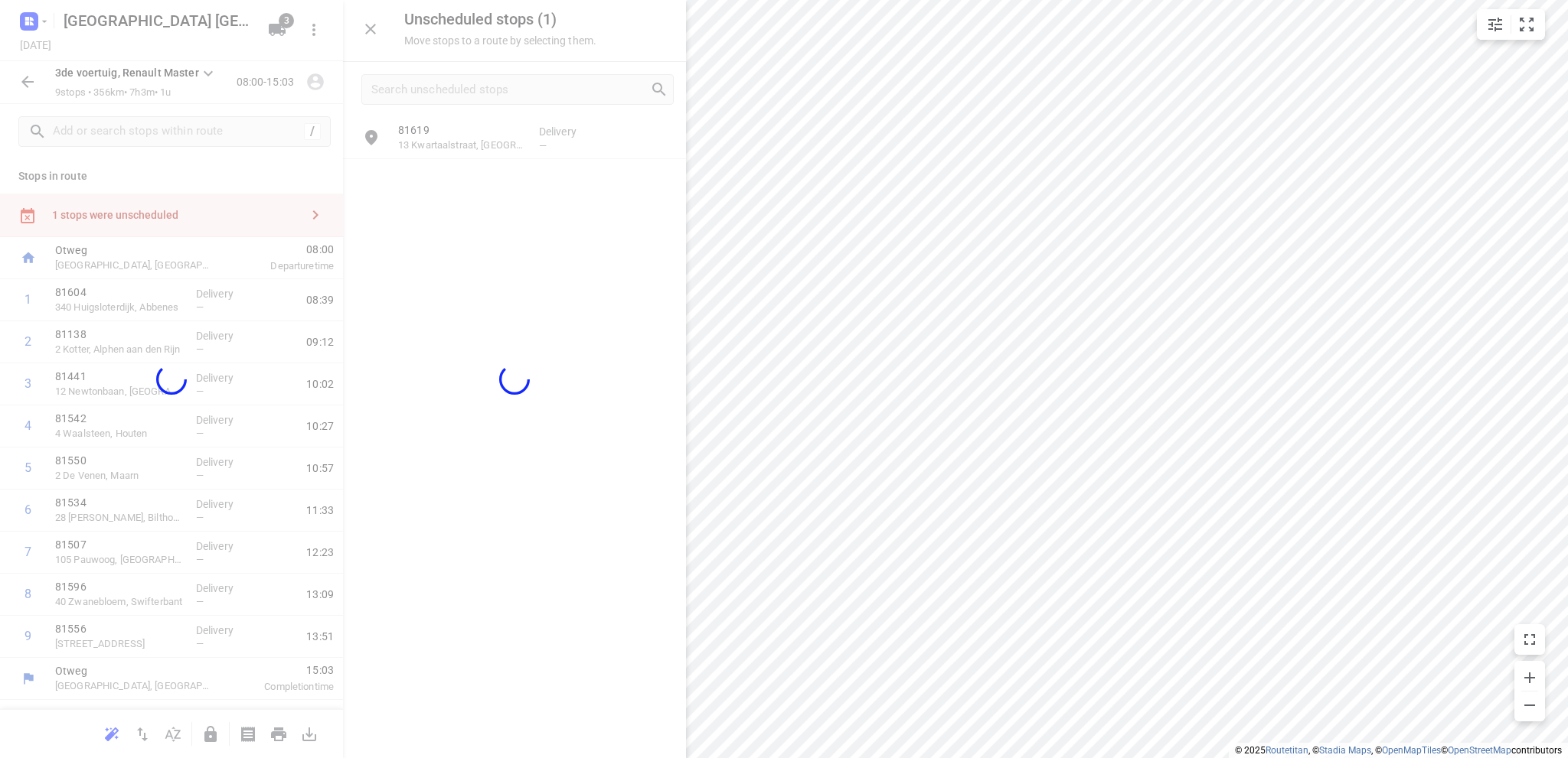
scroll to position [0, 0]
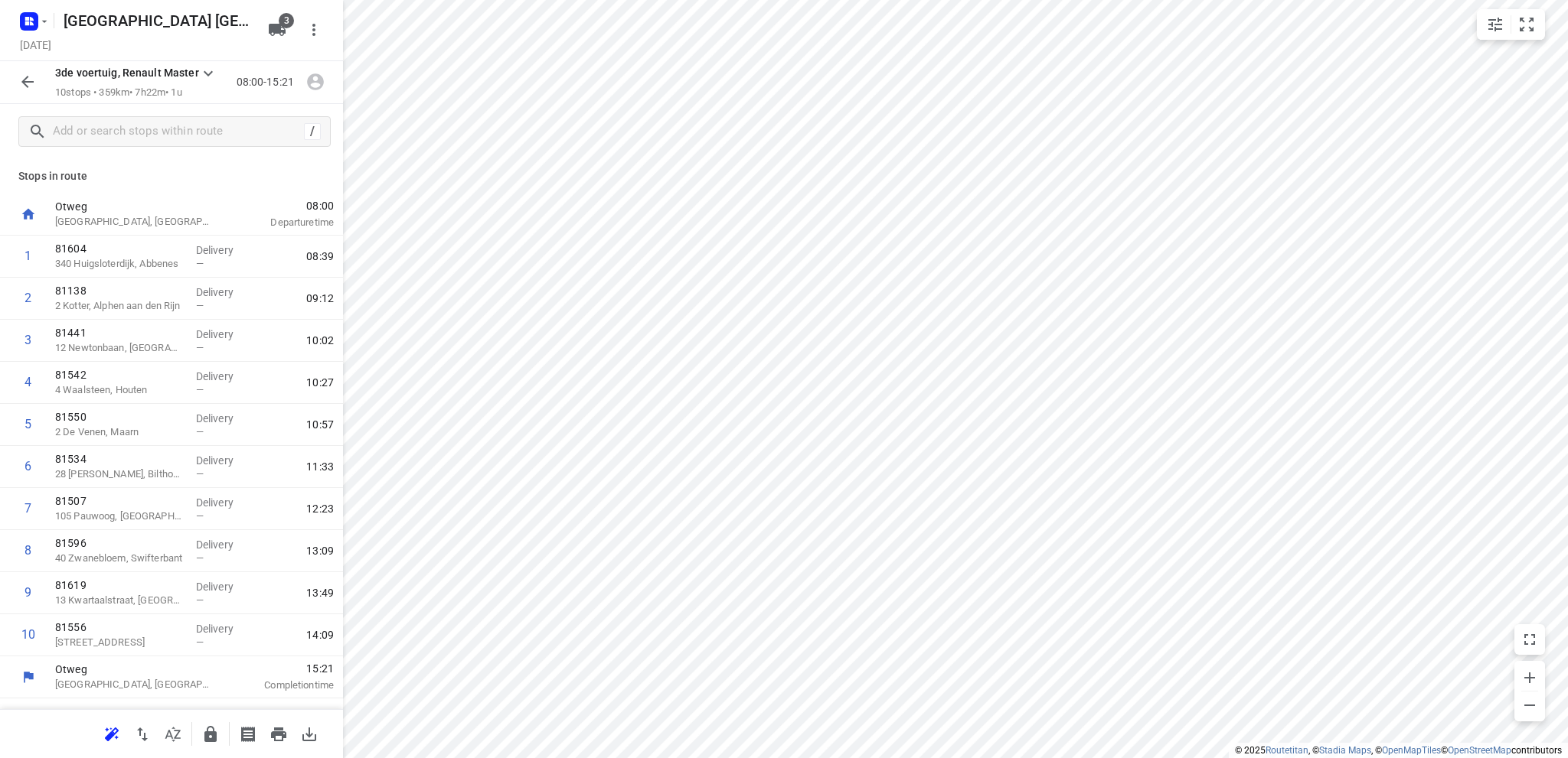
click at [28, 83] on icon "button" at bounding box center [28, 82] width 19 height 19
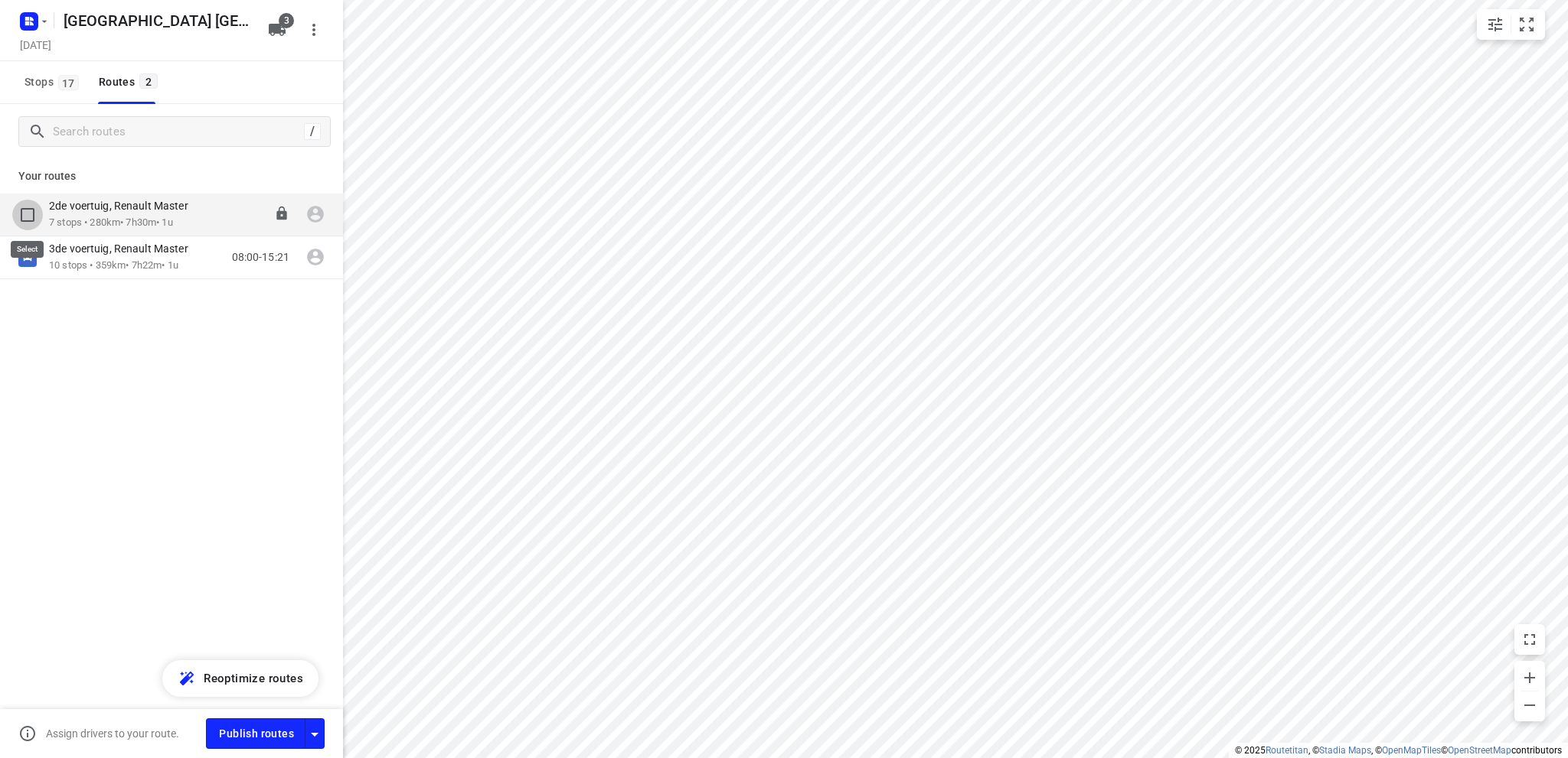
click at [28, 214] on input "checkbox" at bounding box center [27, 215] width 31 height 31
checkbox input "true"
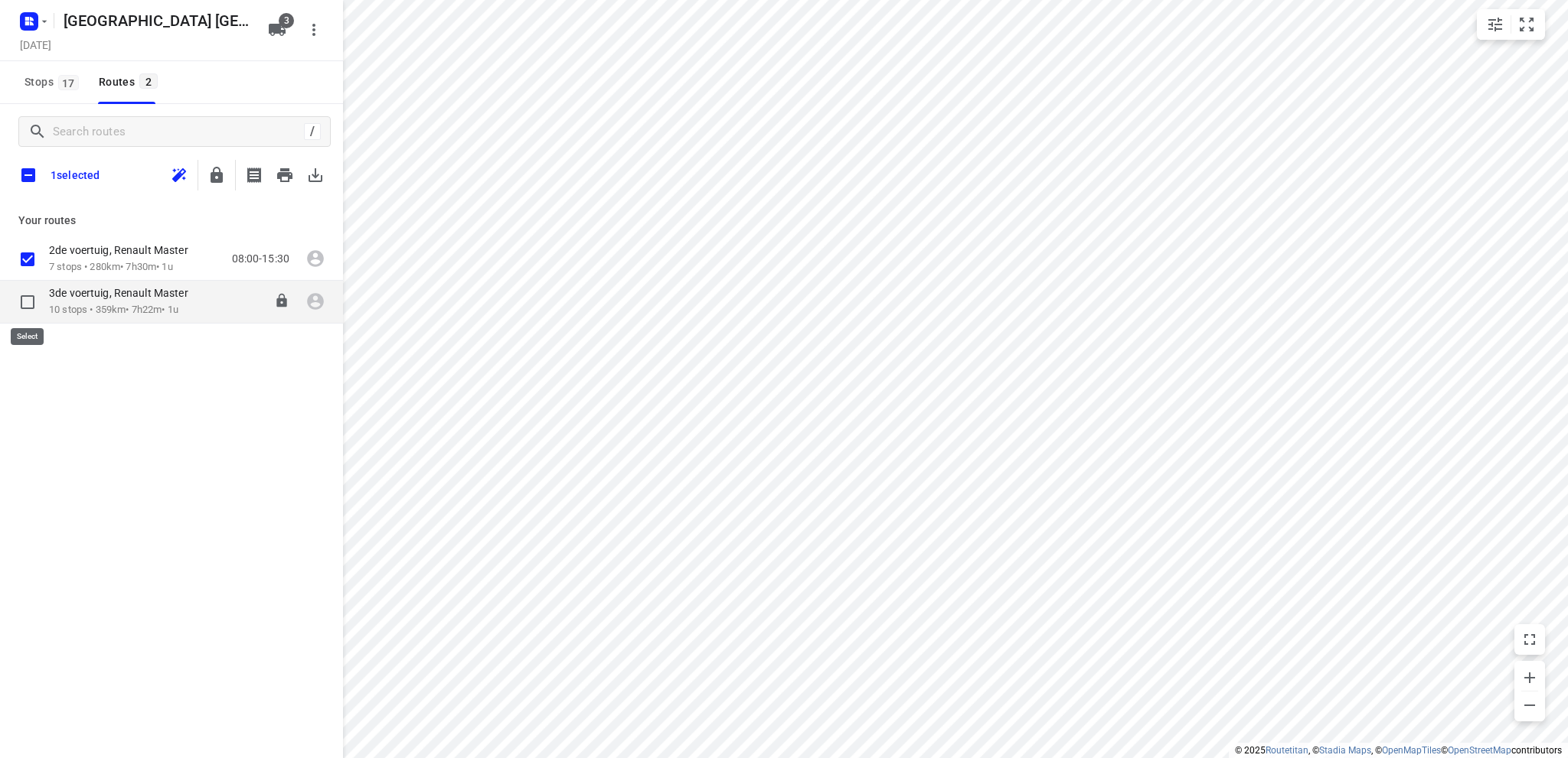
click at [28, 300] on input "checkbox" at bounding box center [27, 302] width 31 height 31
checkbox input "false"
checkbox input "true"
click at [281, 177] on icon "button" at bounding box center [285, 175] width 15 height 14
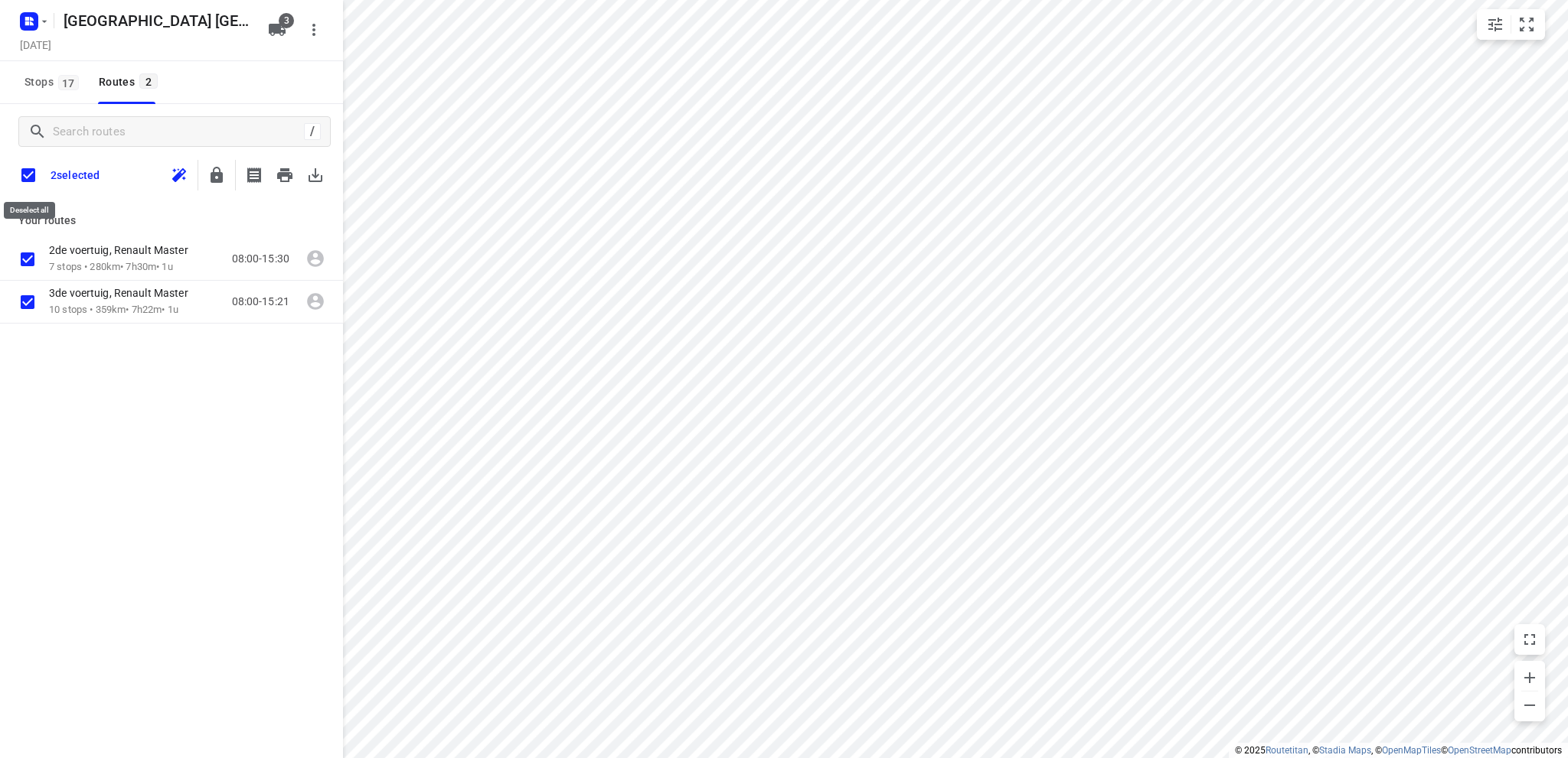
click at [27, 174] on input "checkbox" at bounding box center [28, 175] width 33 height 33
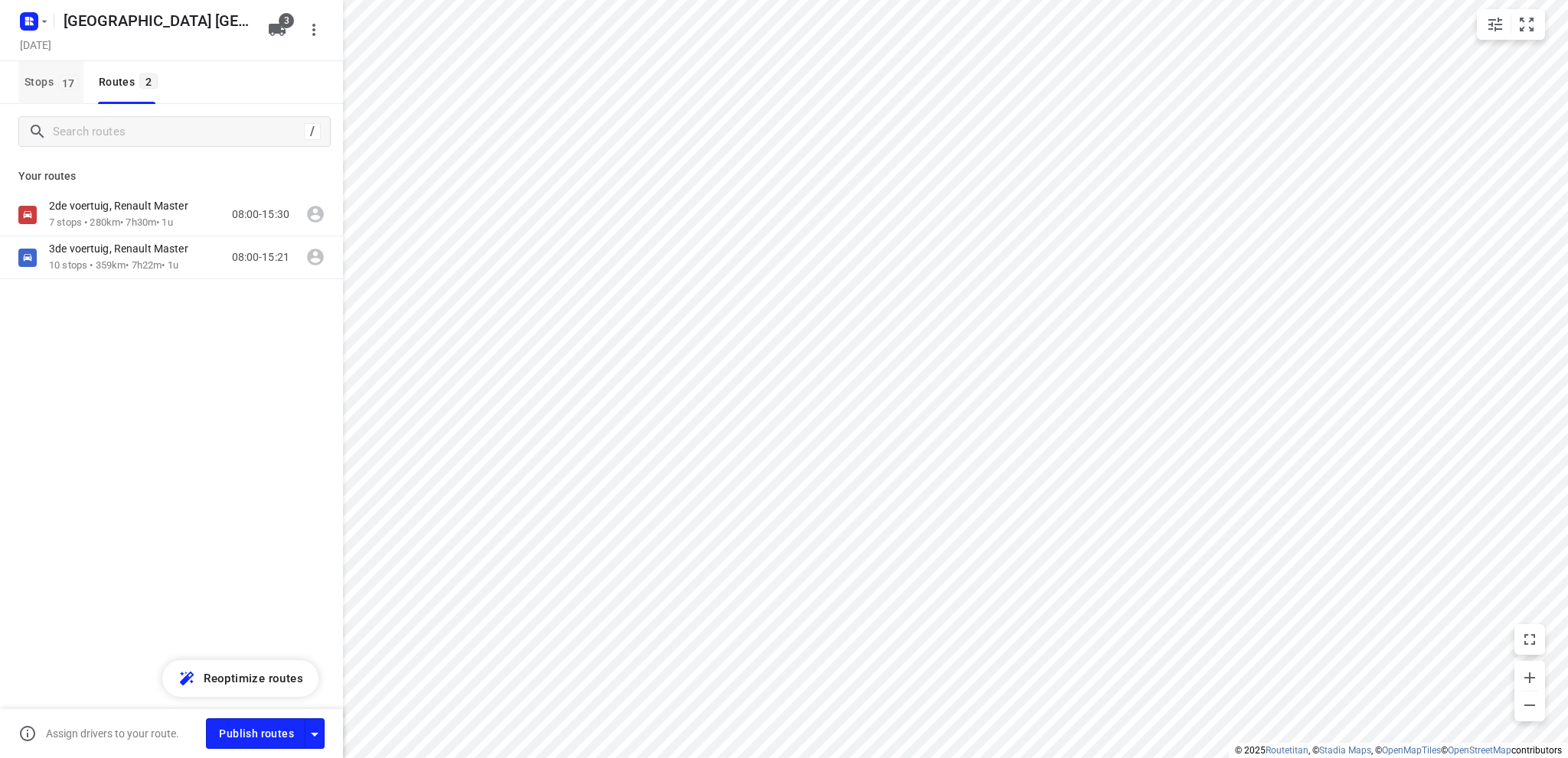
click at [39, 75] on span "Stops 17" at bounding box center [53, 82] width 59 height 20
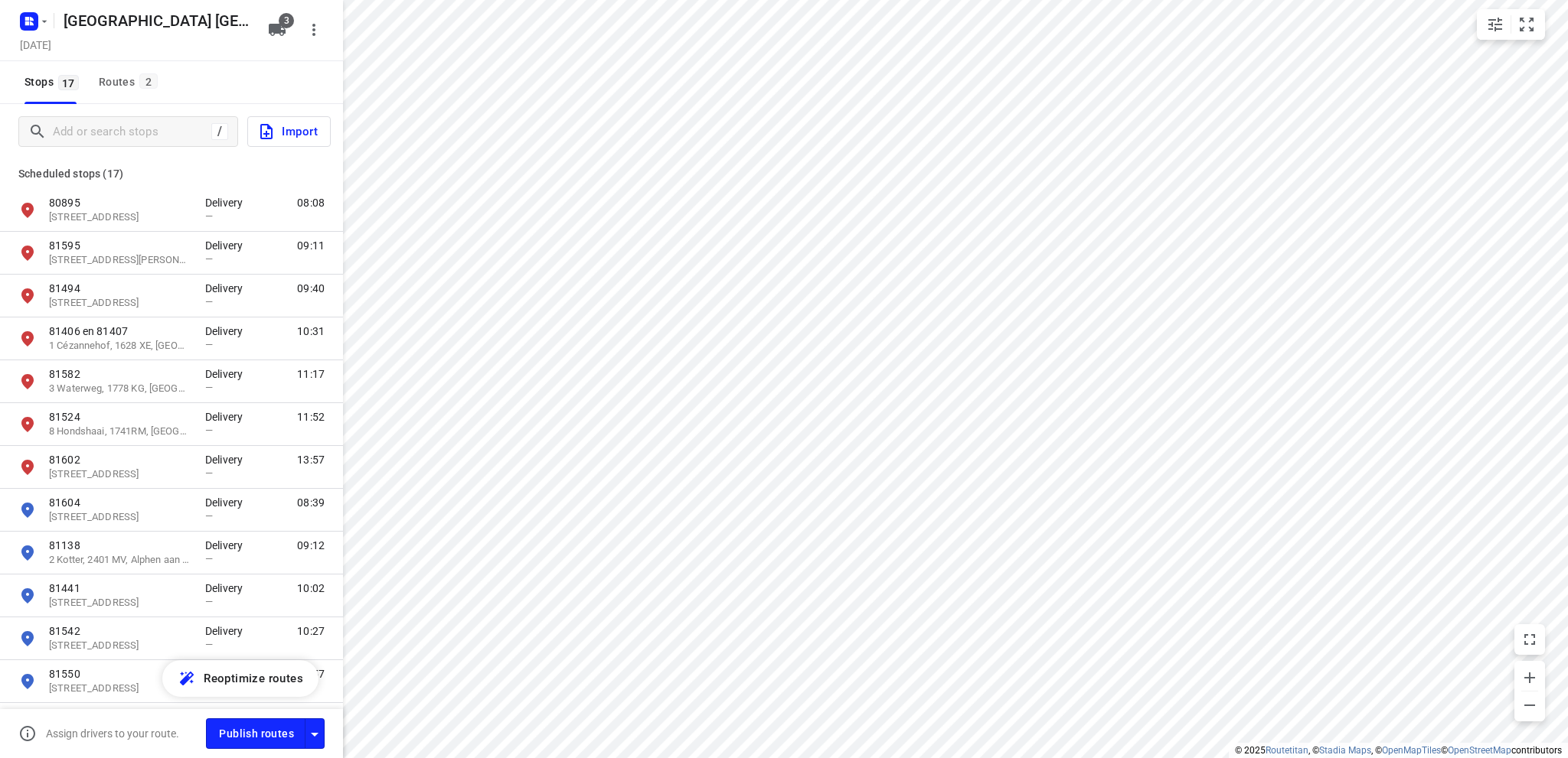
click at [297, 130] on span "Import" at bounding box center [287, 131] width 60 height 20
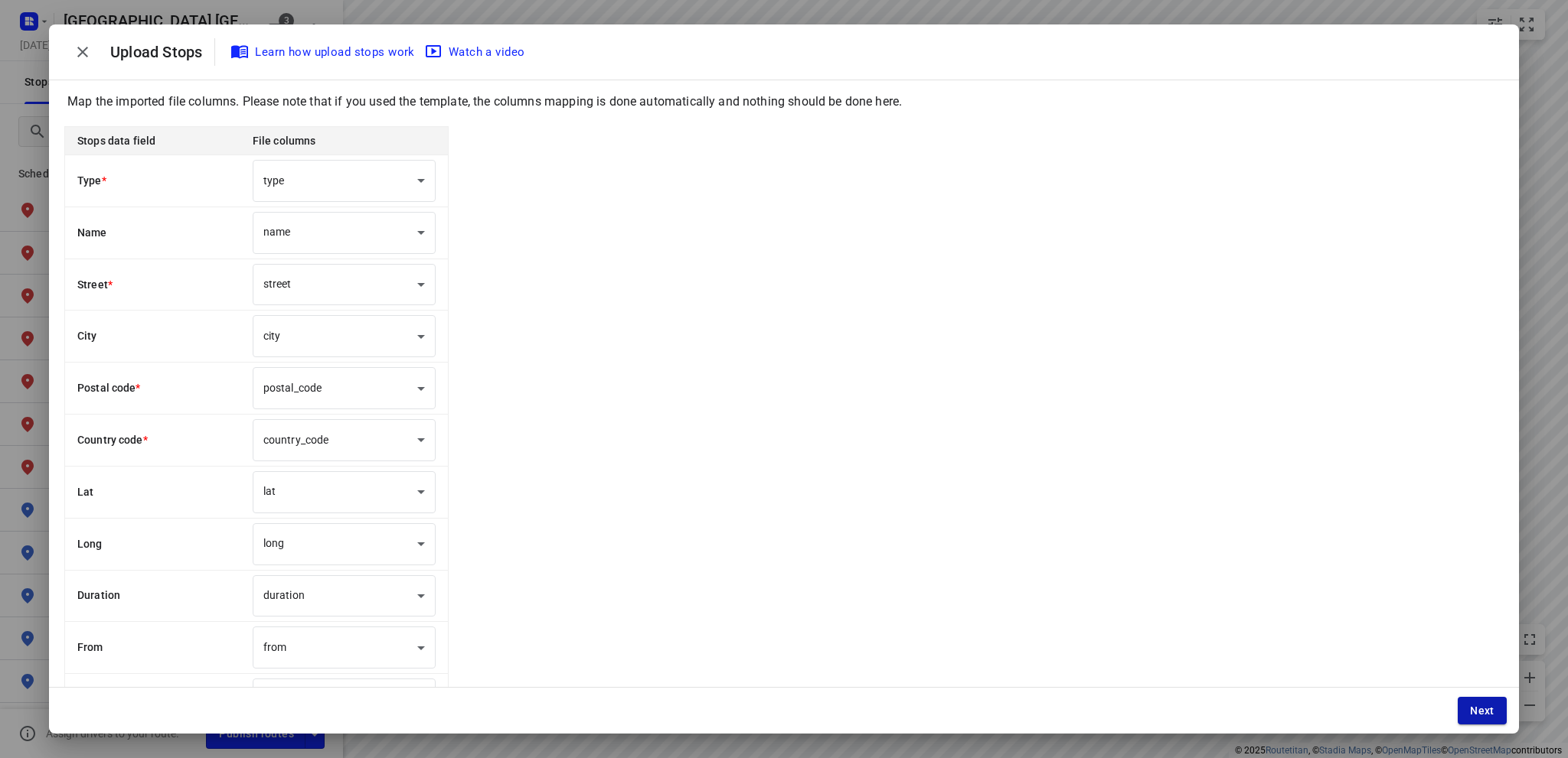
click at [1478, 709] on span "Next" at bounding box center [1482, 711] width 24 height 12
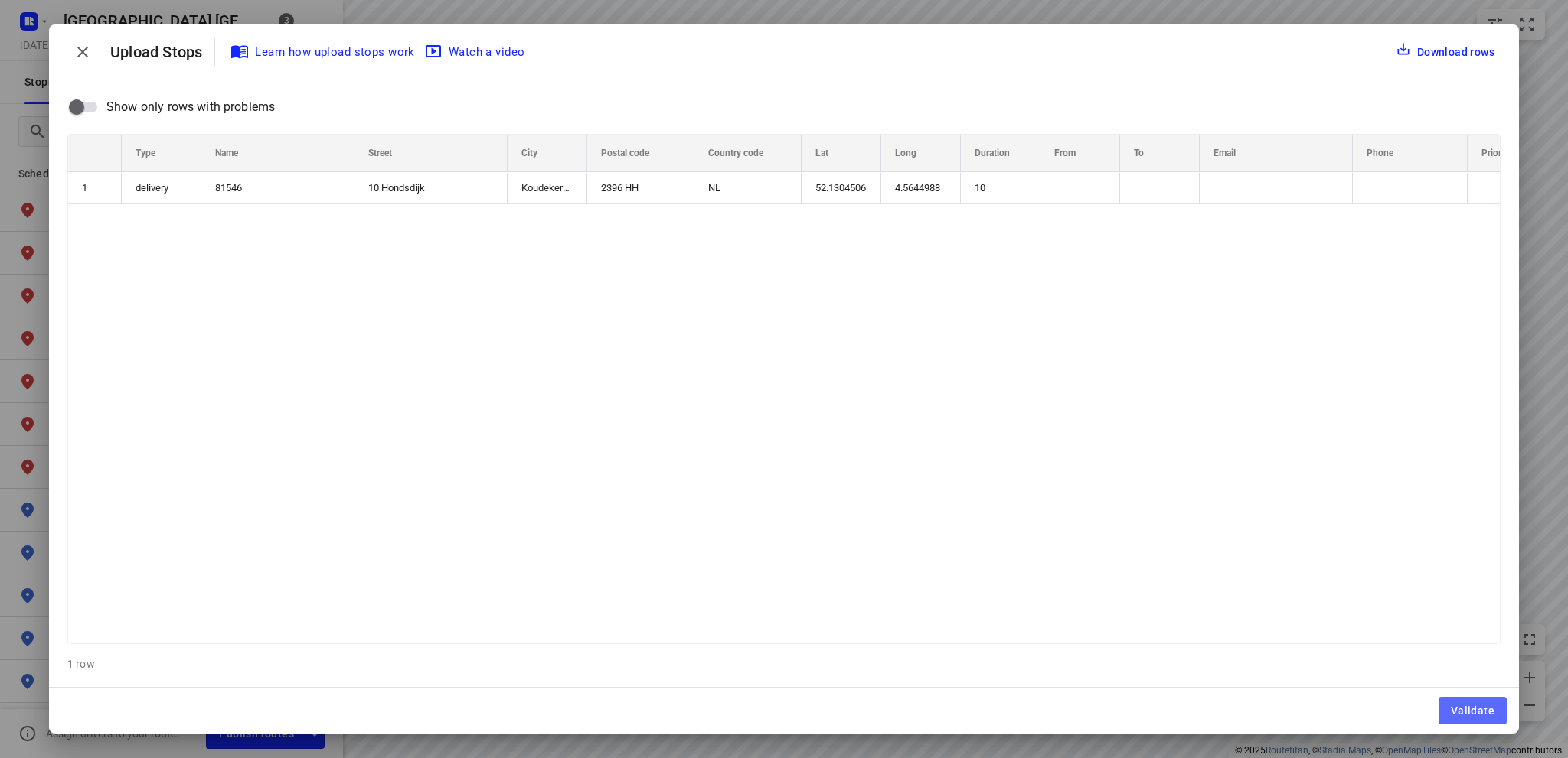
click at [1478, 709] on span "Validate" at bounding box center [1472, 711] width 44 height 12
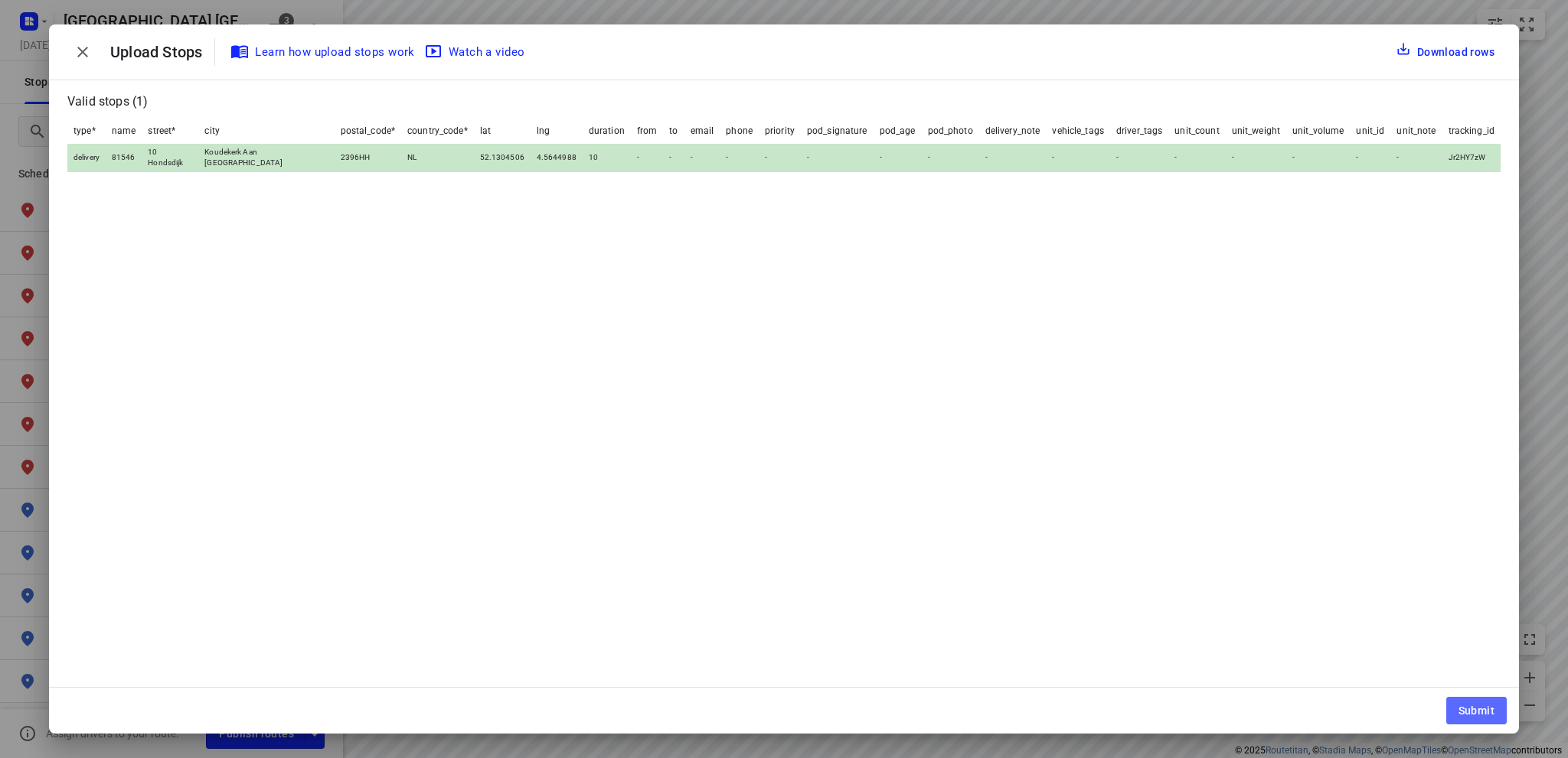
click at [1478, 709] on span "Submit" at bounding box center [1477, 711] width 36 height 12
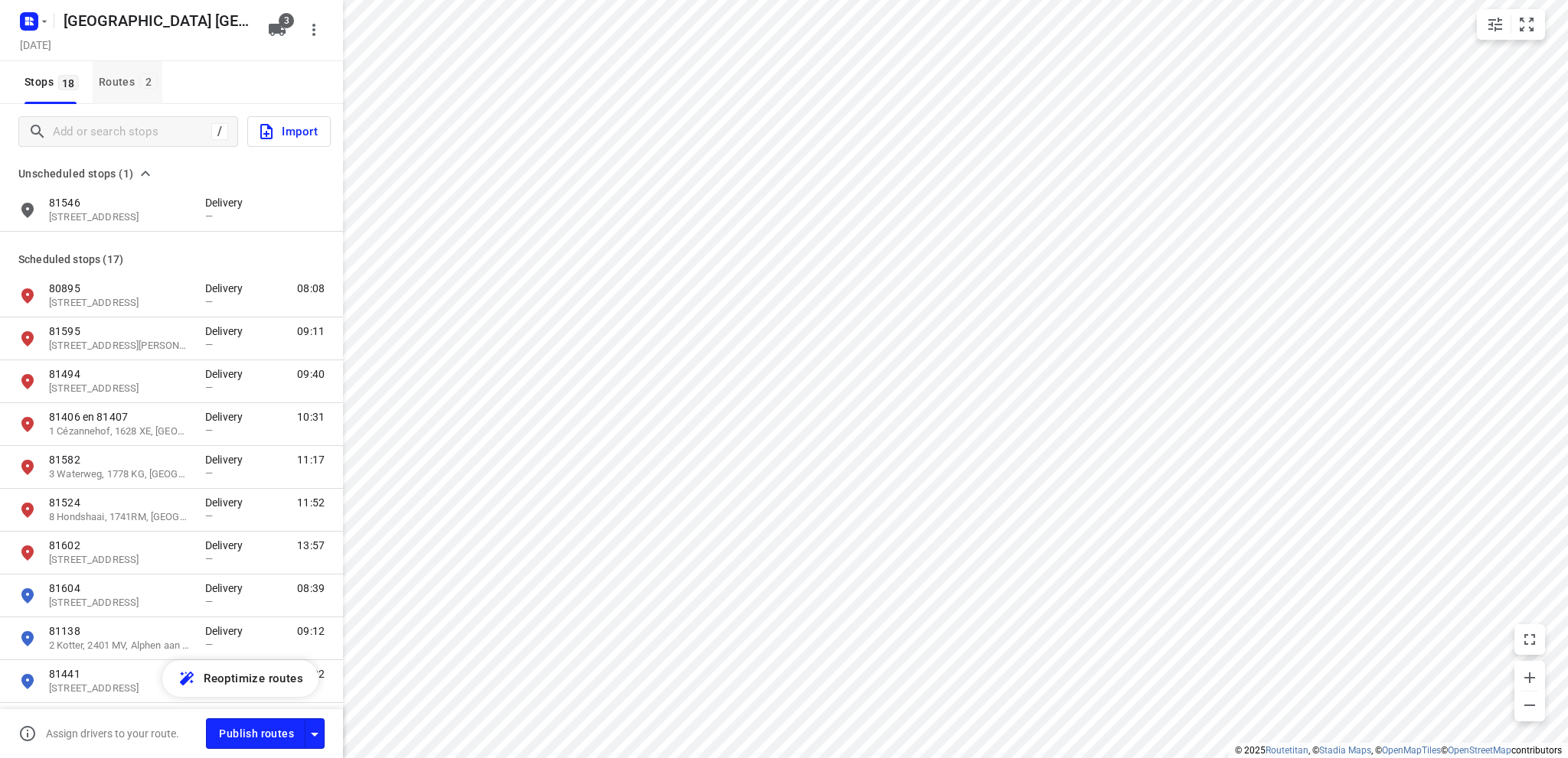
click at [110, 80] on div "Routes 2" at bounding box center [130, 82] width 63 height 20
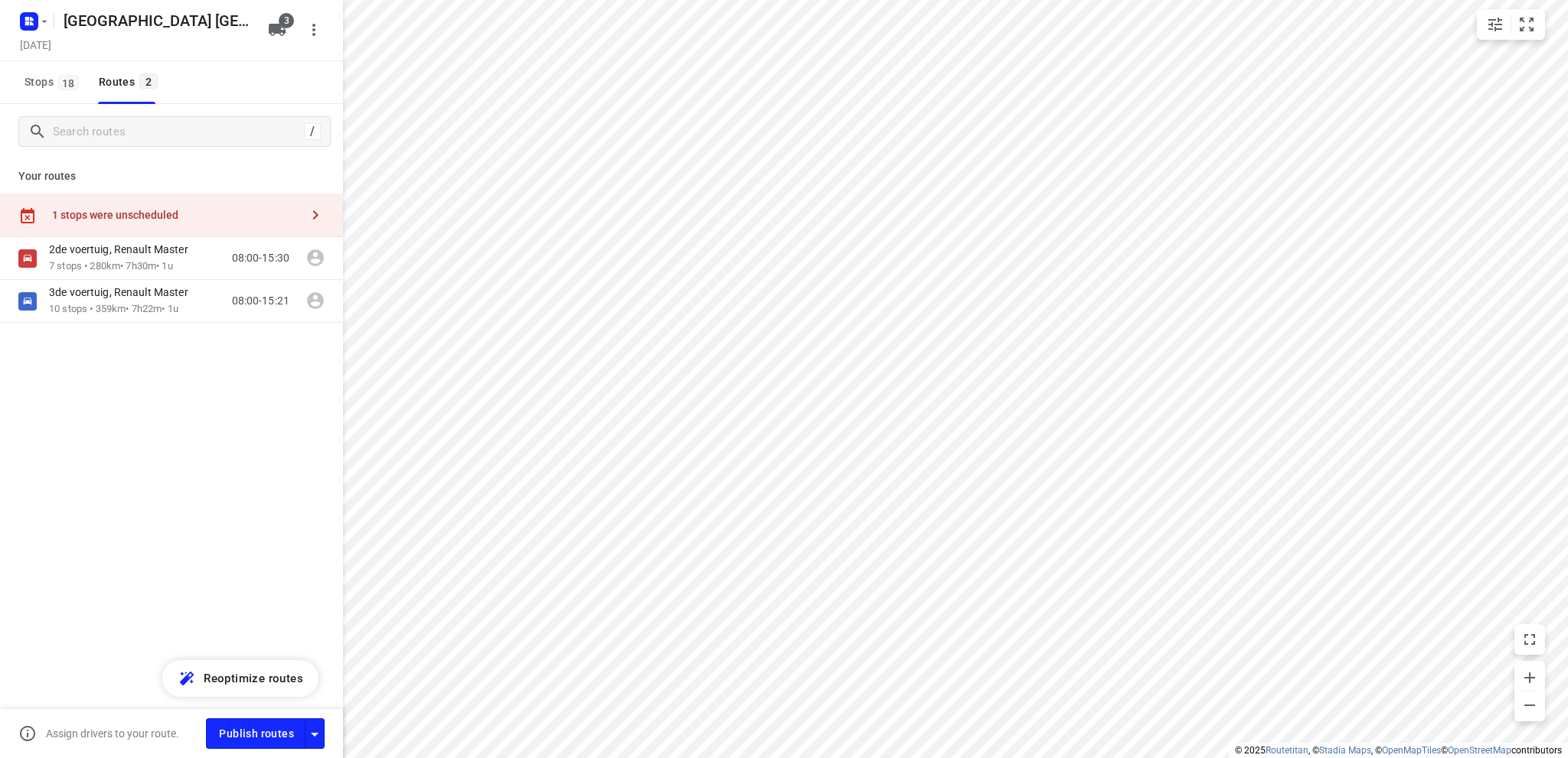
click at [101, 214] on div "1 stops were unscheduled" at bounding box center [176, 215] width 248 height 12
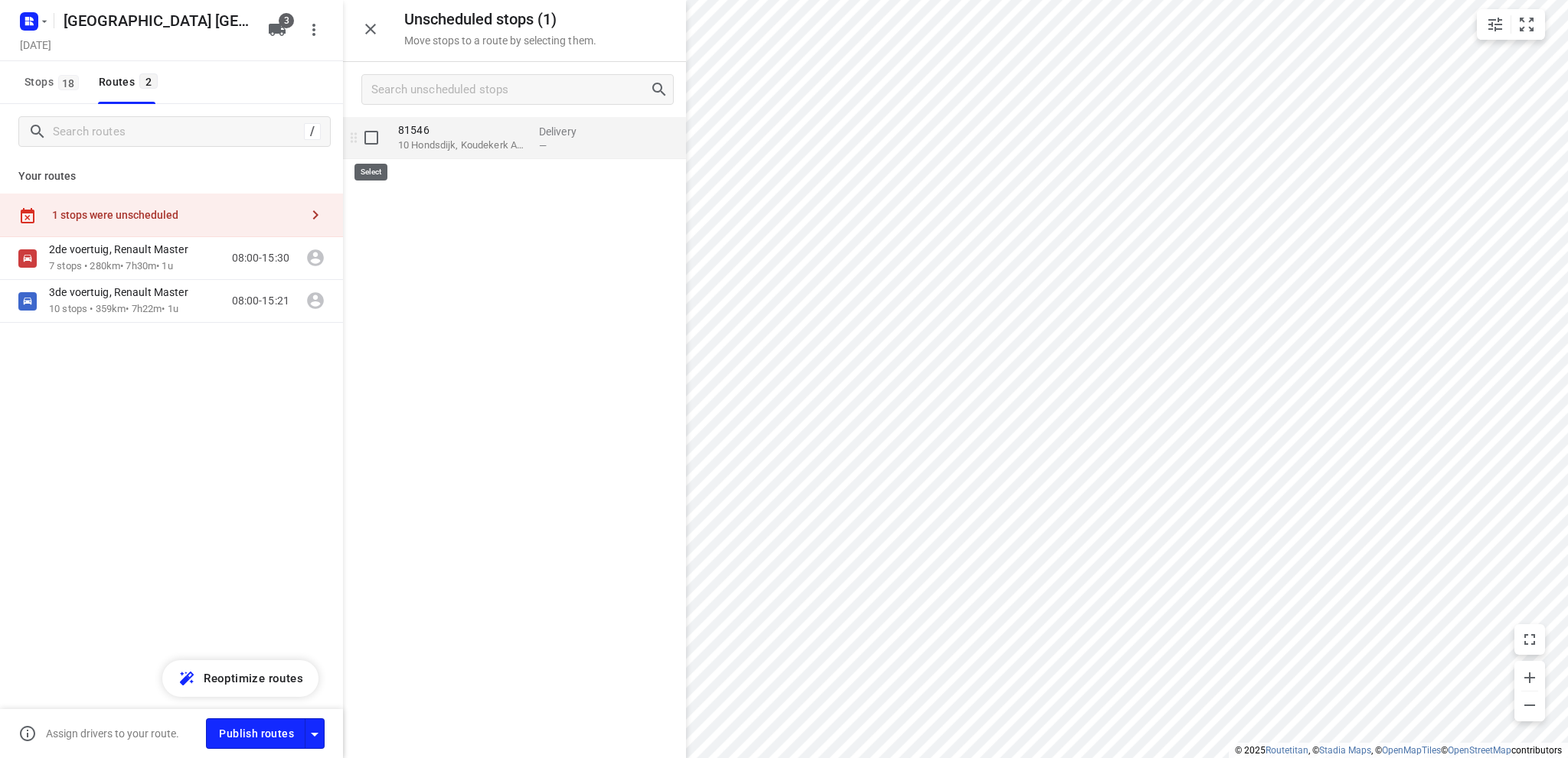
click at [366, 136] on input "grid" at bounding box center [371, 138] width 31 height 31
checkbox input "true"
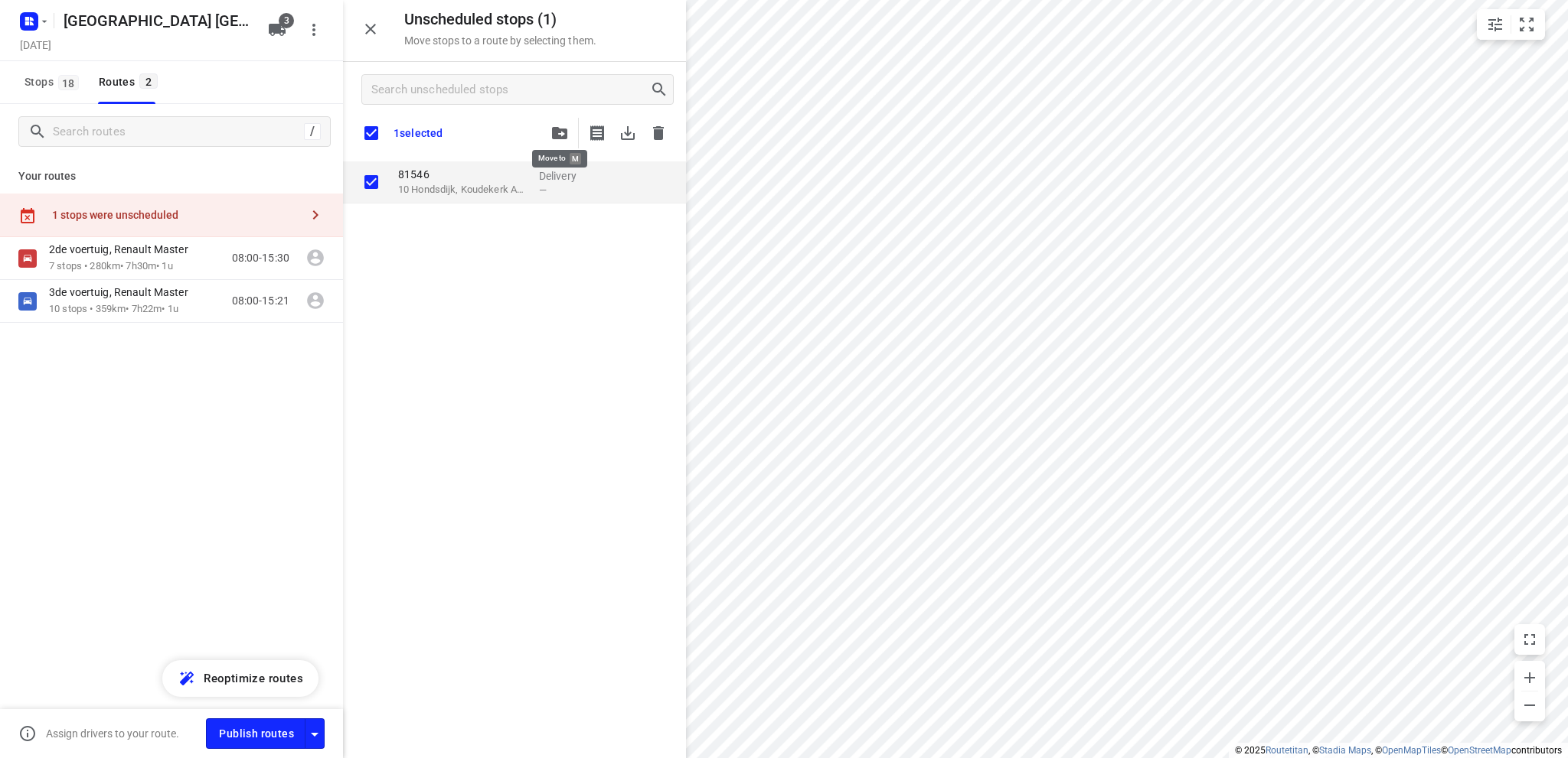
click at [560, 132] on icon "button" at bounding box center [559, 133] width 15 height 12
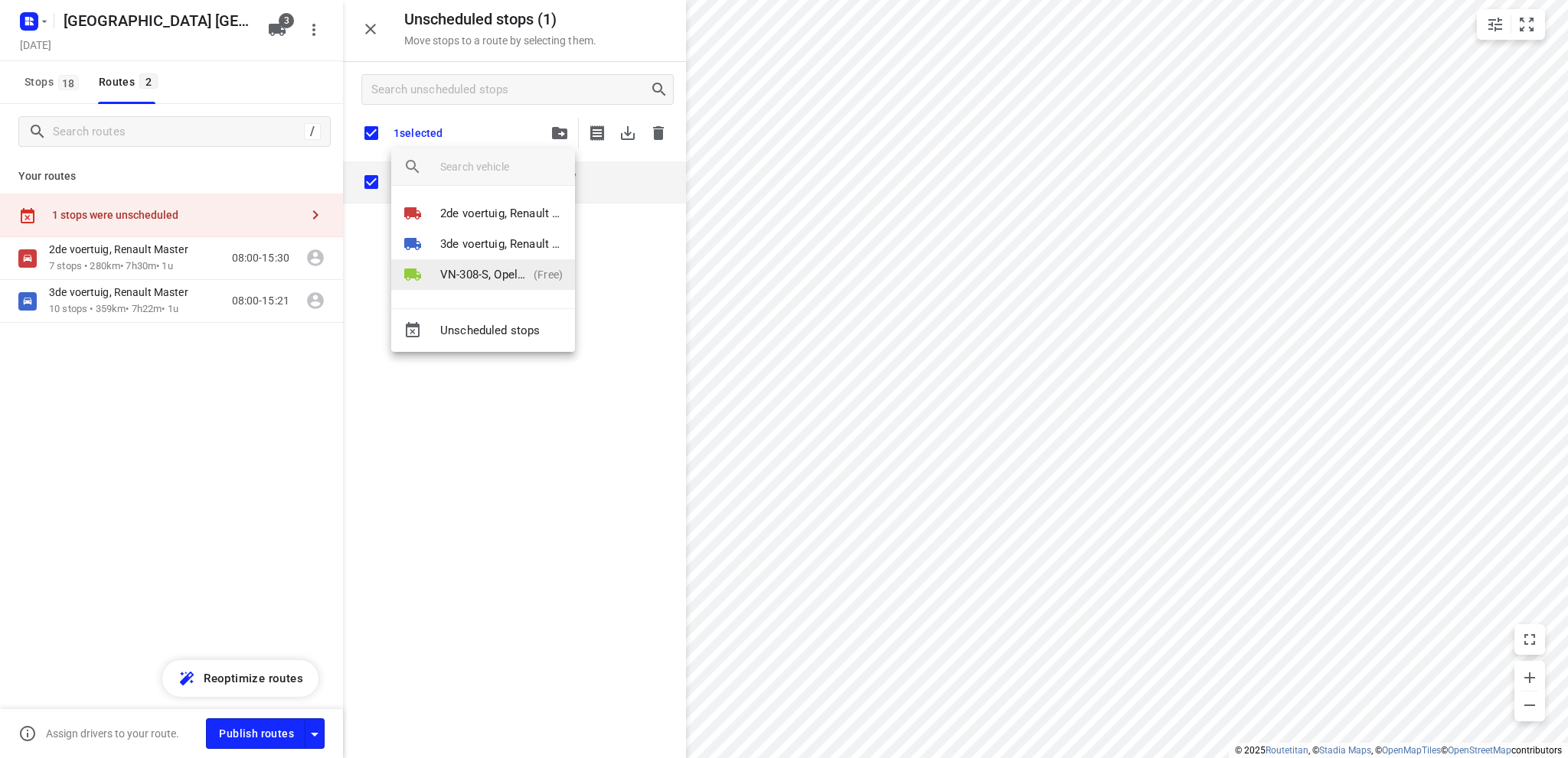
click at [485, 265] on li "VN-308-S, Opel Vivaro (Free)" at bounding box center [482, 274] width 183 height 31
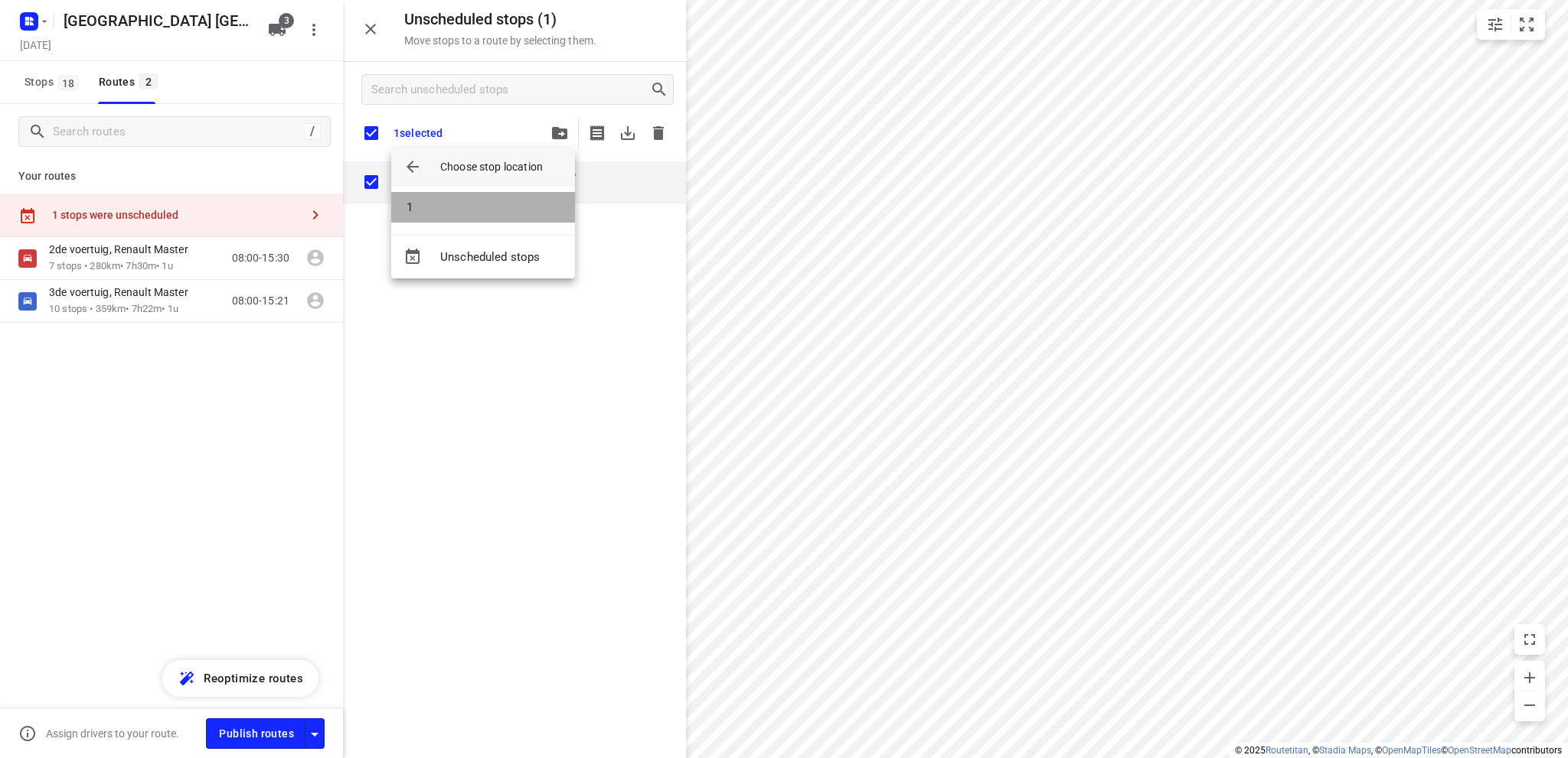
click at [485, 214] on li "1" at bounding box center [482, 207] width 183 height 31
